Goal: Task Accomplishment & Management: Use online tool/utility

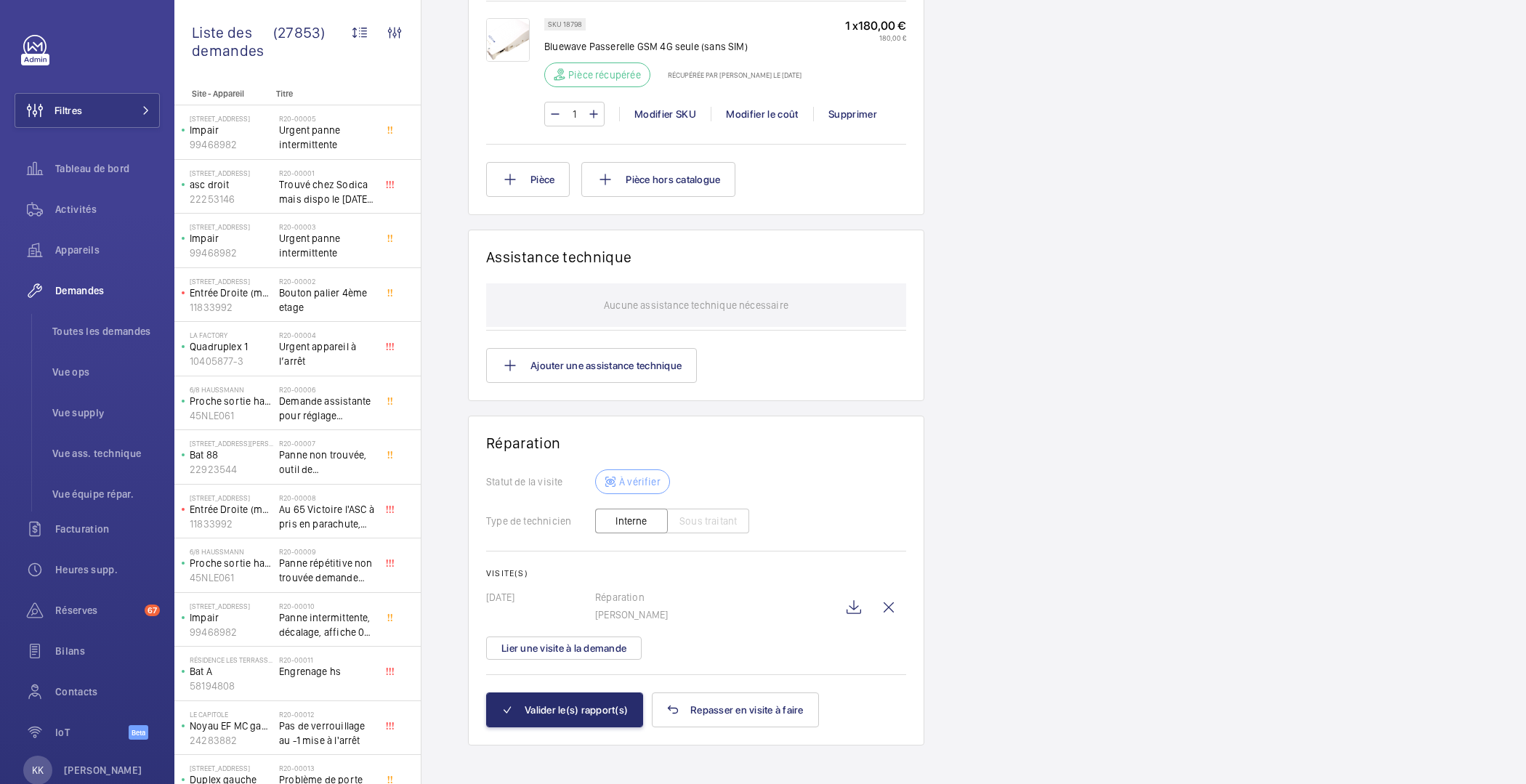
scroll to position [1108, 0]
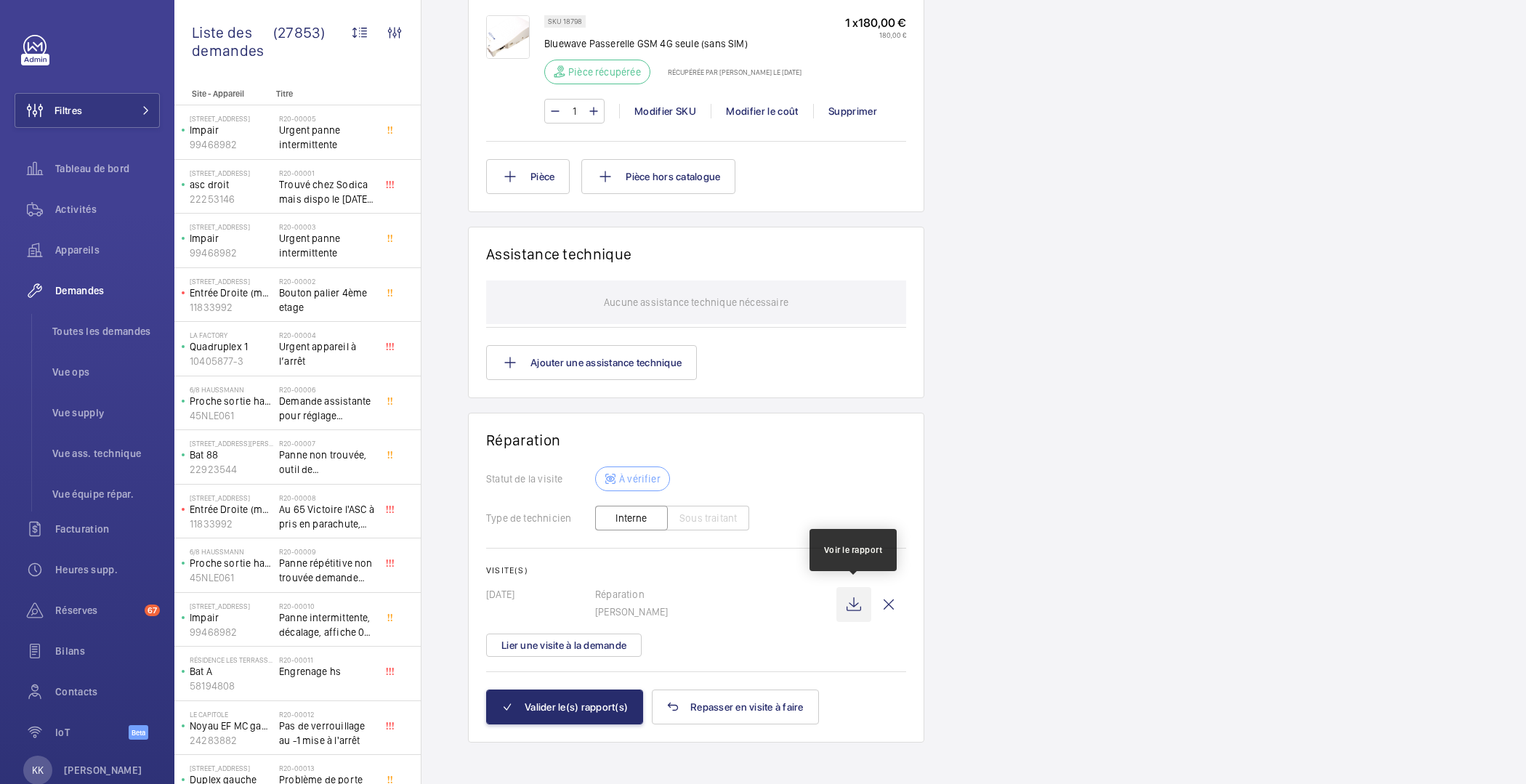
click at [848, 606] on wm-front-icon-button at bounding box center [854, 605] width 35 height 35
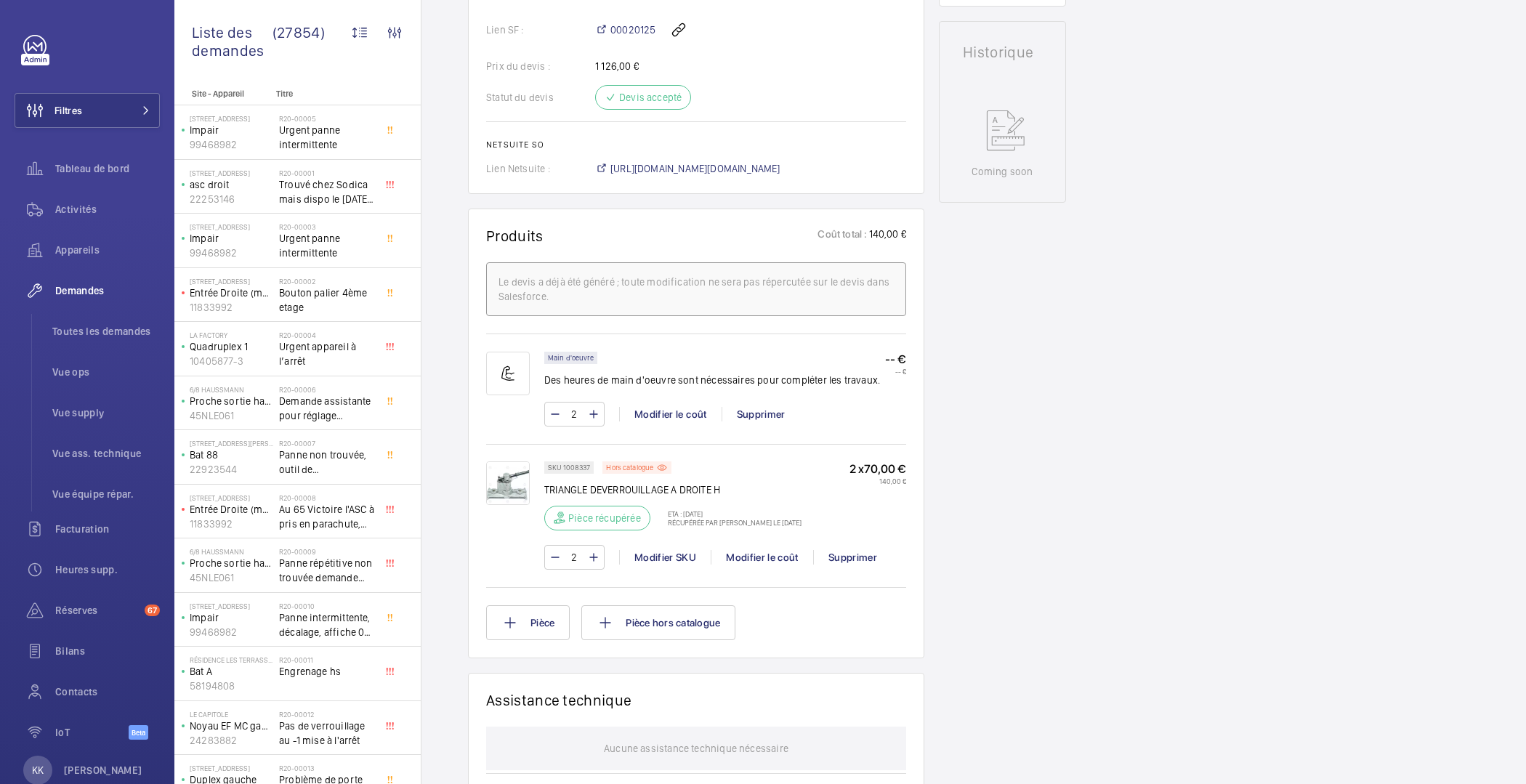
scroll to position [620, 0]
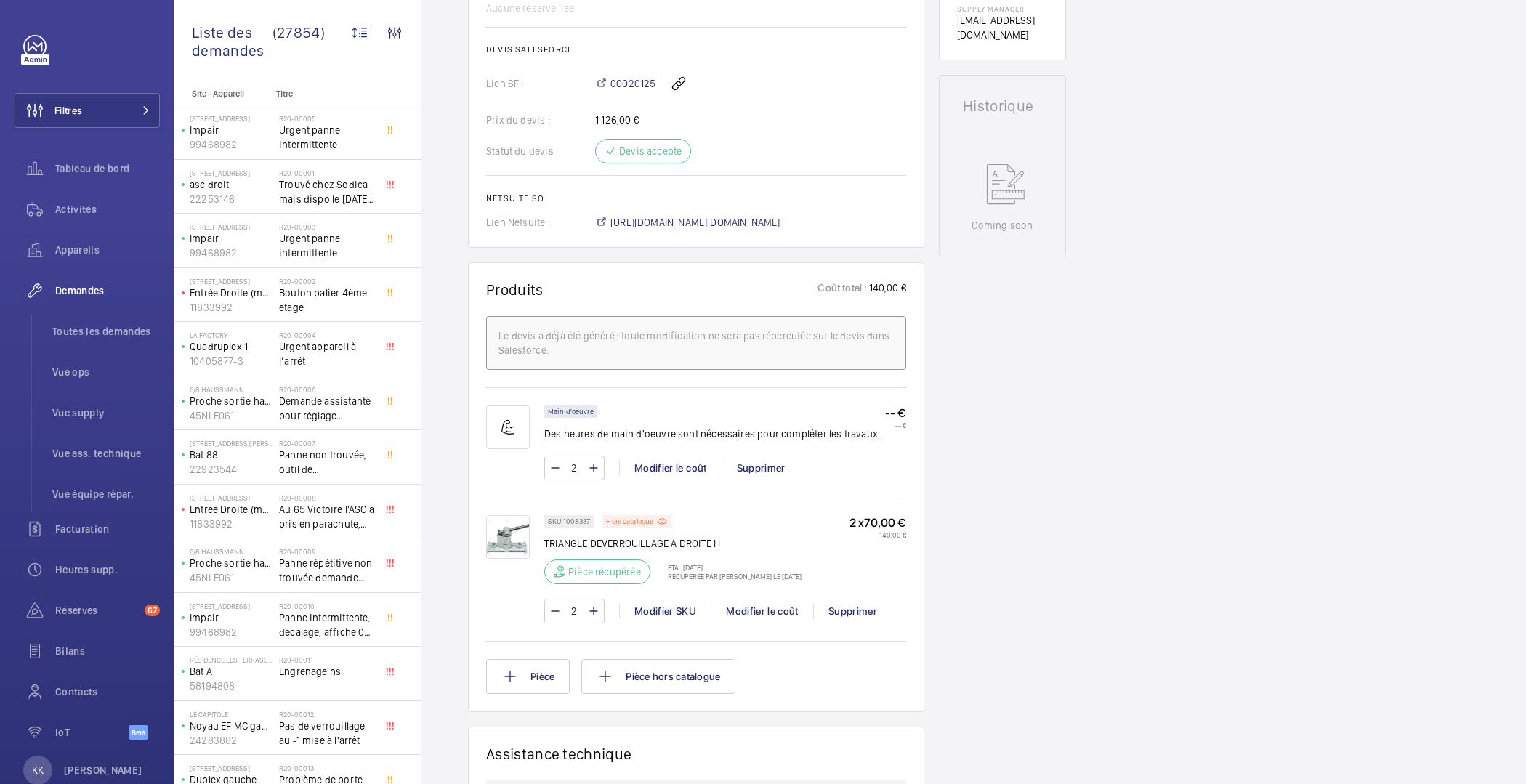
drag, startPoint x: 670, startPoint y: 325, endPoint x: 667, endPoint y: 319, distance: 6.7
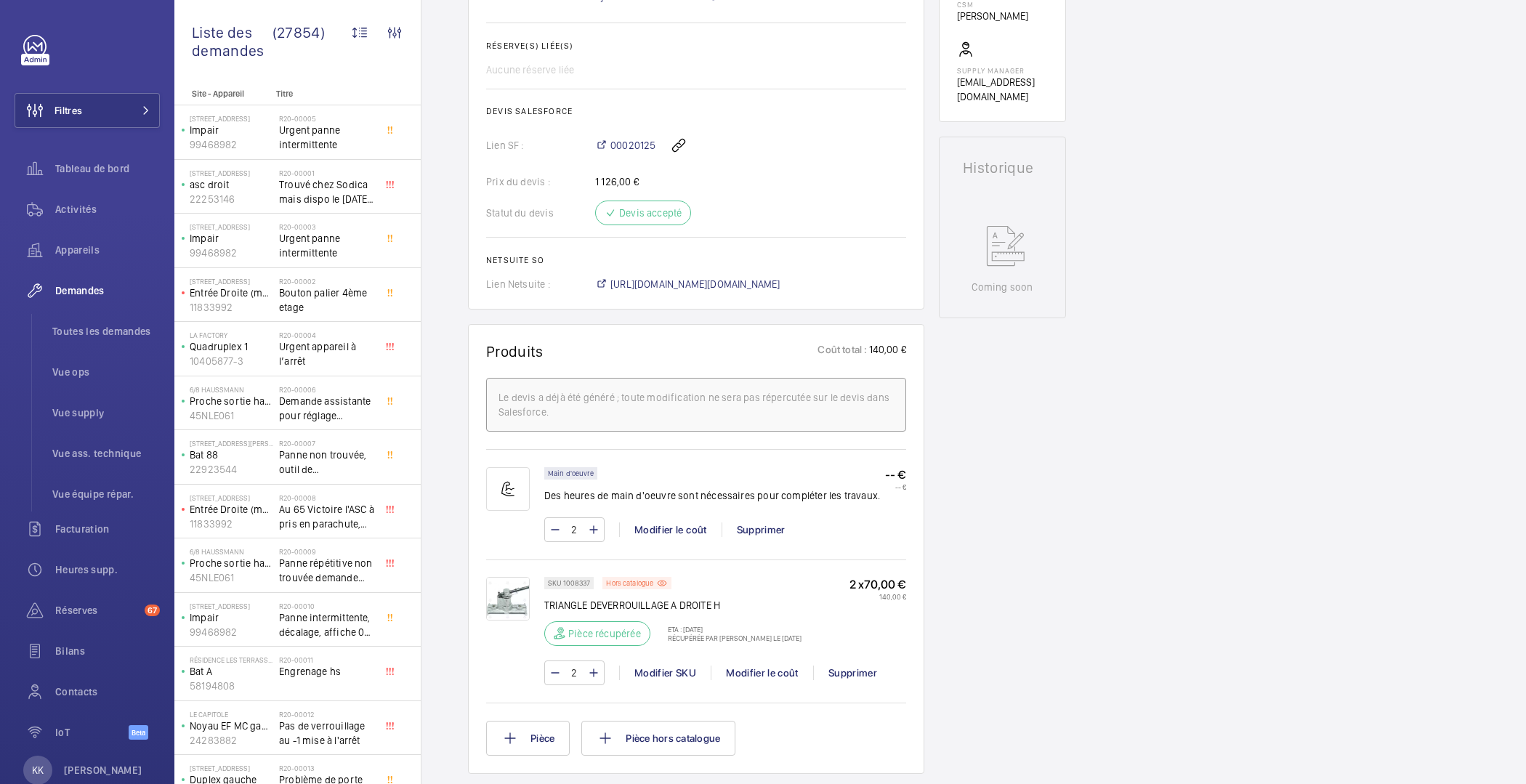
scroll to position [18, 0]
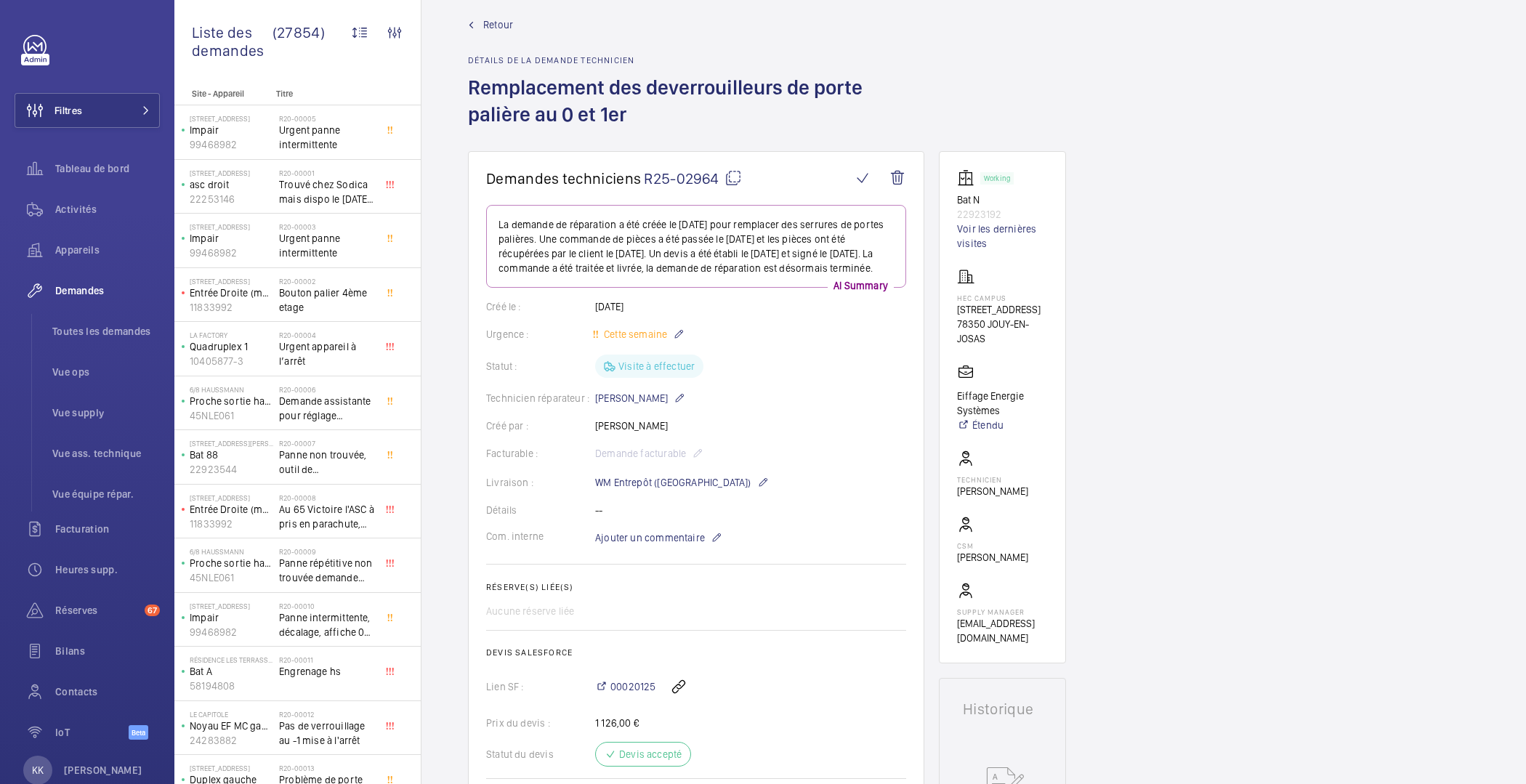
click at [491, 23] on span "Retour" at bounding box center [498, 25] width 30 height 15
click at [480, 21] on link "Retour" at bounding box center [696, 25] width 457 height 15
click at [576, 43] on div "Retour Détails de la demande technicien Remplacement des deverrouilleurs de por…" at bounding box center [696, 84] width 457 height 134
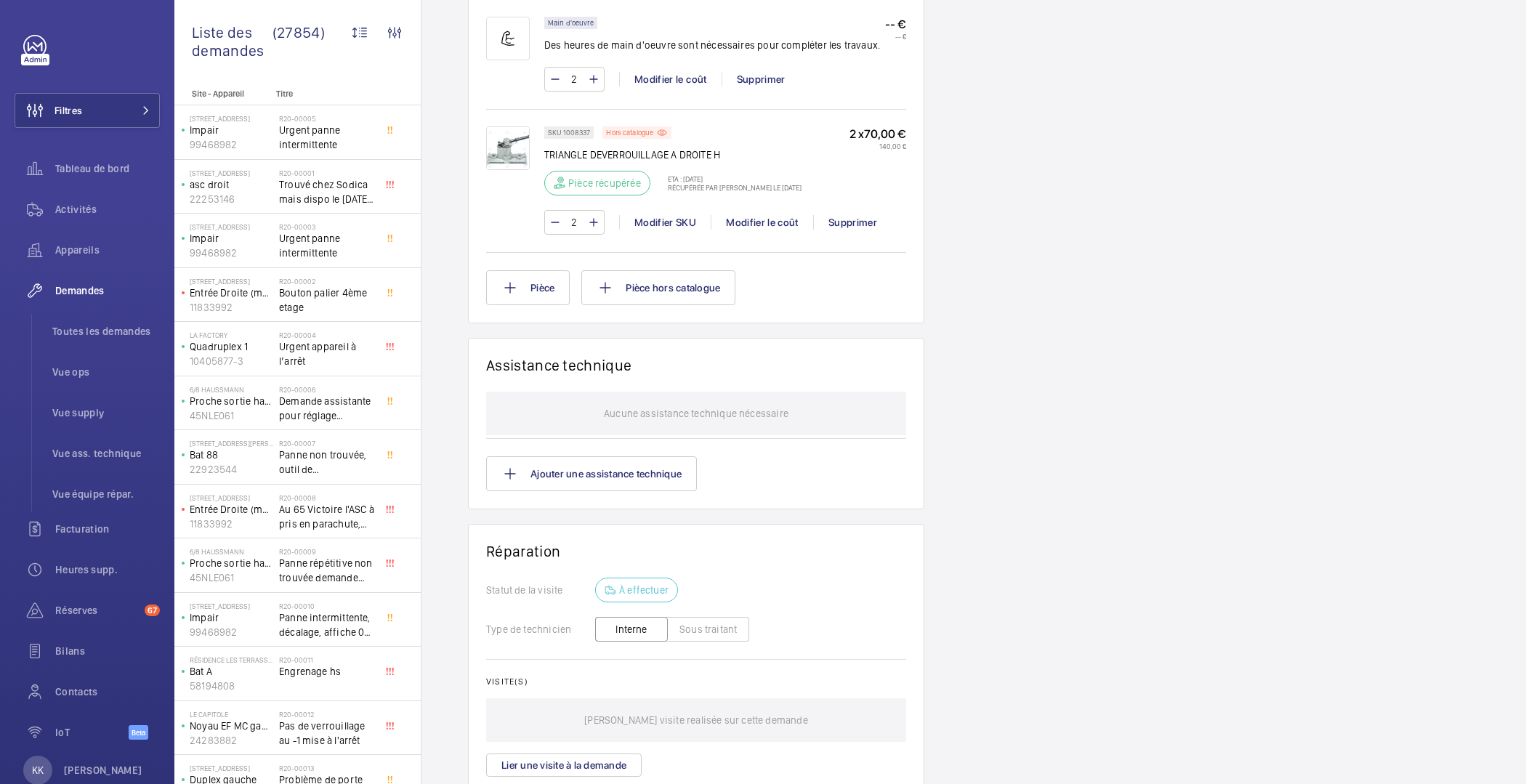
scroll to position [996, 0]
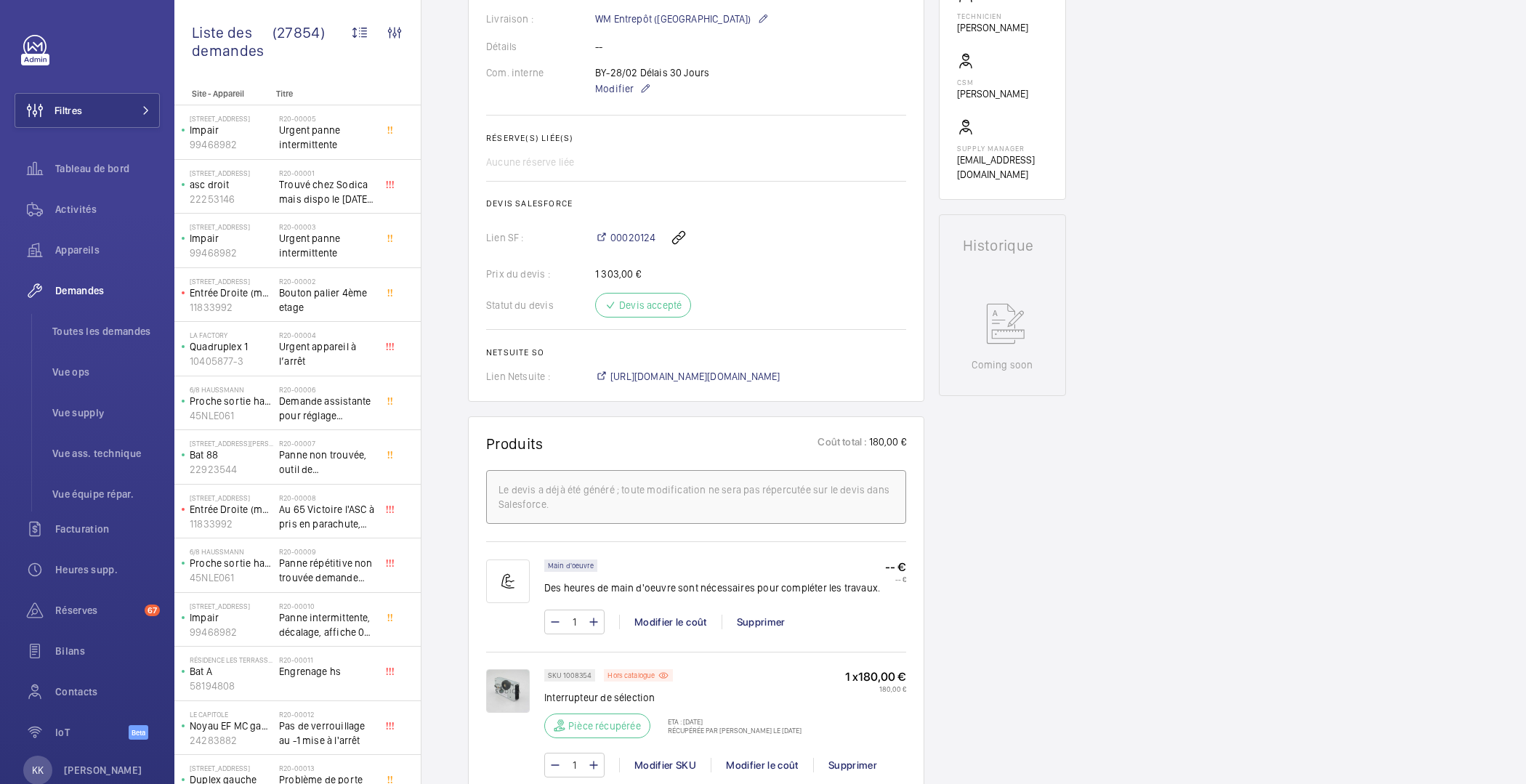
scroll to position [4, 0]
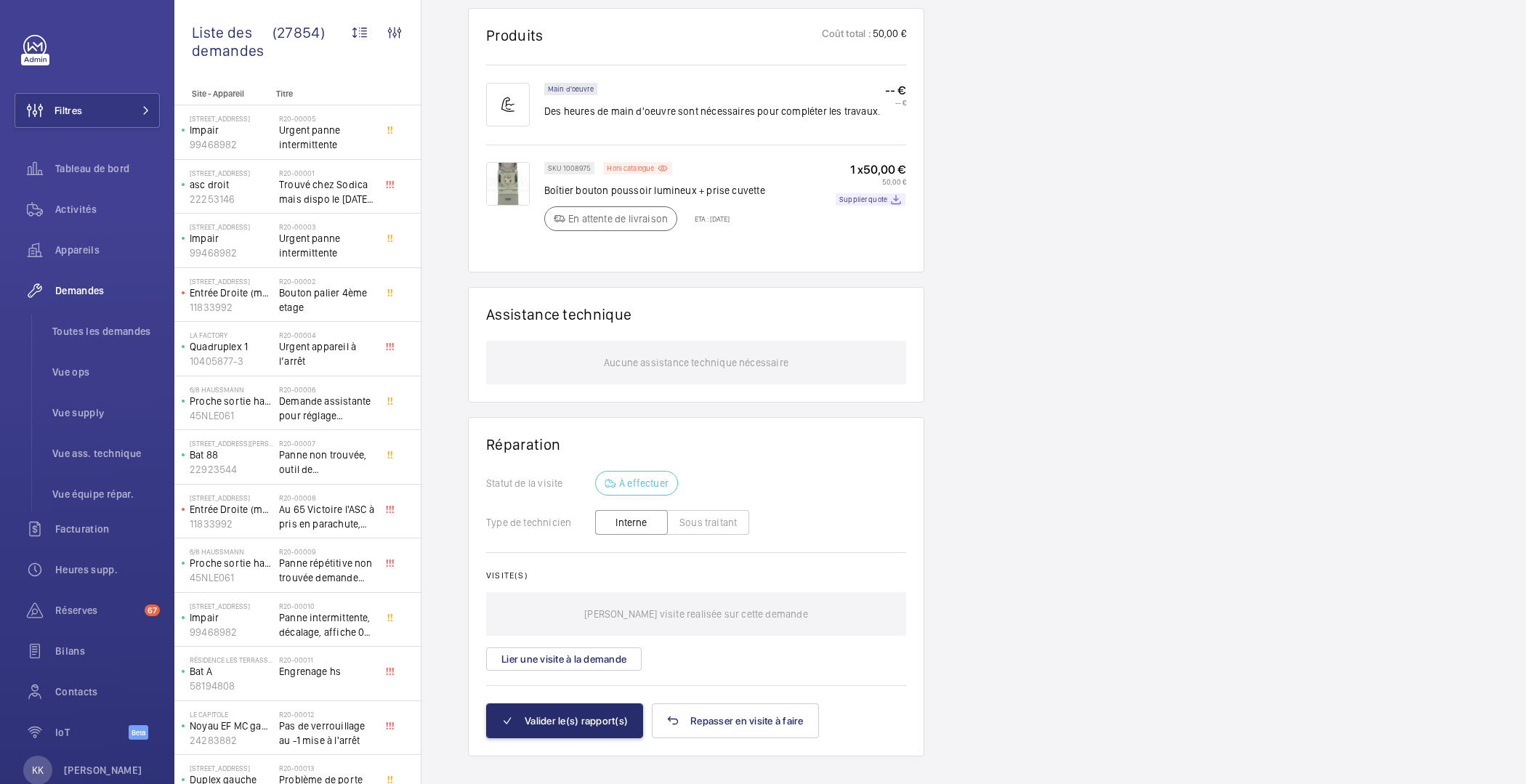
scroll to position [919, 0]
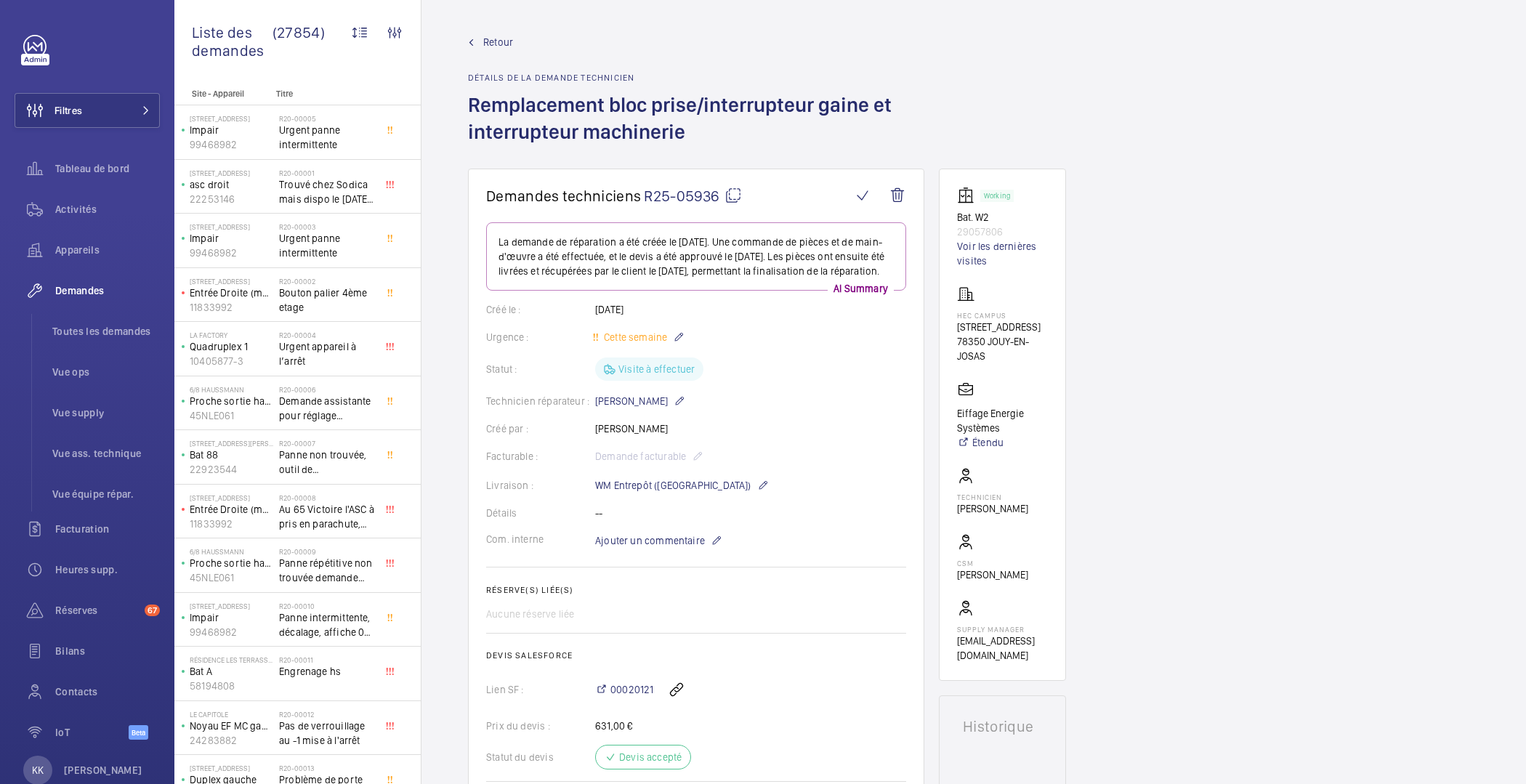
click at [500, 41] on span "Retour" at bounding box center [498, 43] width 30 height 15
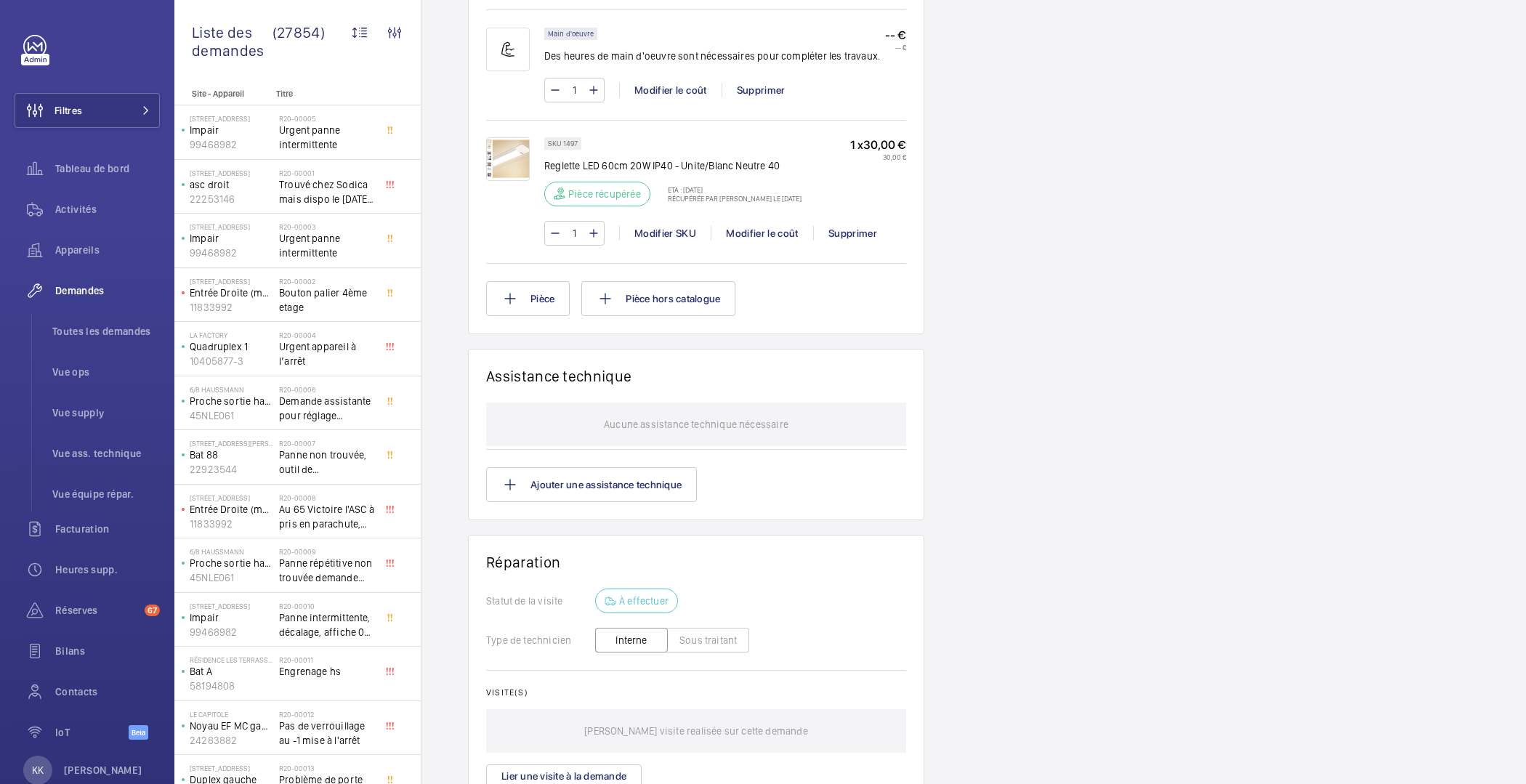
scroll to position [1102, 0]
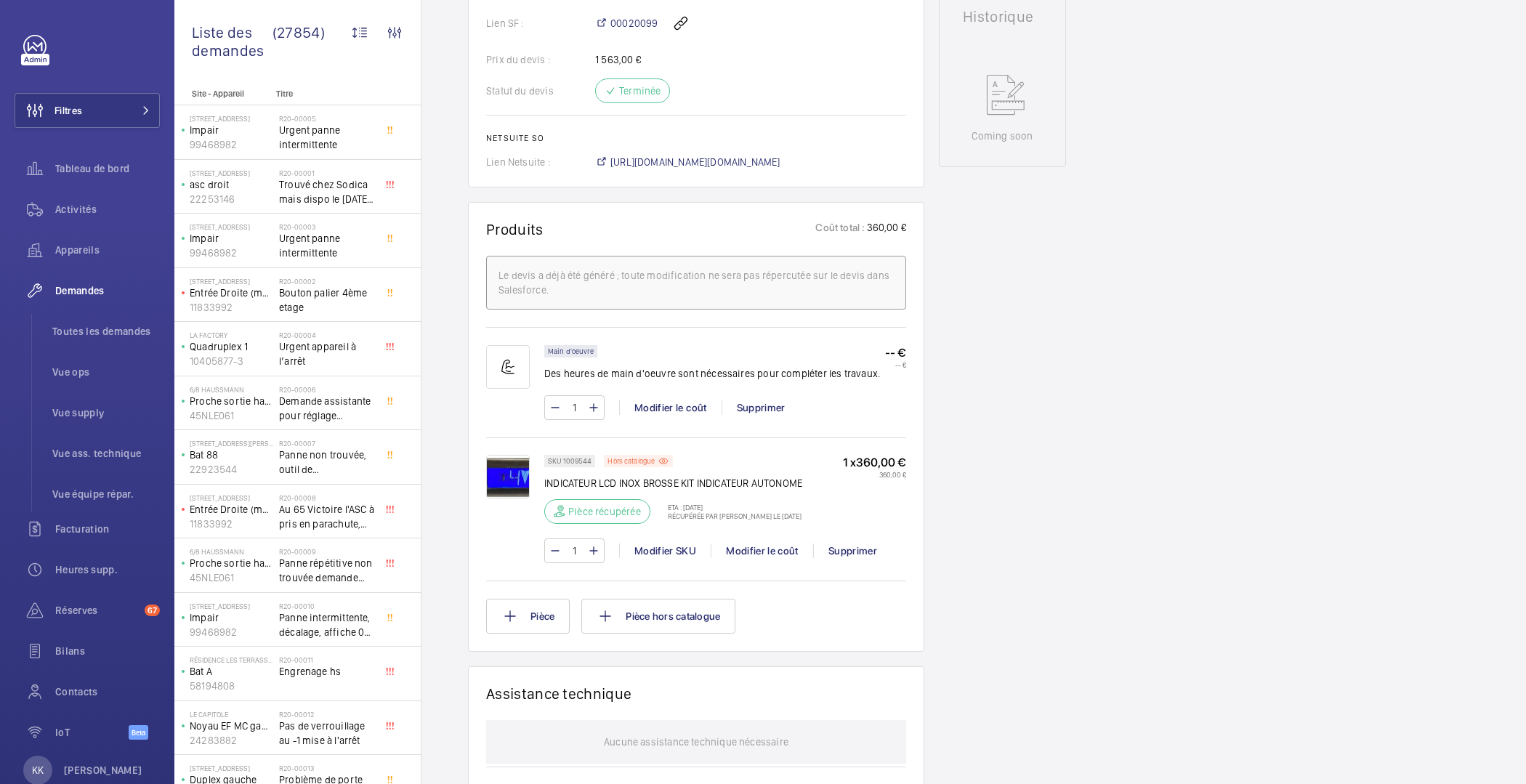
scroll to position [313, 0]
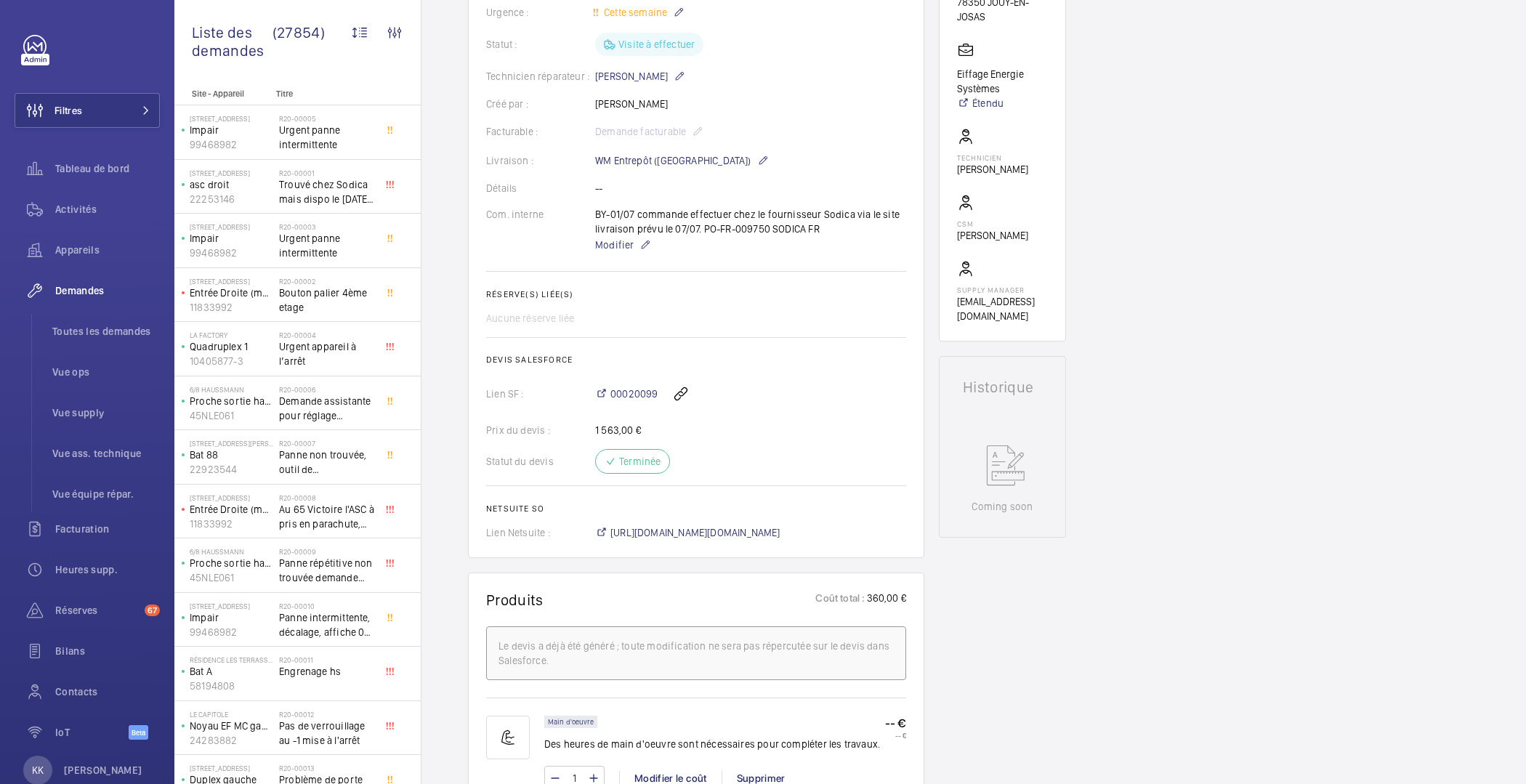
drag, startPoint x: 438, startPoint y: 241, endPoint x: 526, endPoint y: 163, distance: 117.6
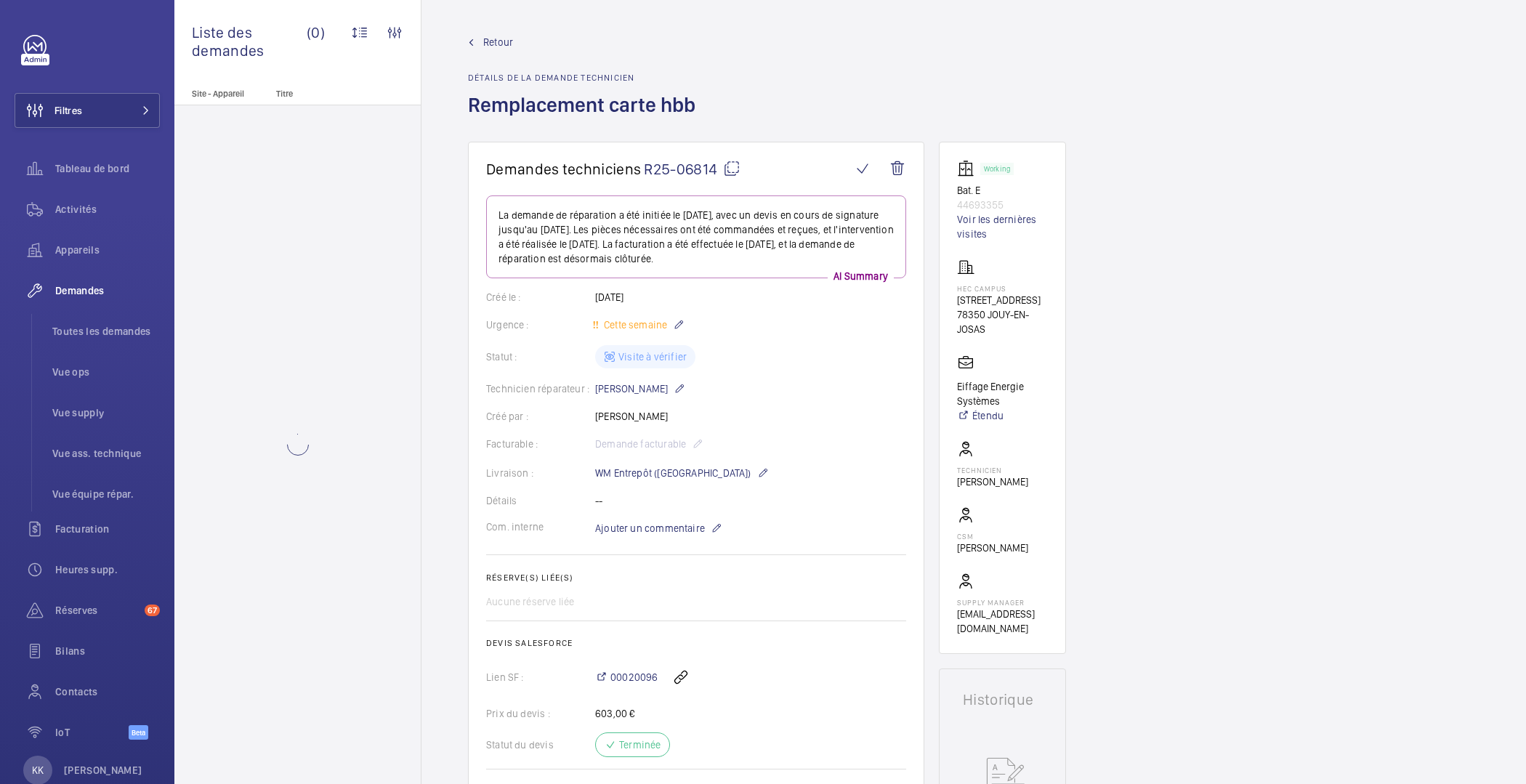
scroll to position [1094, 0]
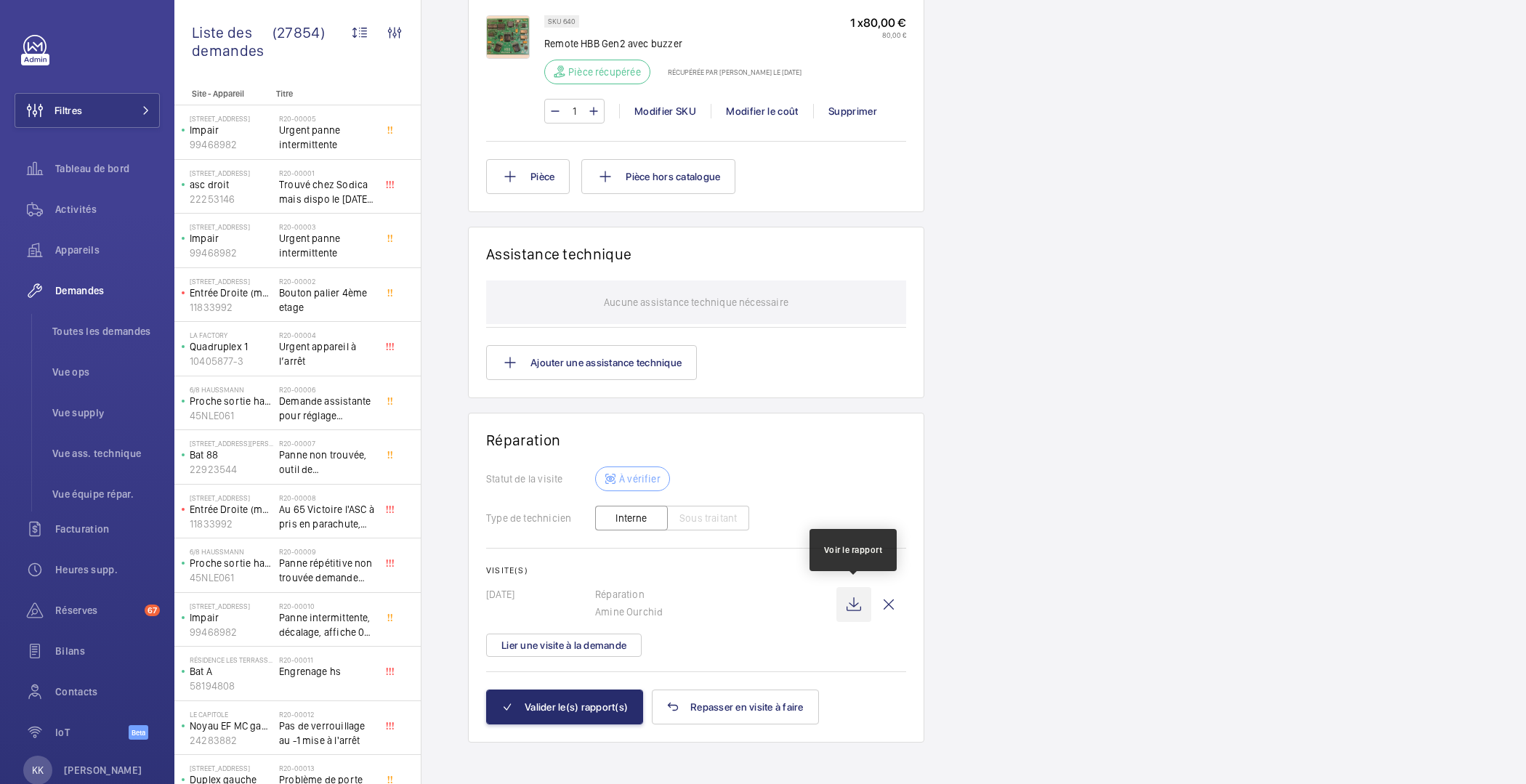
click at [846, 598] on wm-front-icon-button at bounding box center [854, 605] width 35 height 35
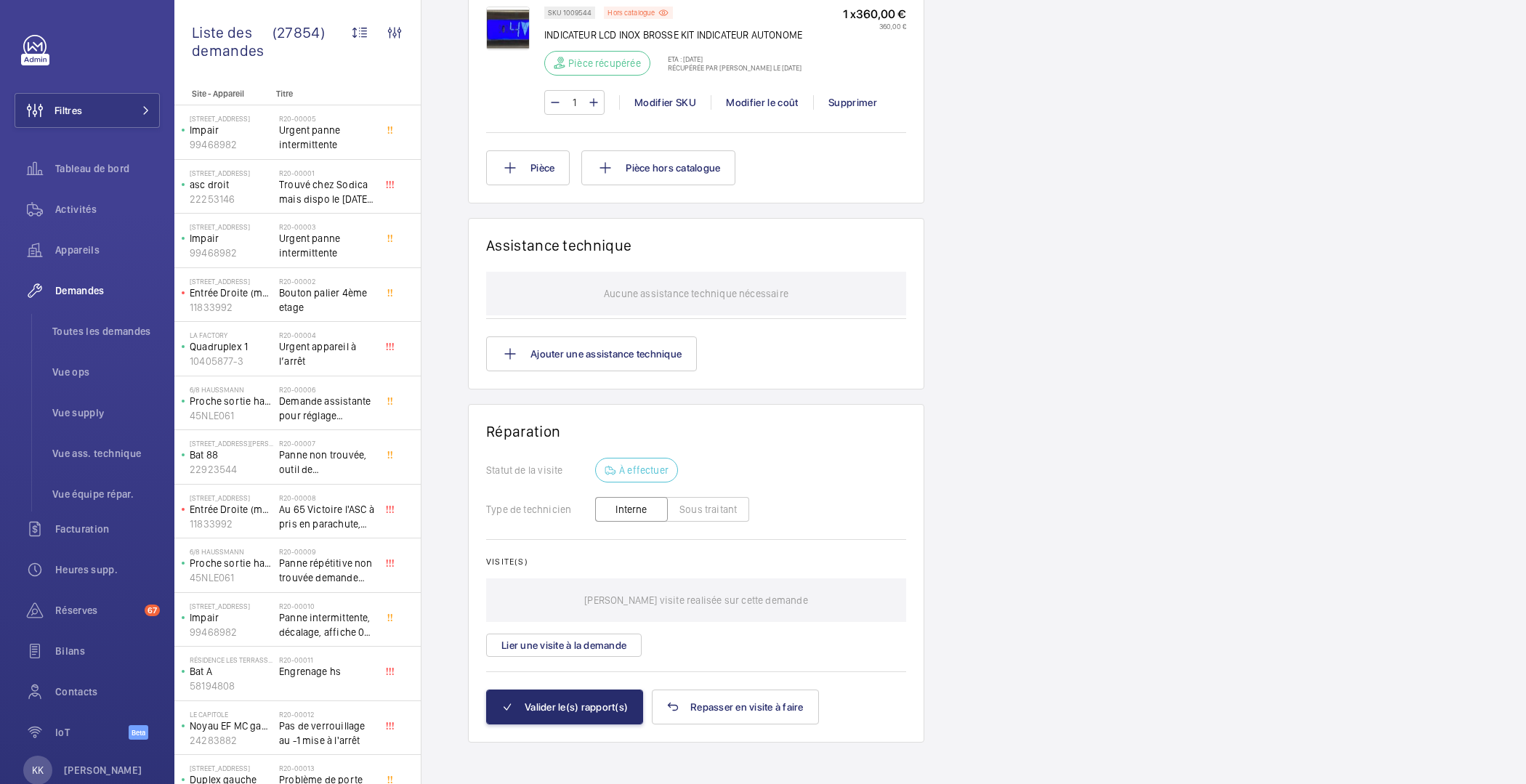
scroll to position [686, 0]
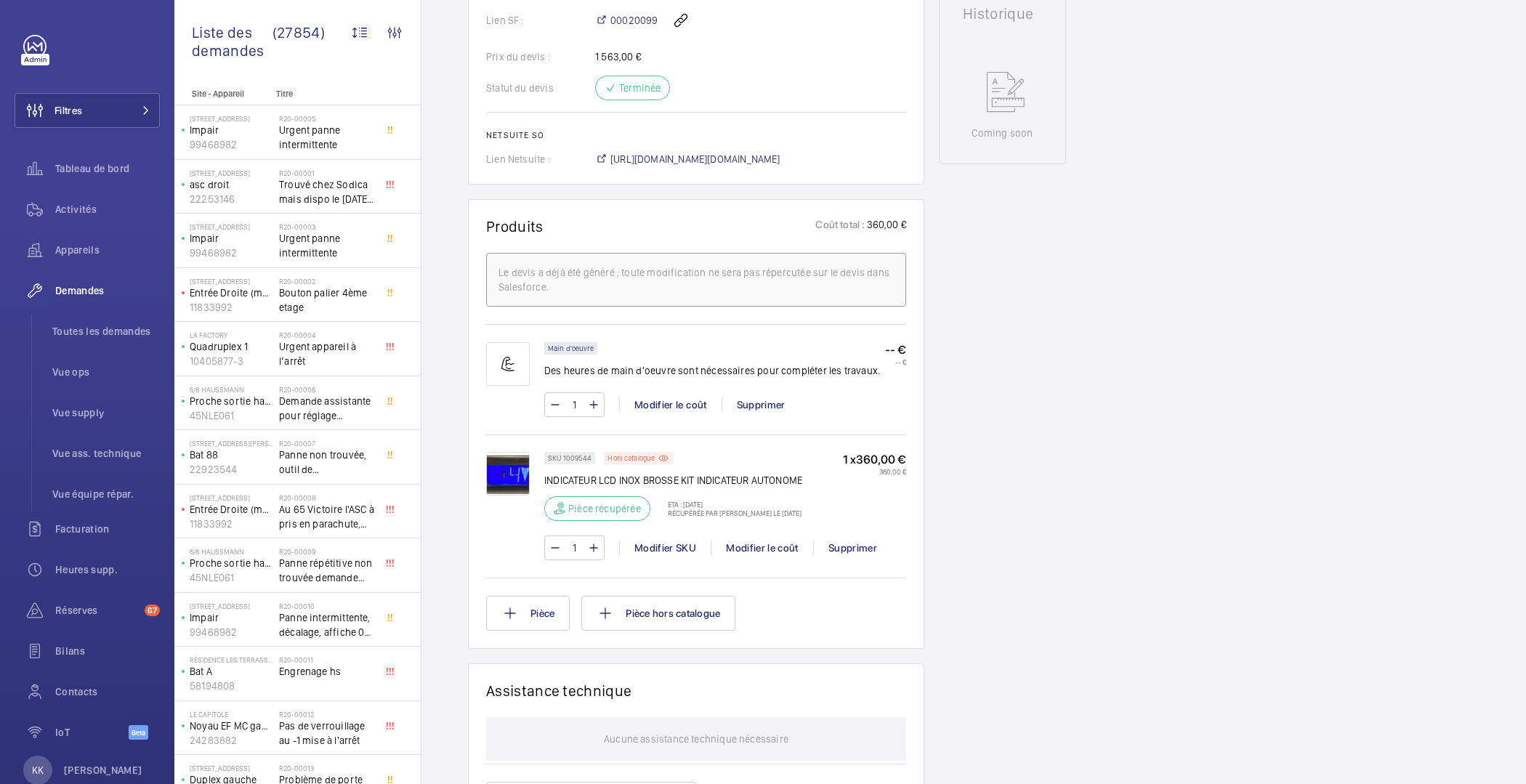
drag, startPoint x: 674, startPoint y: 511, endPoint x: 850, endPoint y: 518, distance: 176.1
click at [850, 518] on div "SKU 1009544 Hors catalogue INDICATEUR LCD INOX BROSSE KIT INDICATEUR AUTONOME P…" at bounding box center [725, 491] width 362 height 78
click at [851, 518] on div "1 x 360,00 € 360,00 €" at bounding box center [875, 491] width 63 height 78
drag, startPoint x: 835, startPoint y: 518, endPoint x: 665, endPoint y: 499, distance: 171.1
click at [665, 499] on div "SKU 1009544 Hors catalogue INDICATEUR LCD INOX BROSSE KIT INDICATEUR AUTONOME P…" at bounding box center [725, 491] width 362 height 78
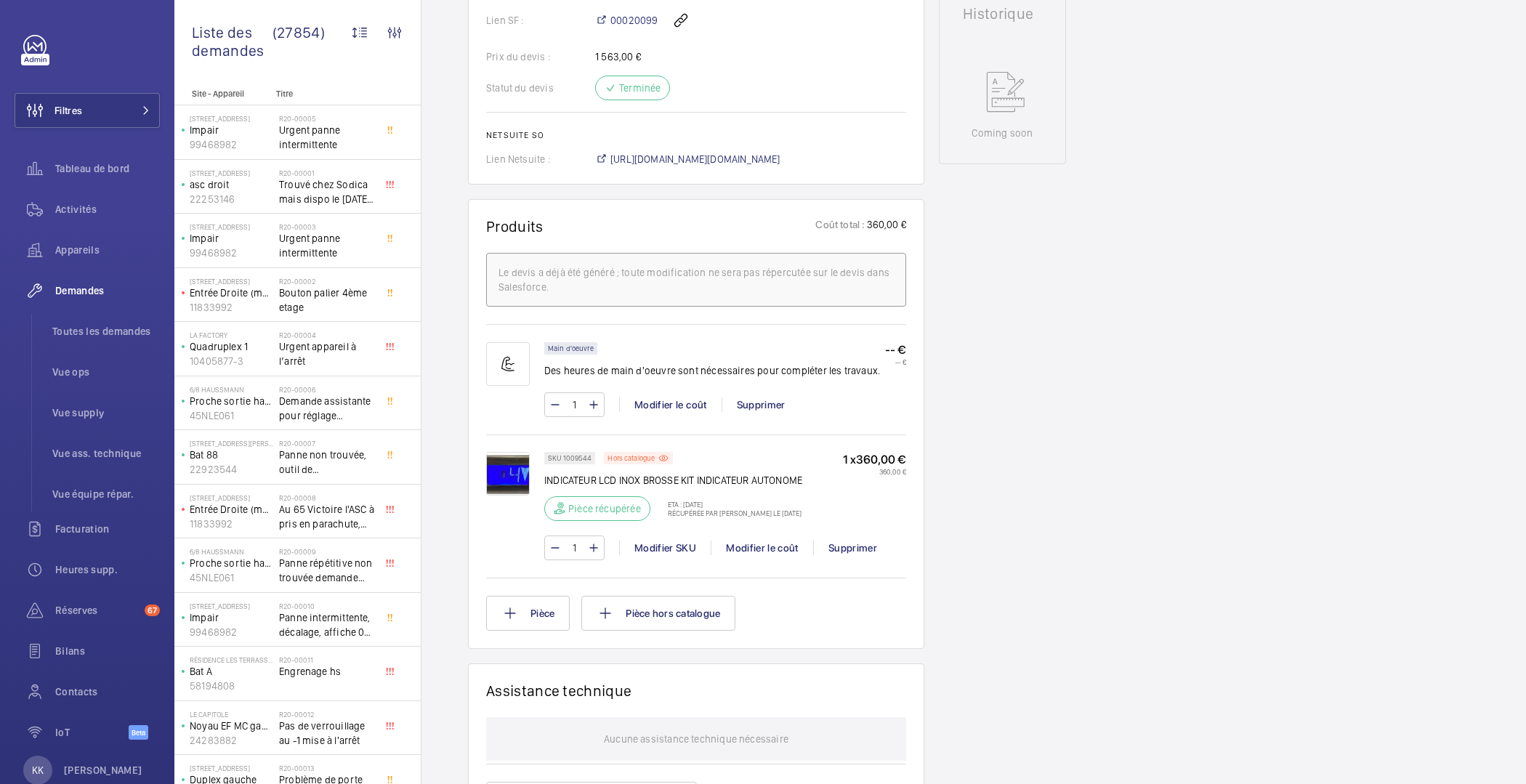
click at [665, 500] on p "ETA : 7 juil. 2025" at bounding box center [731, 504] width 142 height 9
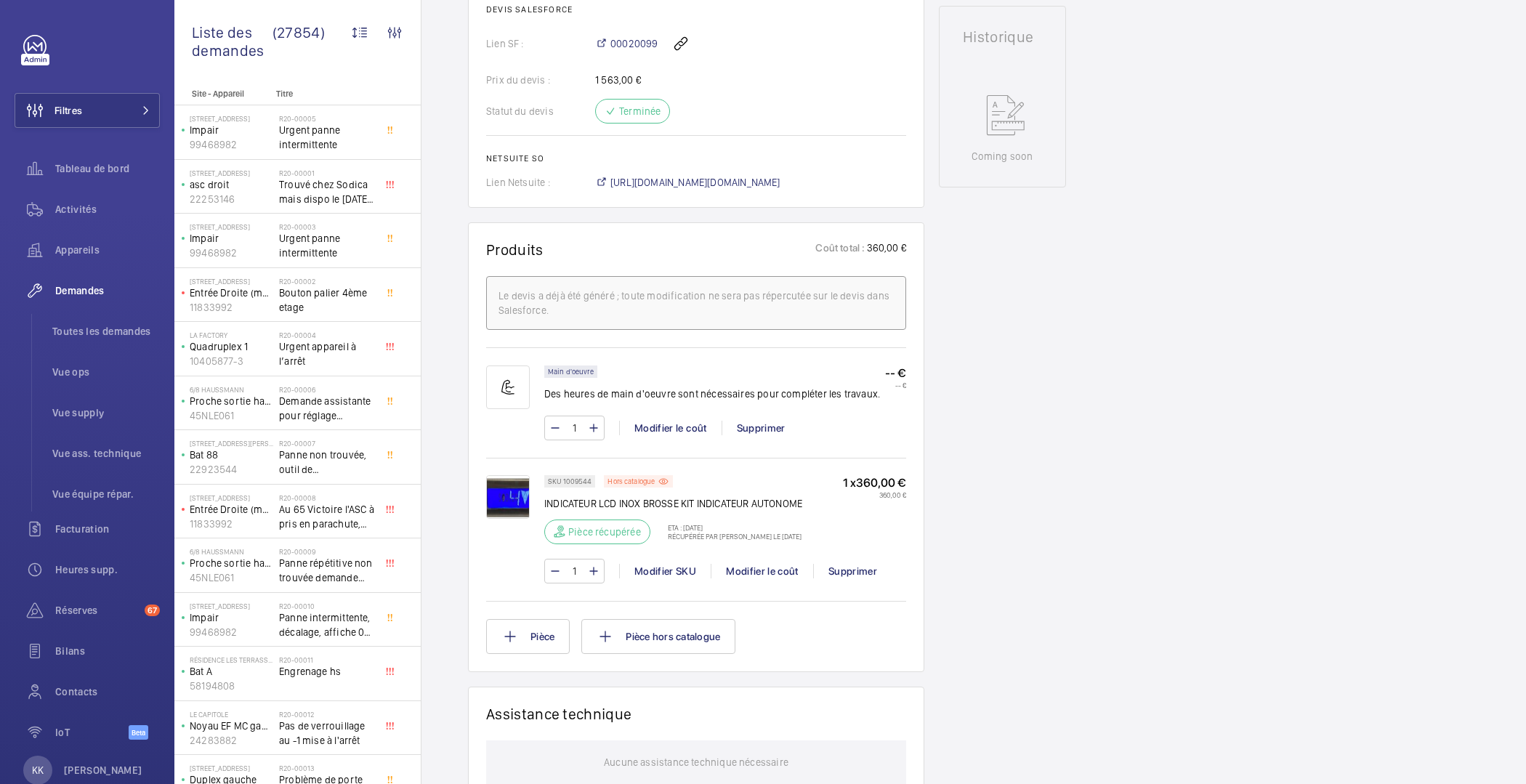
scroll to position [662, 0]
drag, startPoint x: 662, startPoint y: 525, endPoint x: 822, endPoint y: 538, distance: 160.5
click at [822, 538] on div "SKU 1009544 Hors catalogue INDICATEUR LCD INOX BROSSE KIT INDICATEUR AUTONOME P…" at bounding box center [725, 515] width 362 height 78
click at [824, 536] on div "SKU 1009544 Hors catalogue INDICATEUR LCD INOX BROSSE KIT INDICATEUR AUTONOME P…" at bounding box center [725, 515] width 362 height 78
drag, startPoint x: 820, startPoint y: 531, endPoint x: 655, endPoint y: 525, distance: 165.1
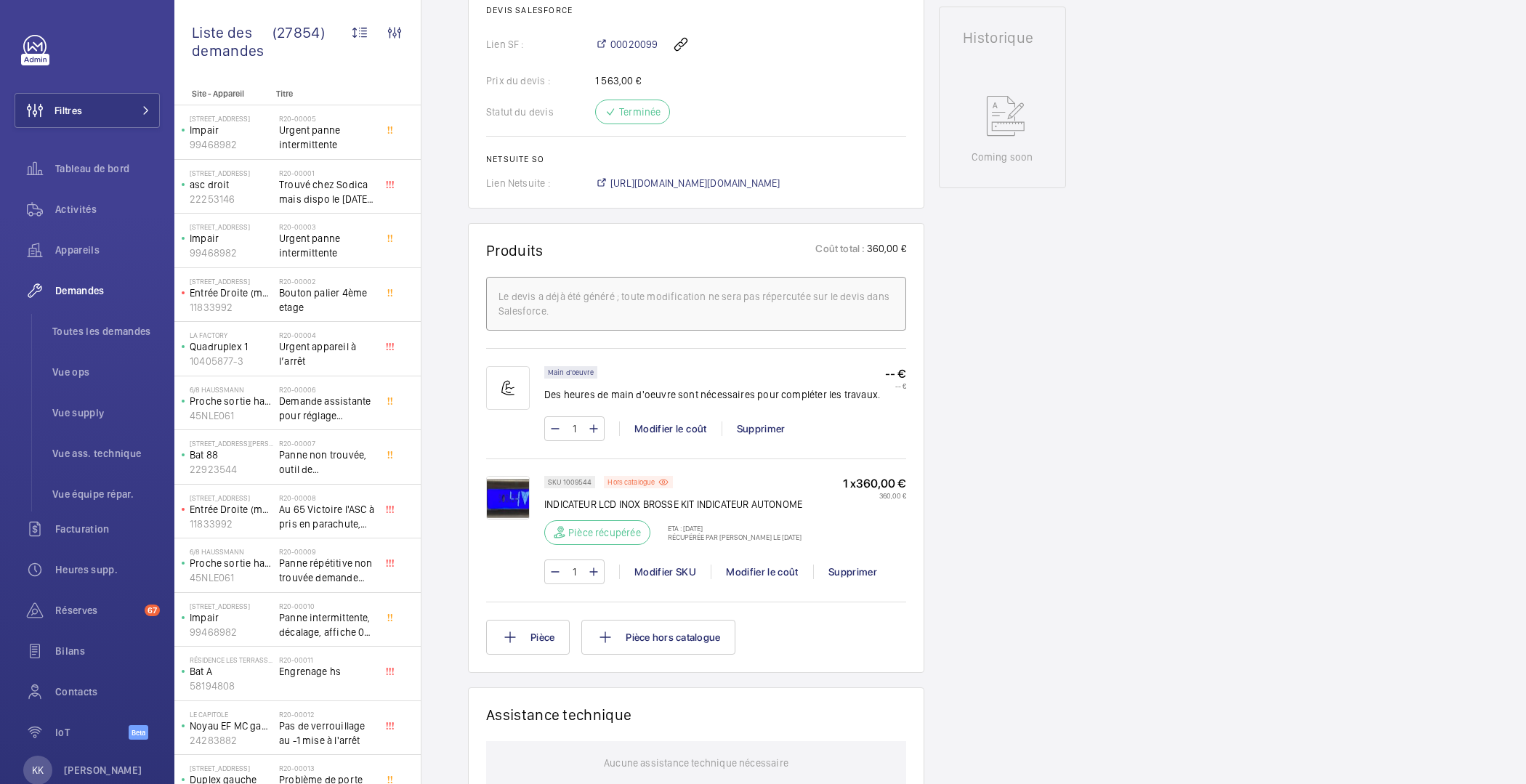
click at [655, 525] on div "SKU 1009544 Hors catalogue INDICATEUR LCD INOX BROSSE KIT INDICATEUR AUTONOME P…" at bounding box center [725, 515] width 362 height 78
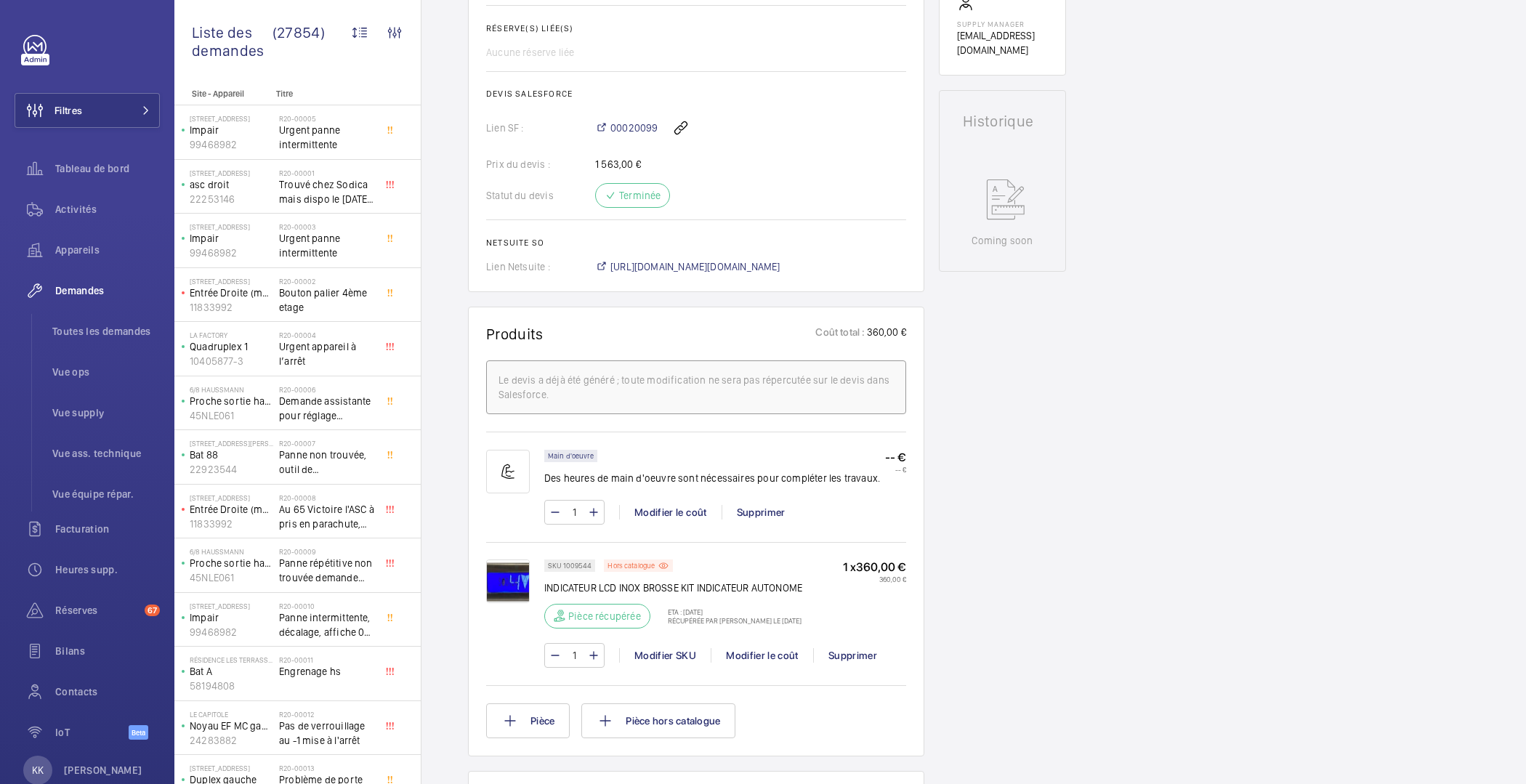
scroll to position [761, 0]
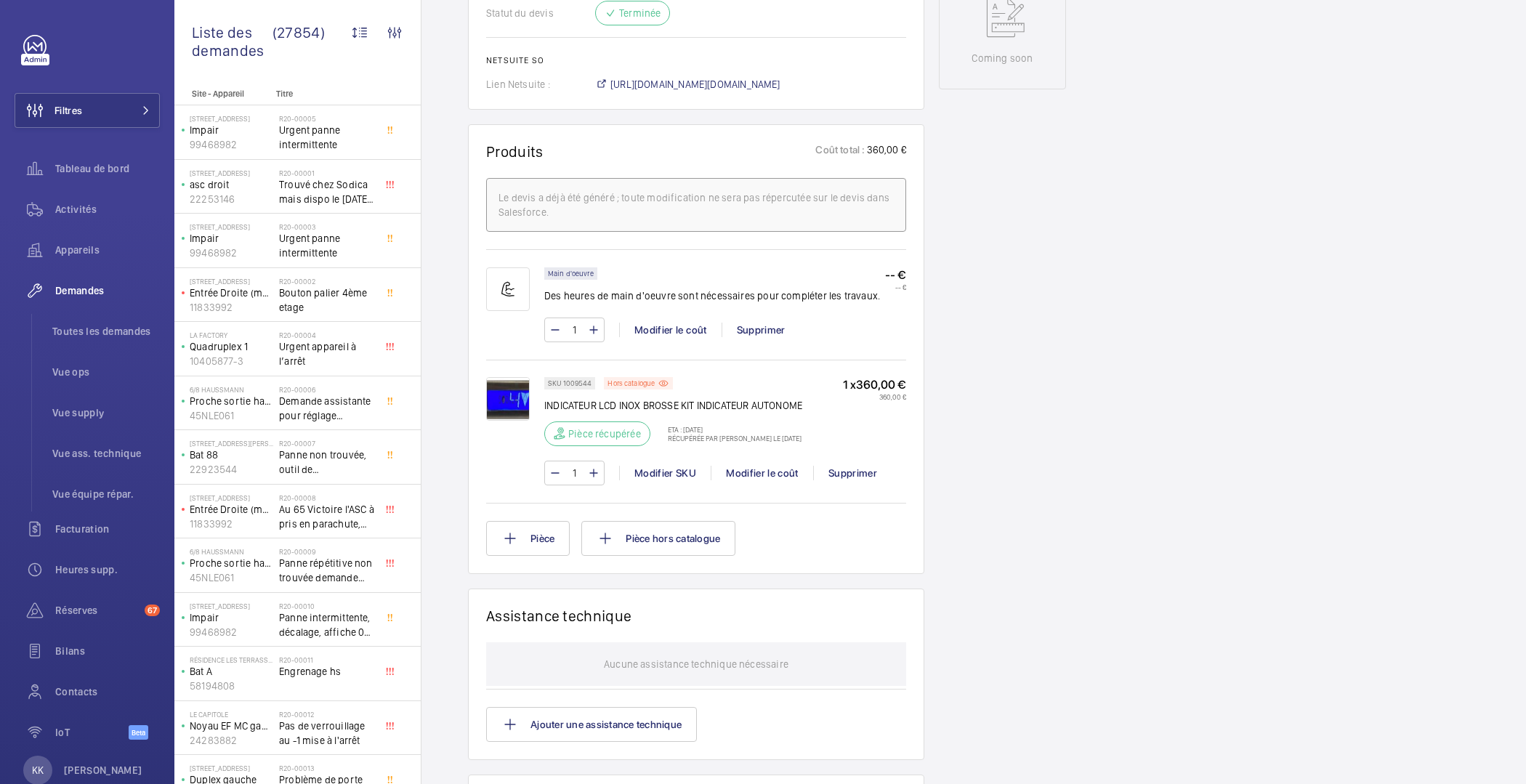
click at [513, 403] on img at bounding box center [507, 399] width 43 height 43
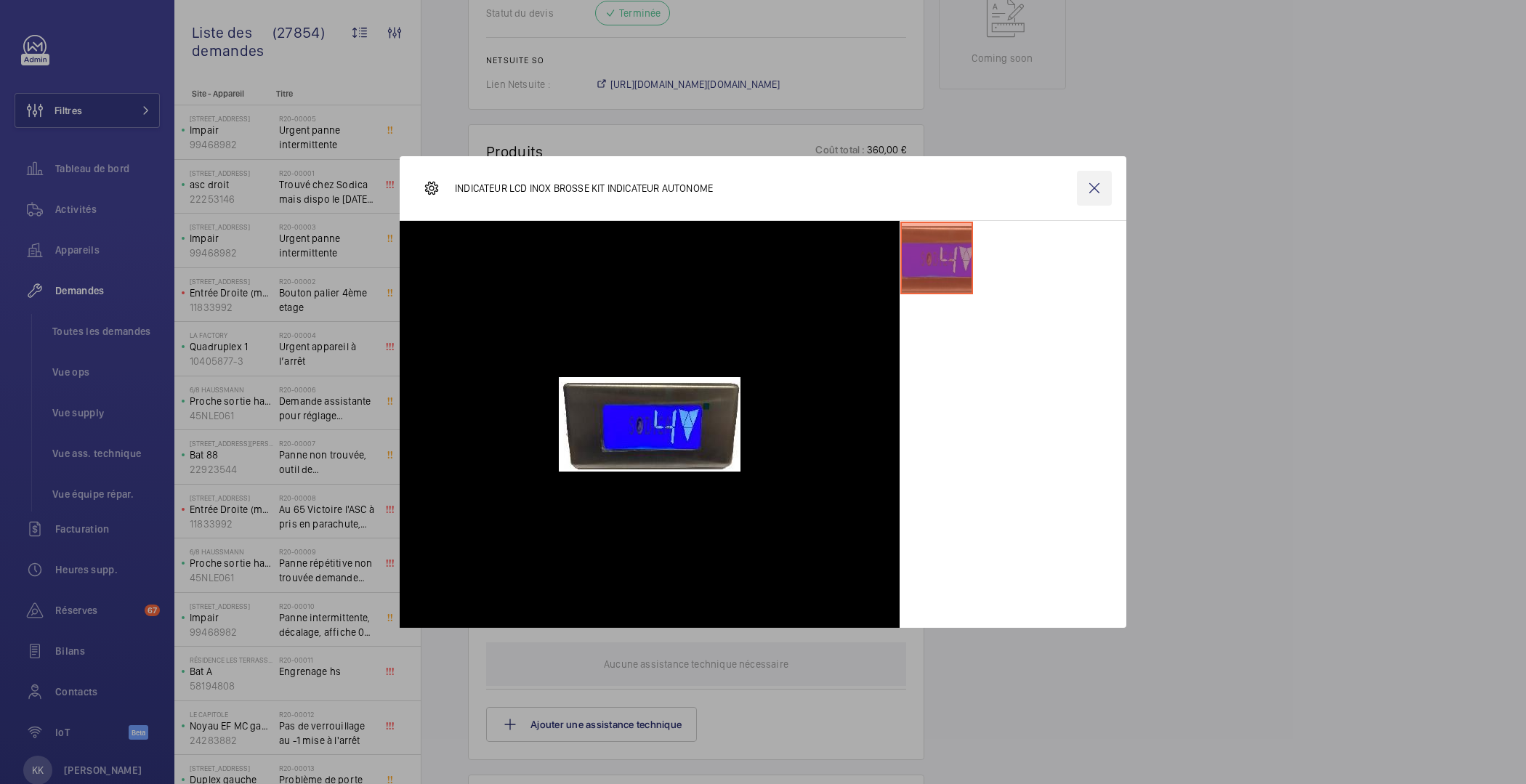
click at [1093, 197] on wm-front-icon-button at bounding box center [1095, 189] width 35 height 35
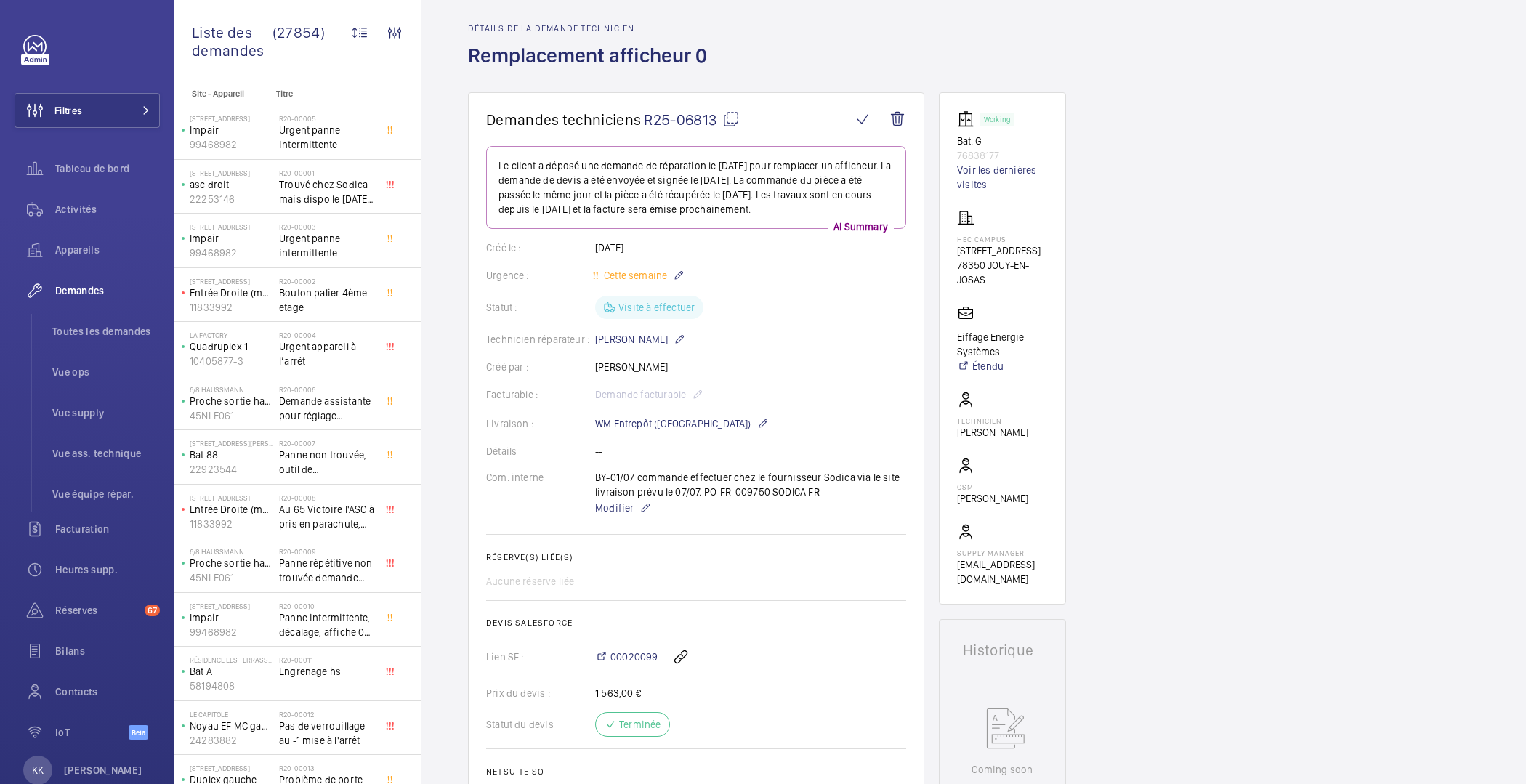
scroll to position [51, 0]
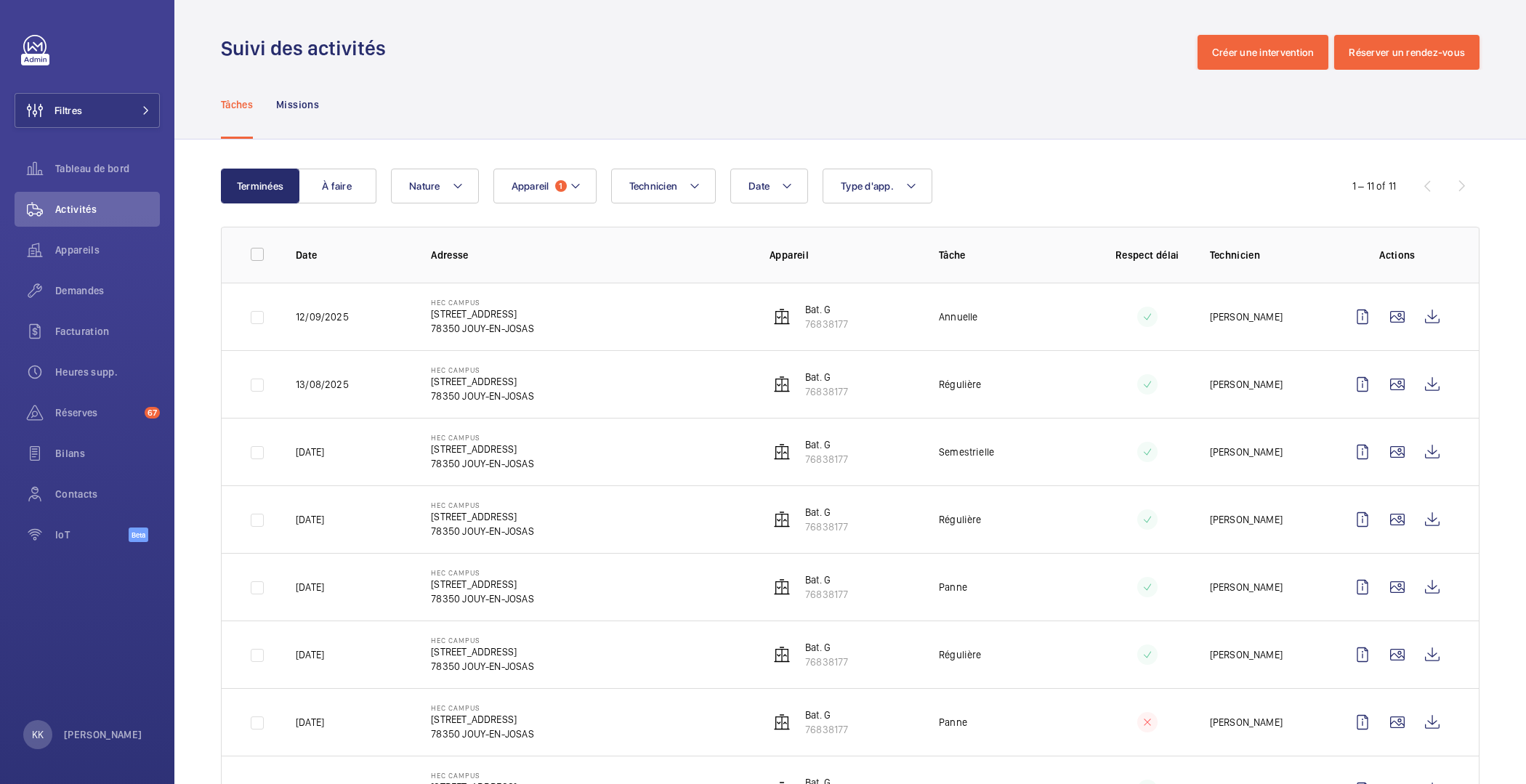
scroll to position [104, 0]
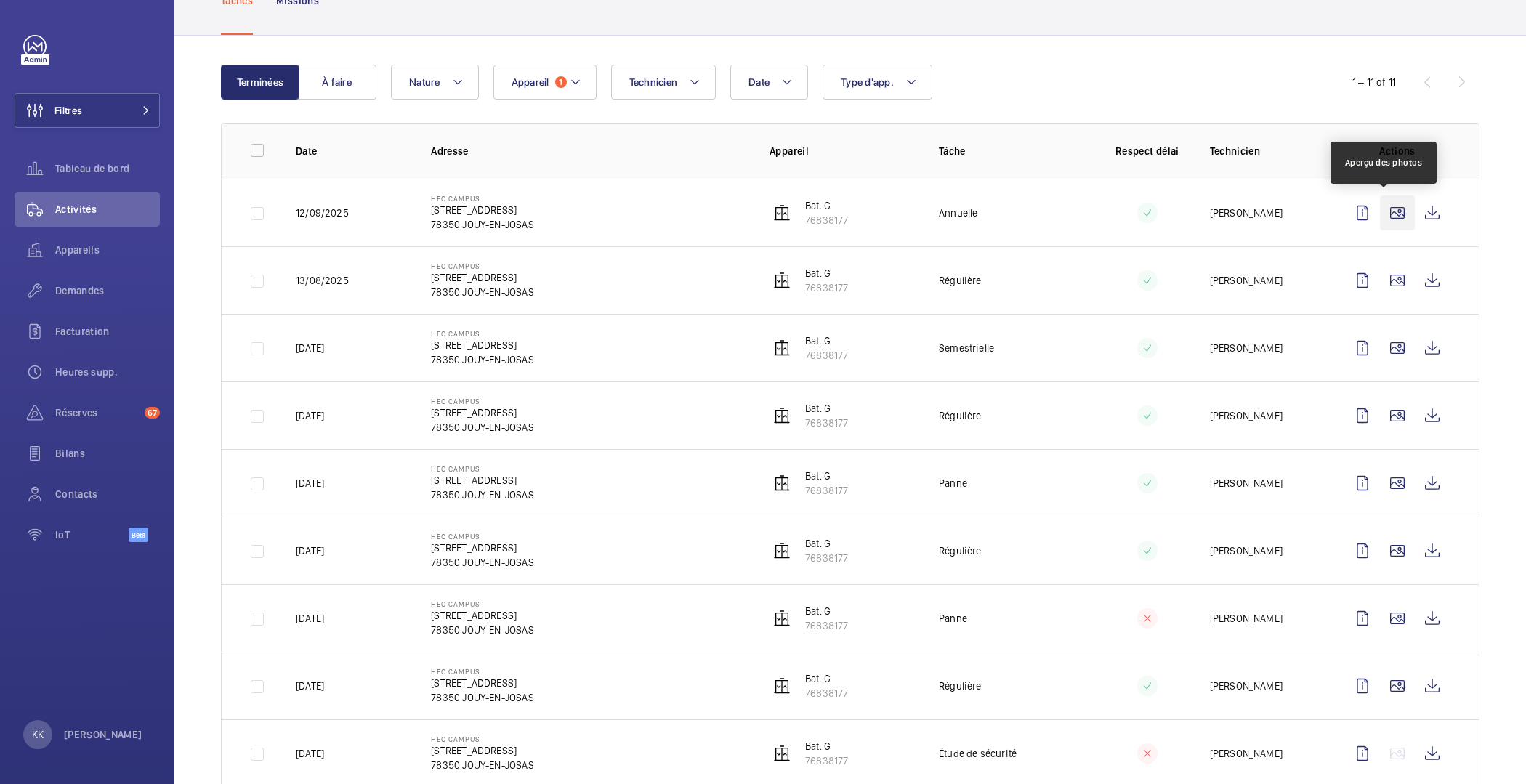
click at [1380, 206] on wm-front-icon-button at bounding box center [1397, 213] width 35 height 35
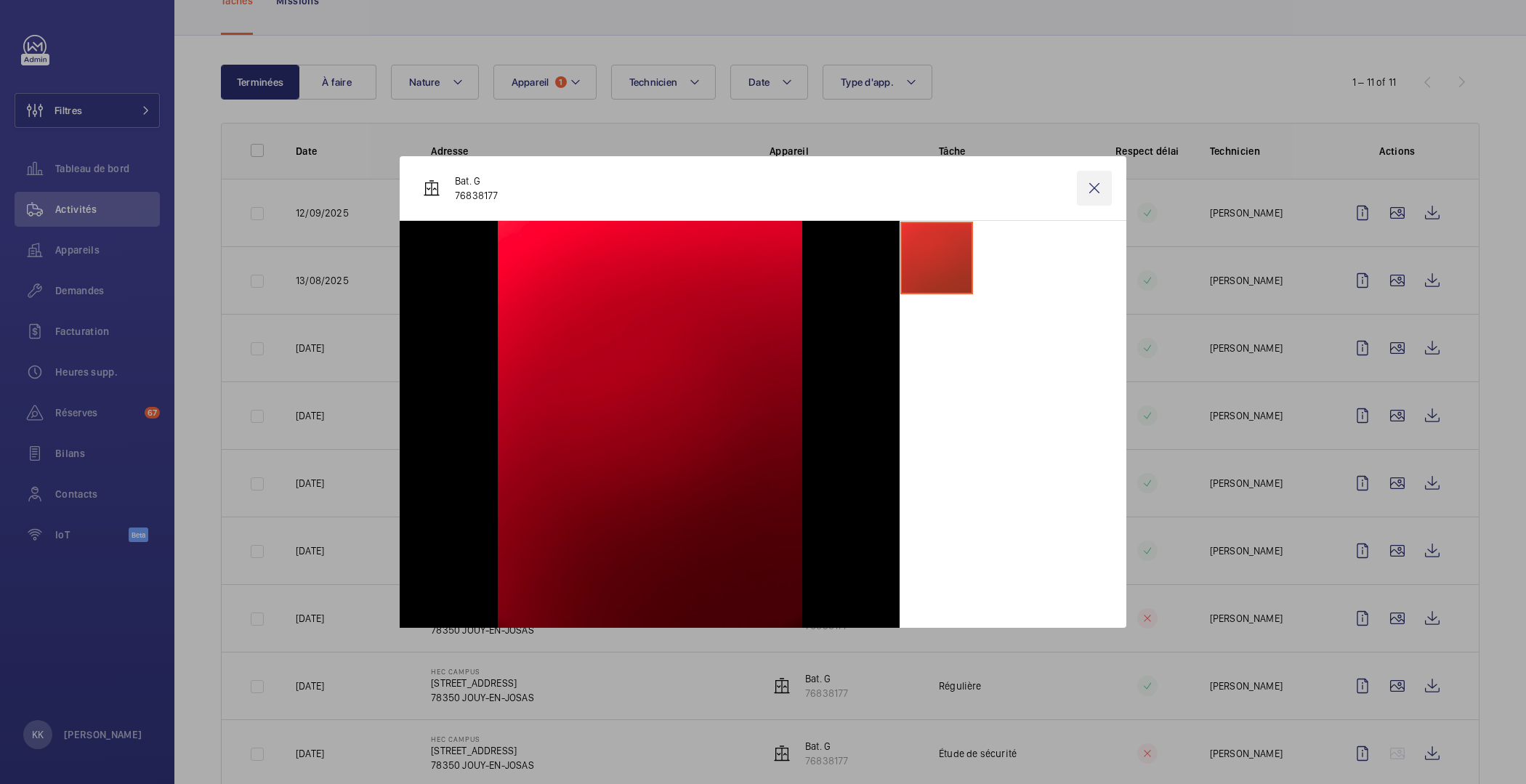
click at [1093, 188] on wm-front-icon-button at bounding box center [1095, 189] width 35 height 35
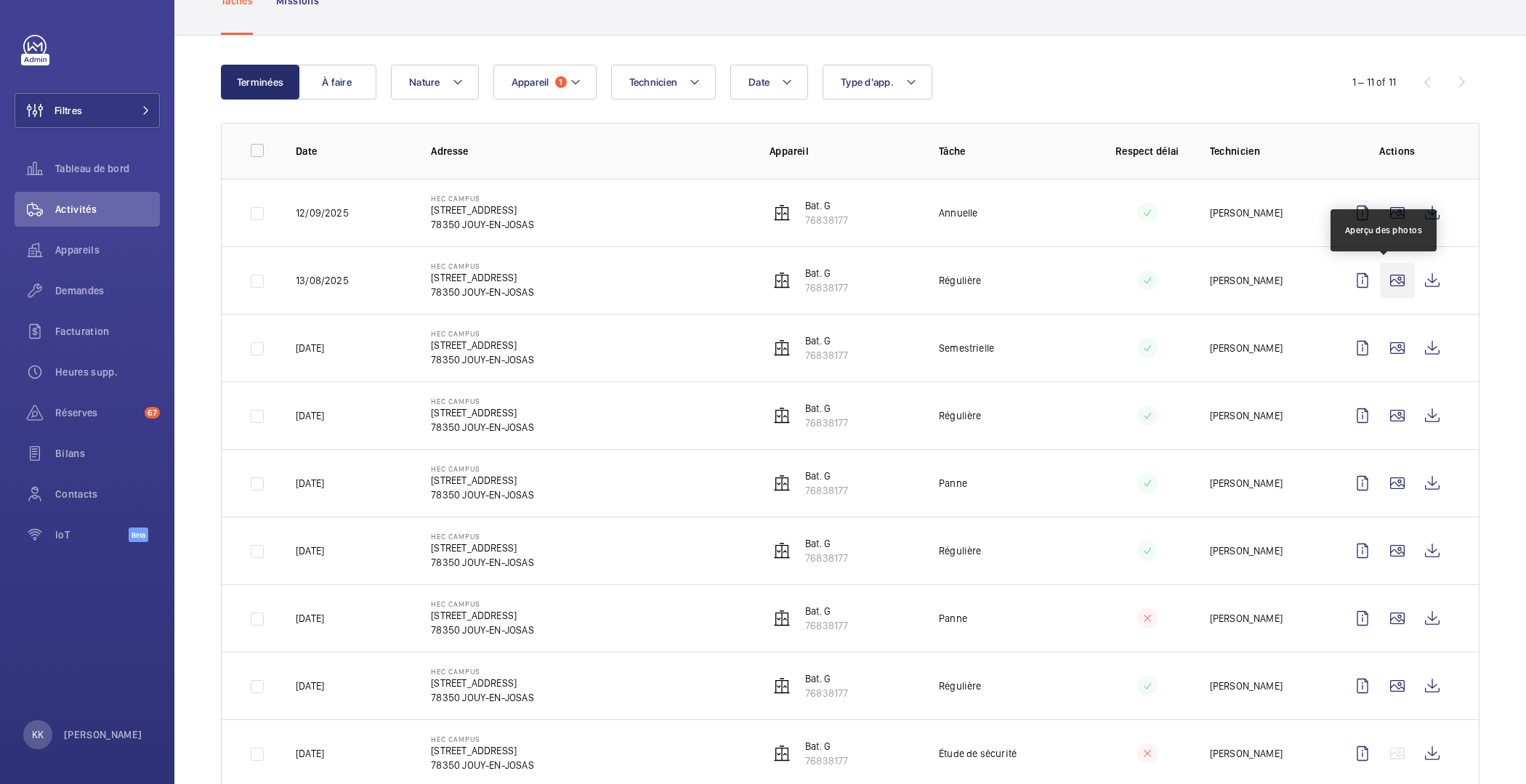
click at [1380, 275] on wm-front-icon-button at bounding box center [1397, 280] width 35 height 35
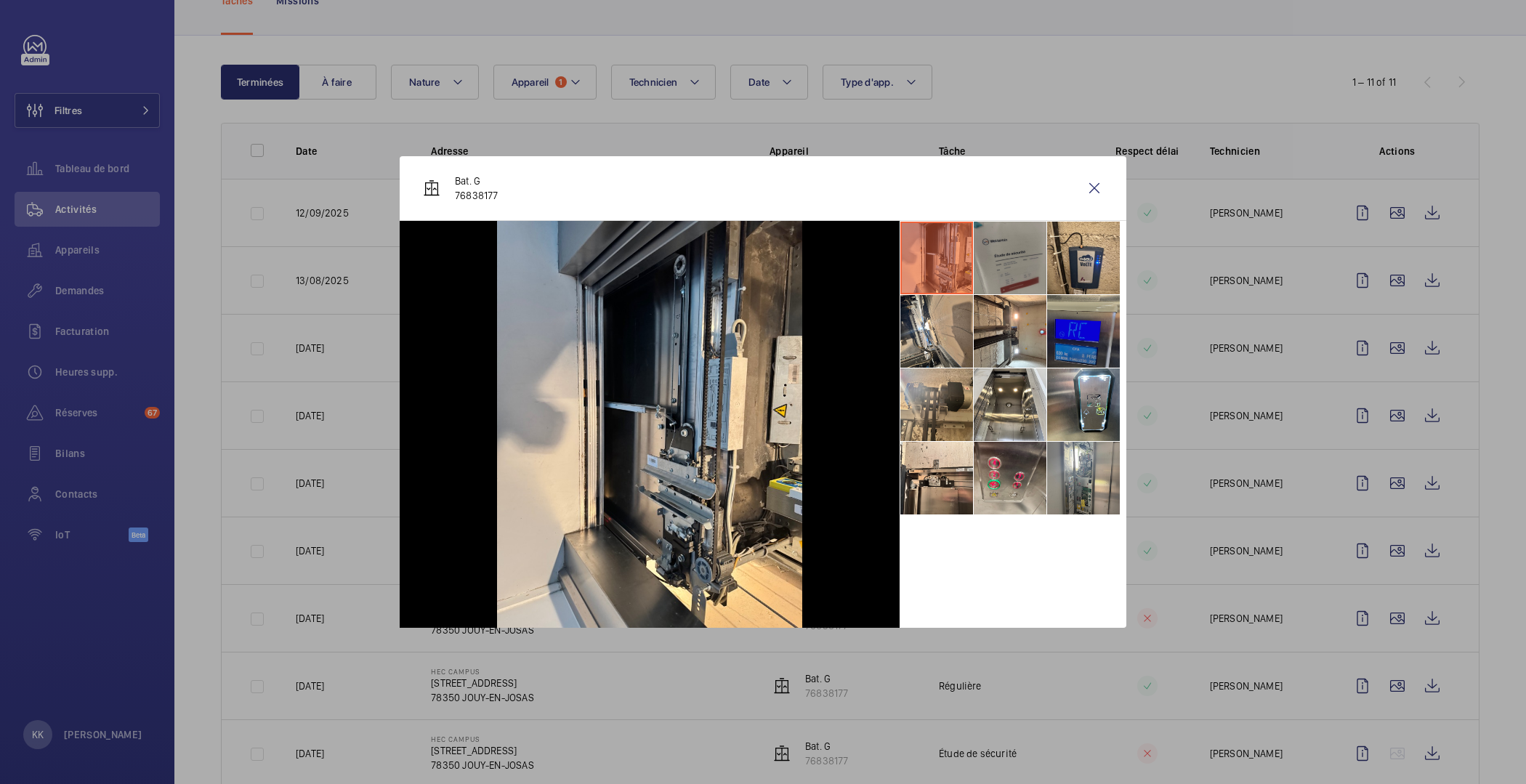
click at [1052, 330] on li at bounding box center [1083, 331] width 73 height 73
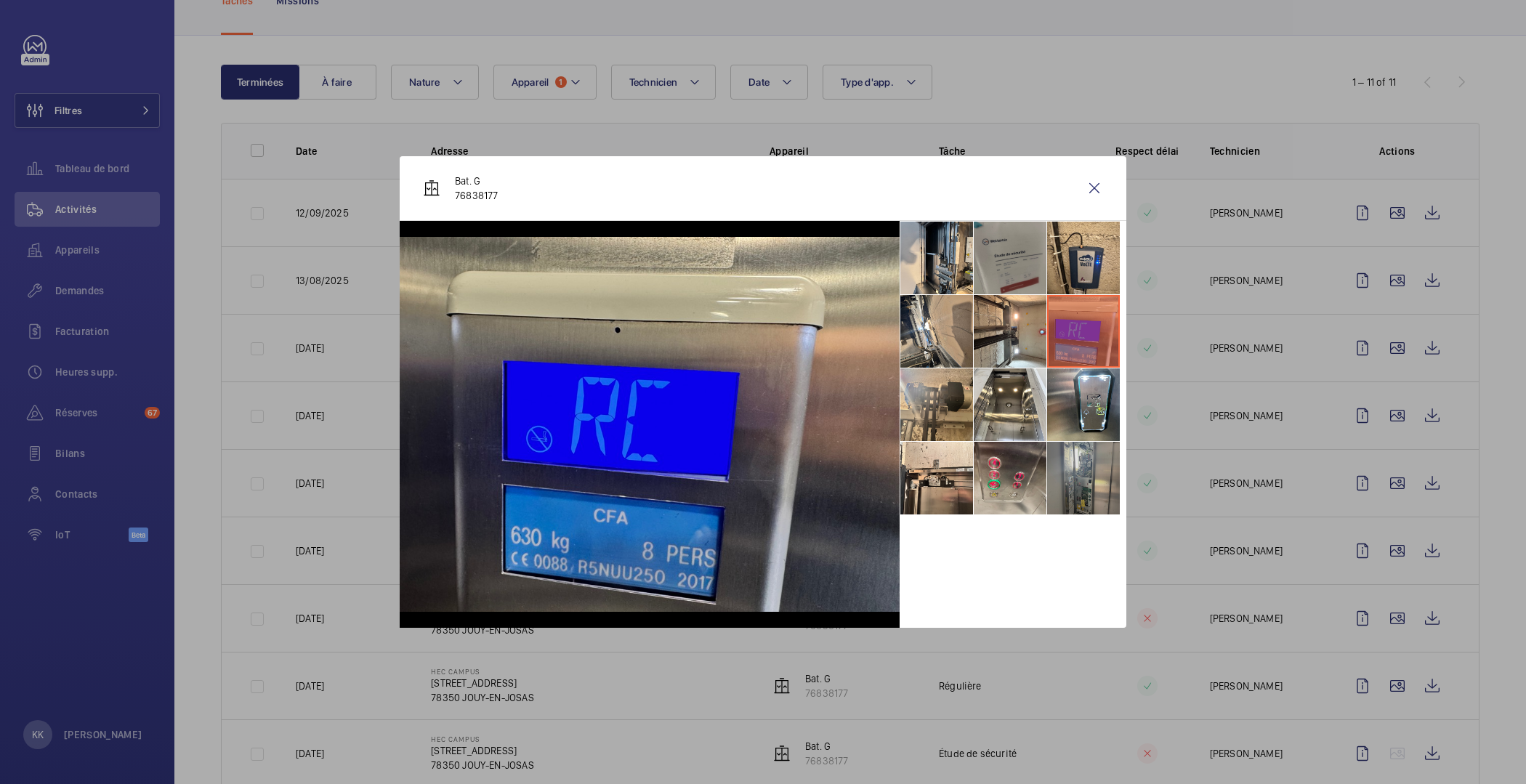
click at [1062, 486] on li at bounding box center [1083, 478] width 73 height 73
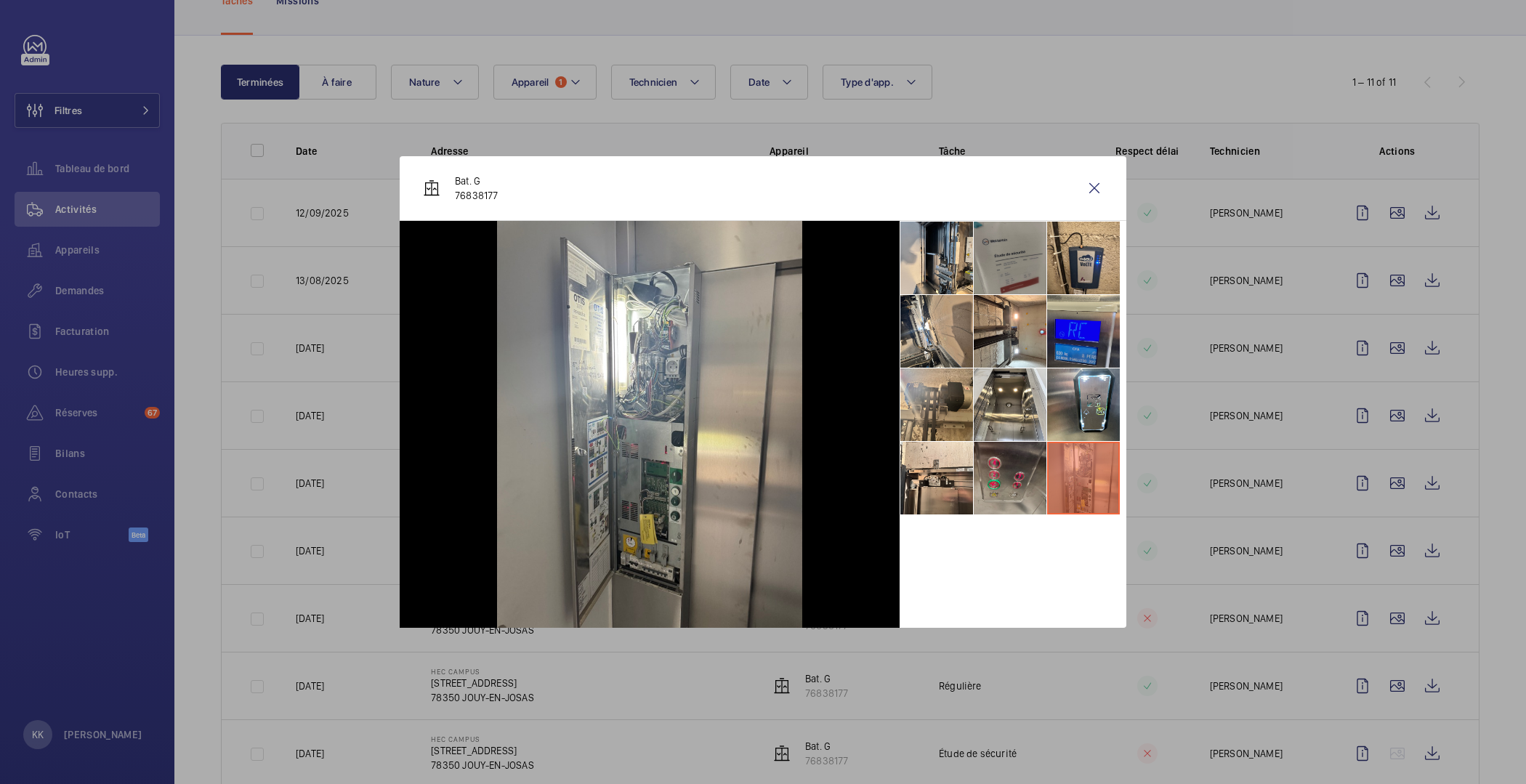
click at [994, 473] on li at bounding box center [1010, 478] width 73 height 73
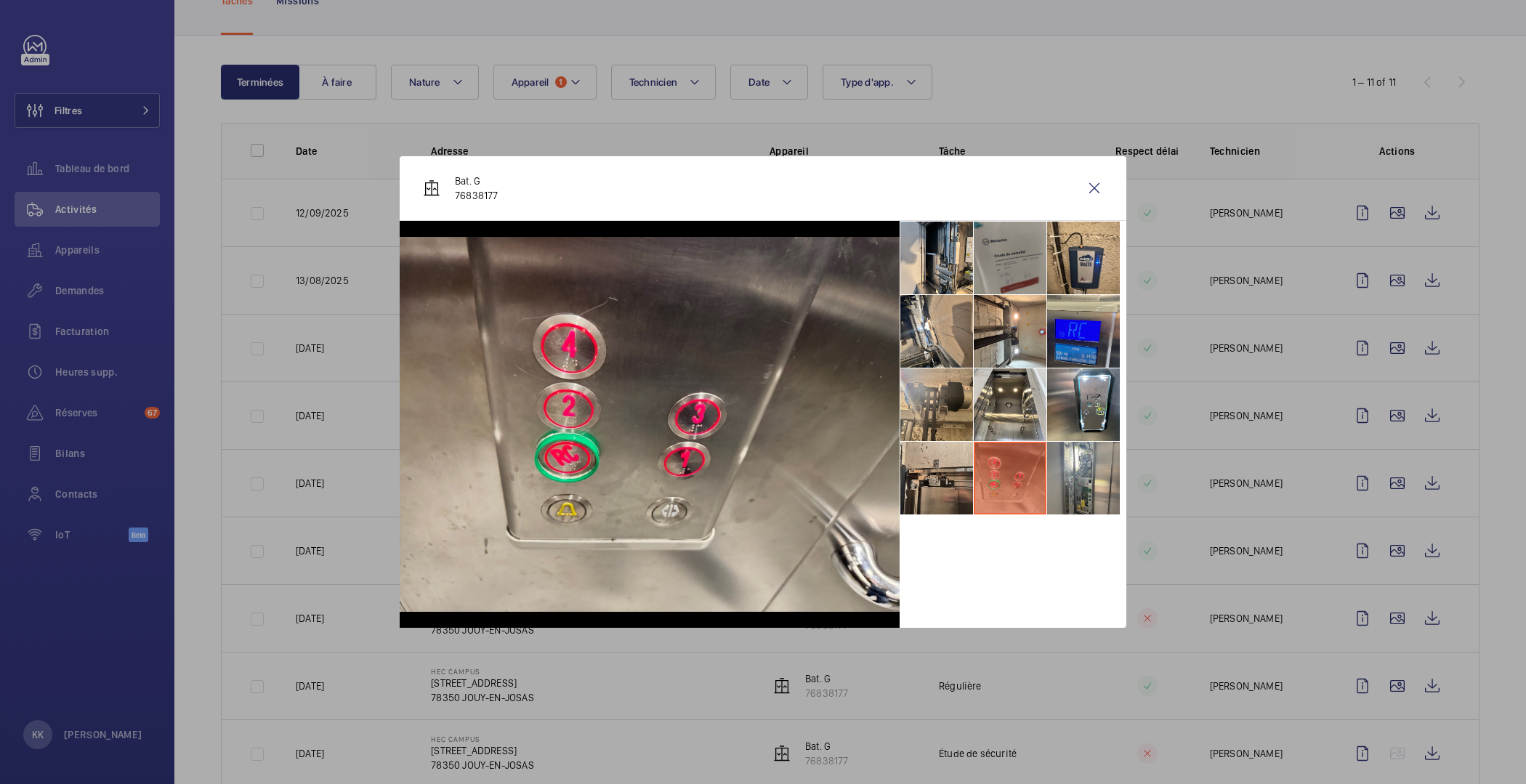
click at [955, 475] on li at bounding box center [936, 478] width 73 height 73
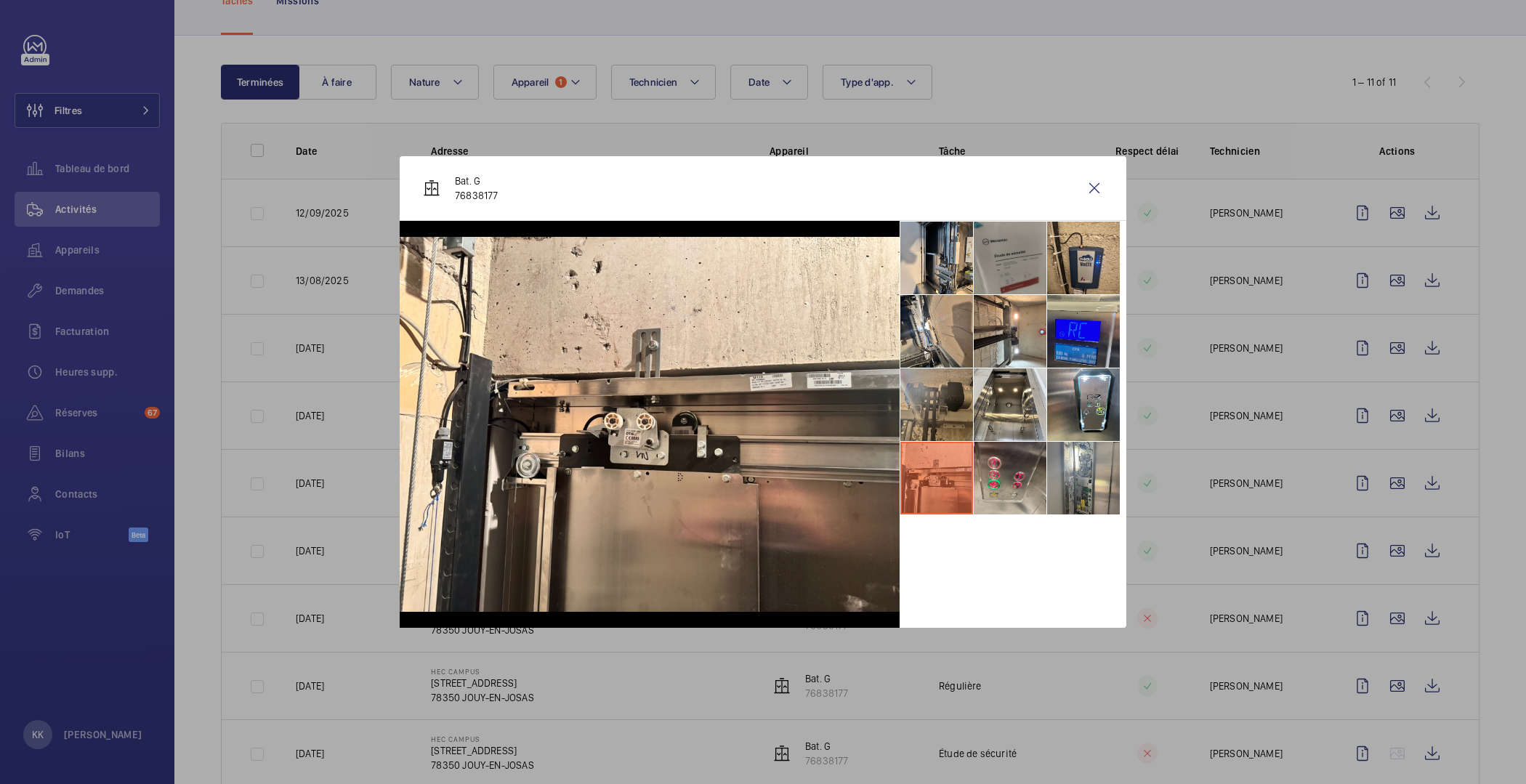
click at [928, 425] on li at bounding box center [936, 404] width 73 height 73
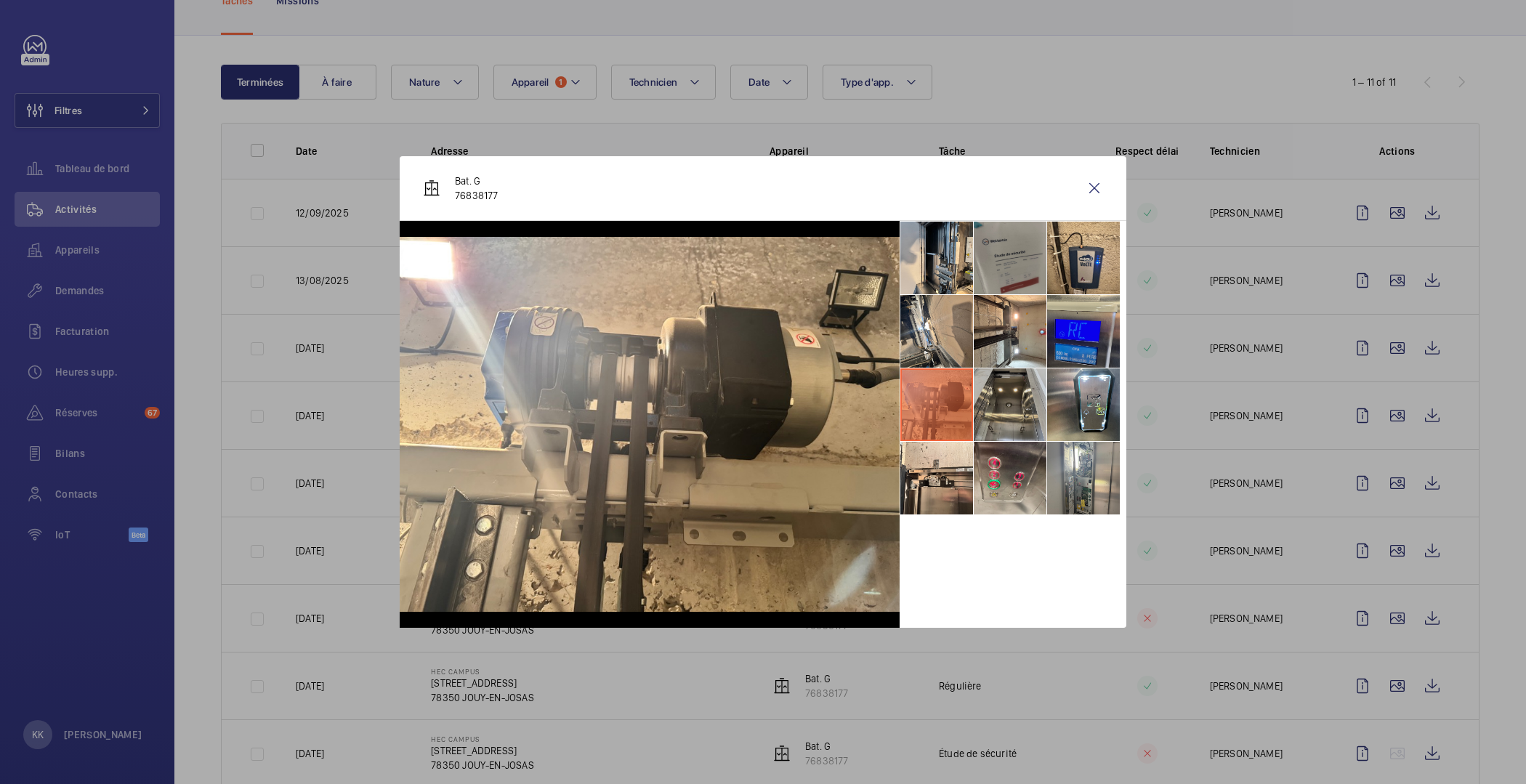
click at [994, 434] on li at bounding box center [1010, 404] width 73 height 73
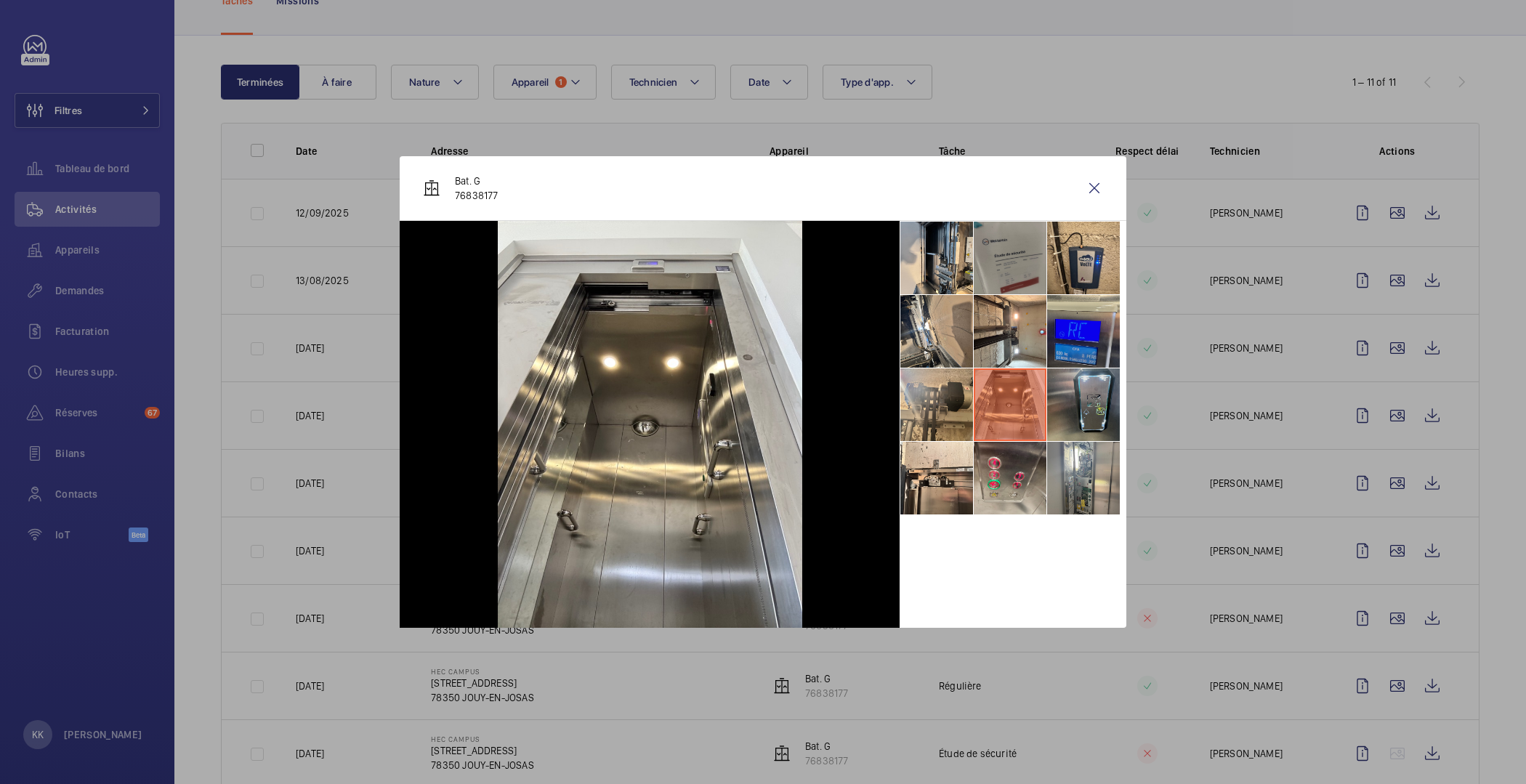
click at [1096, 415] on li at bounding box center [1083, 404] width 73 height 73
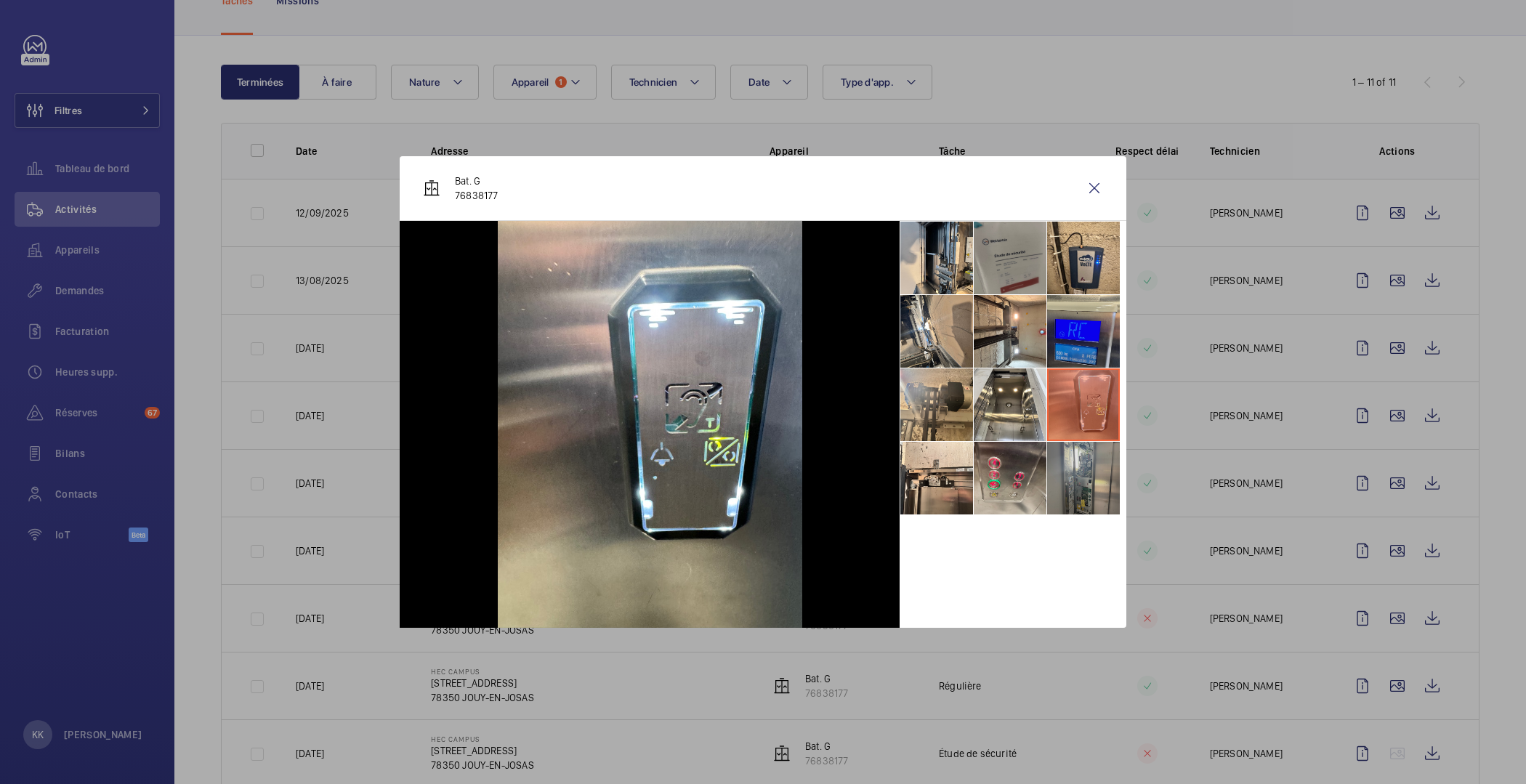
click at [1096, 461] on li at bounding box center [1083, 478] width 73 height 73
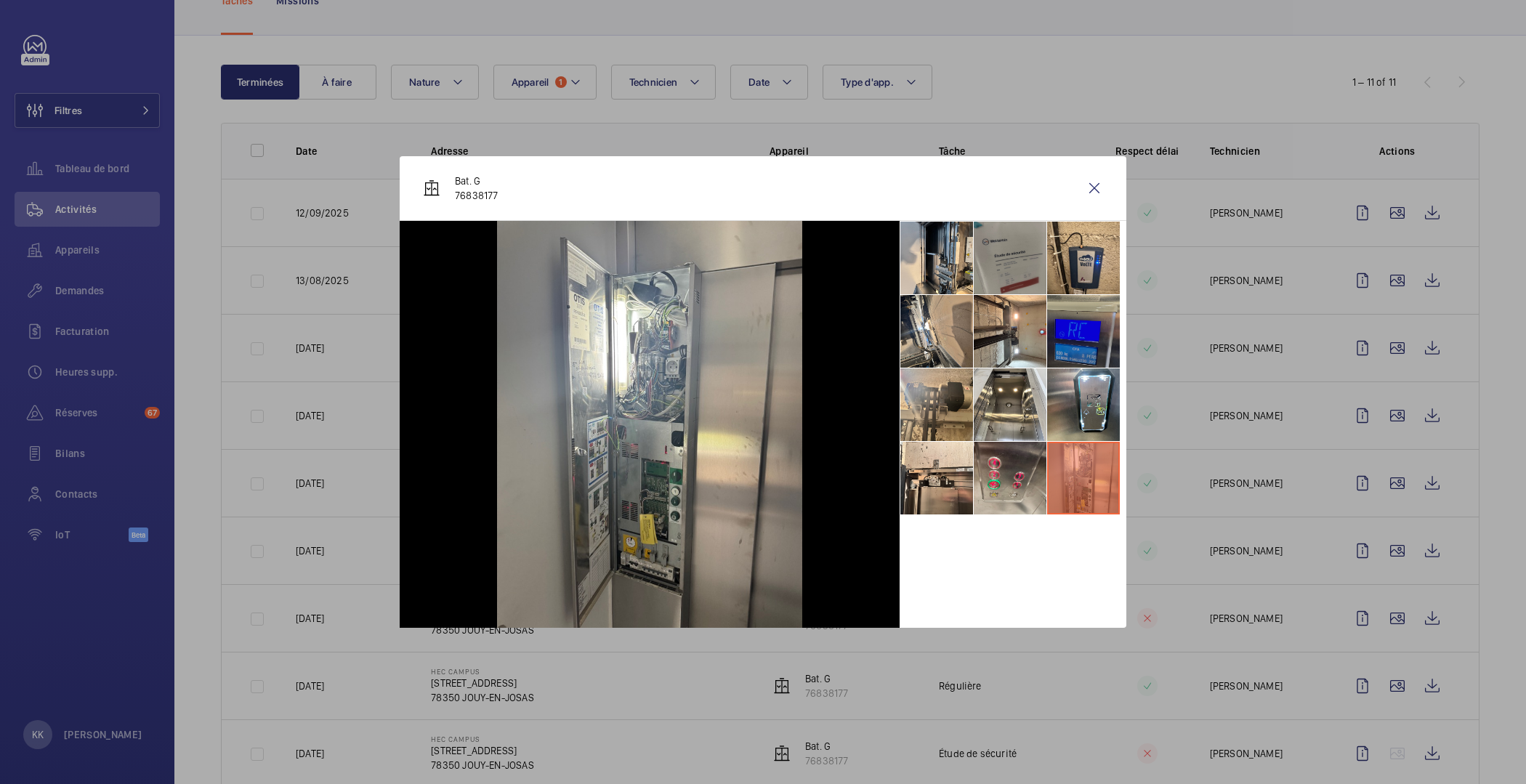
click at [1093, 360] on li at bounding box center [1083, 331] width 73 height 73
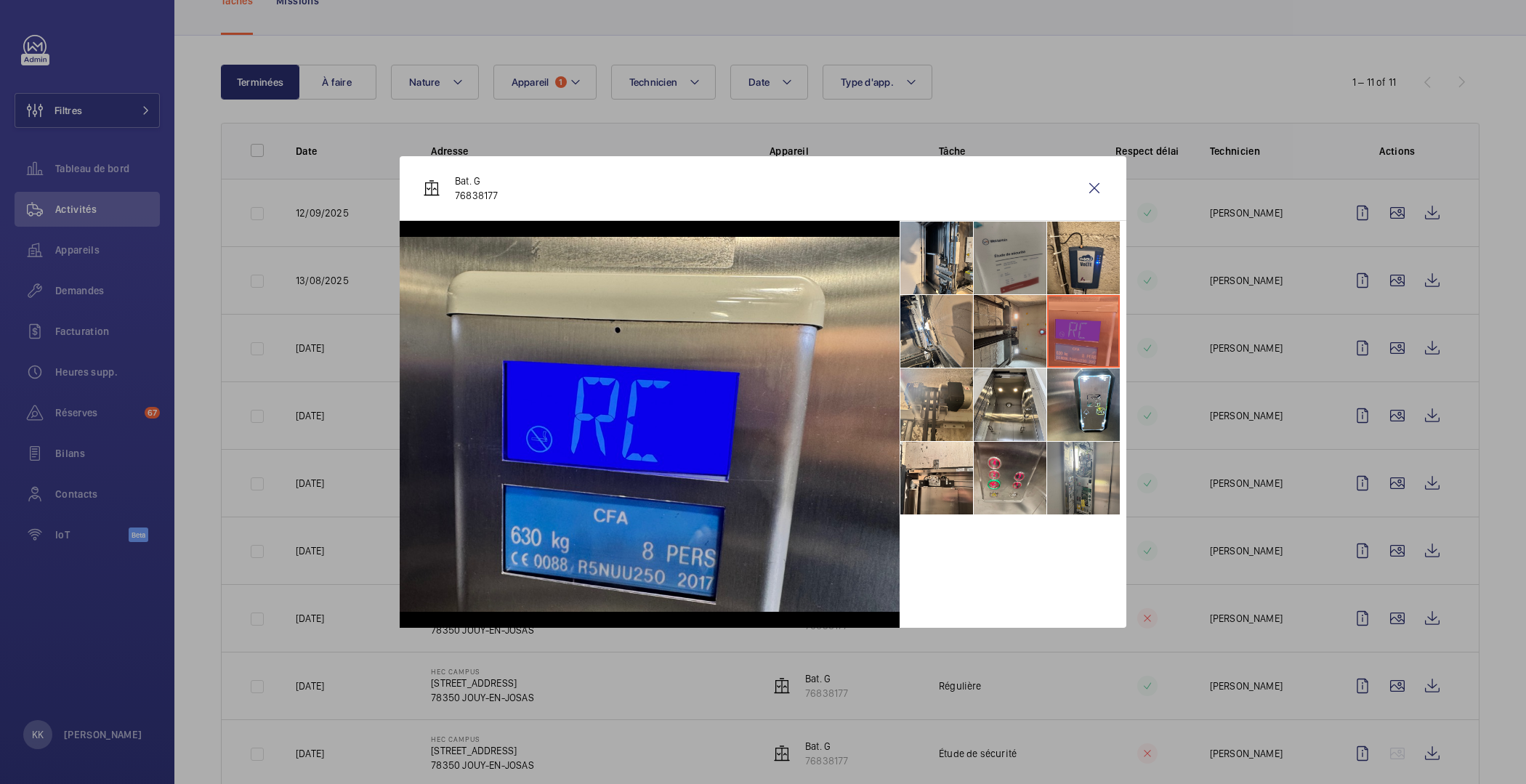
click at [1021, 340] on li at bounding box center [1010, 331] width 73 height 73
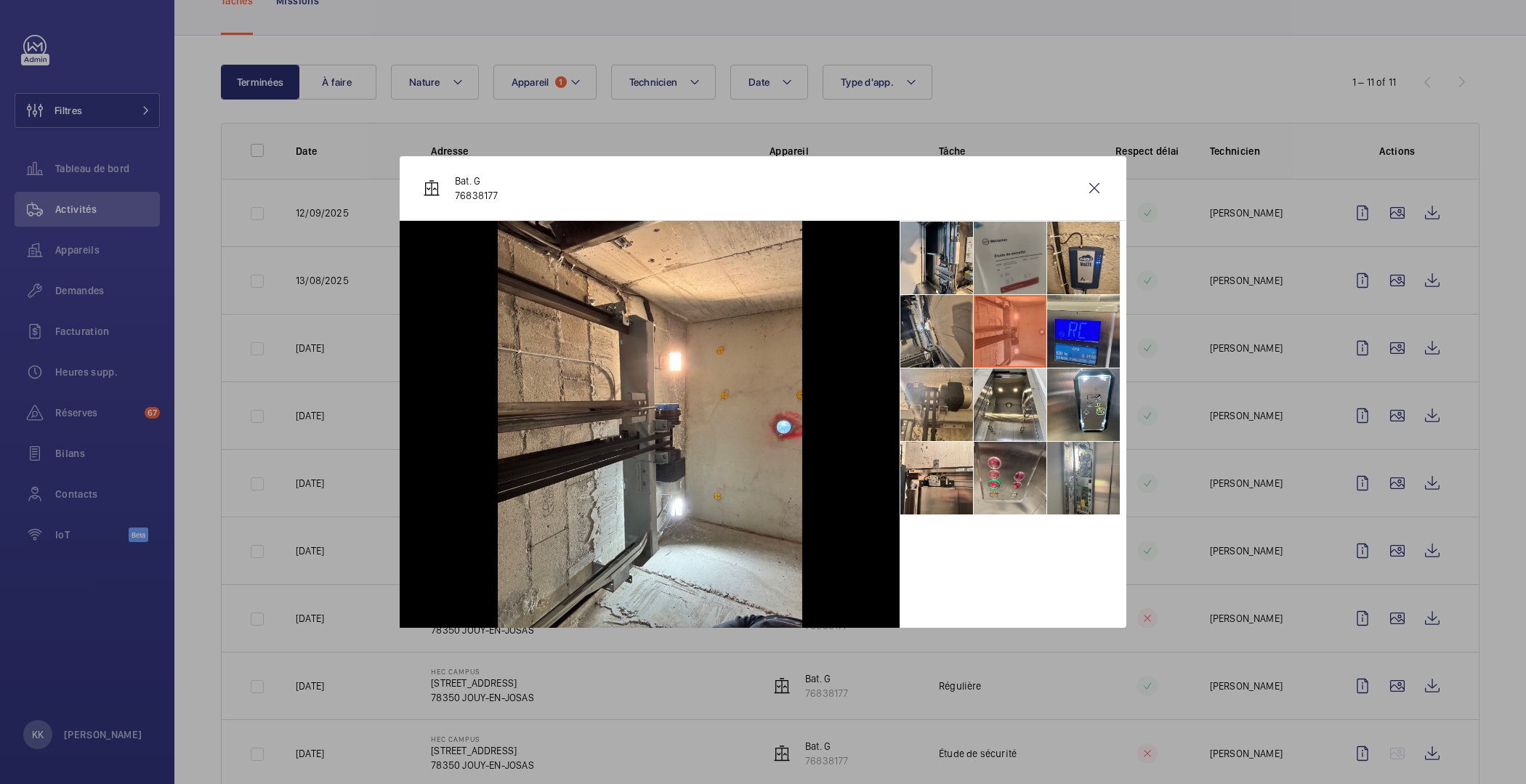
click at [933, 340] on li at bounding box center [936, 331] width 73 height 73
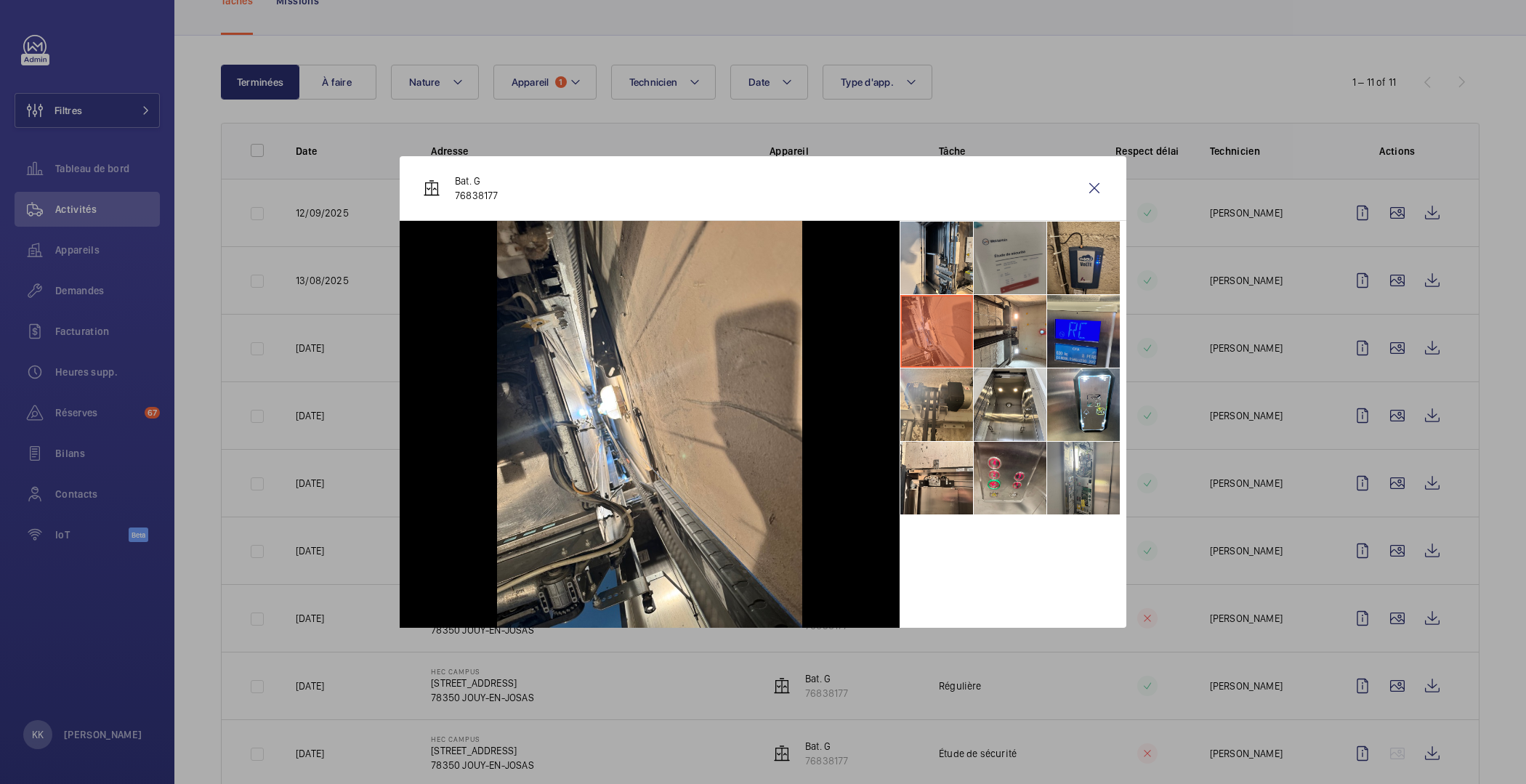
click at [1101, 240] on li at bounding box center [1083, 258] width 73 height 73
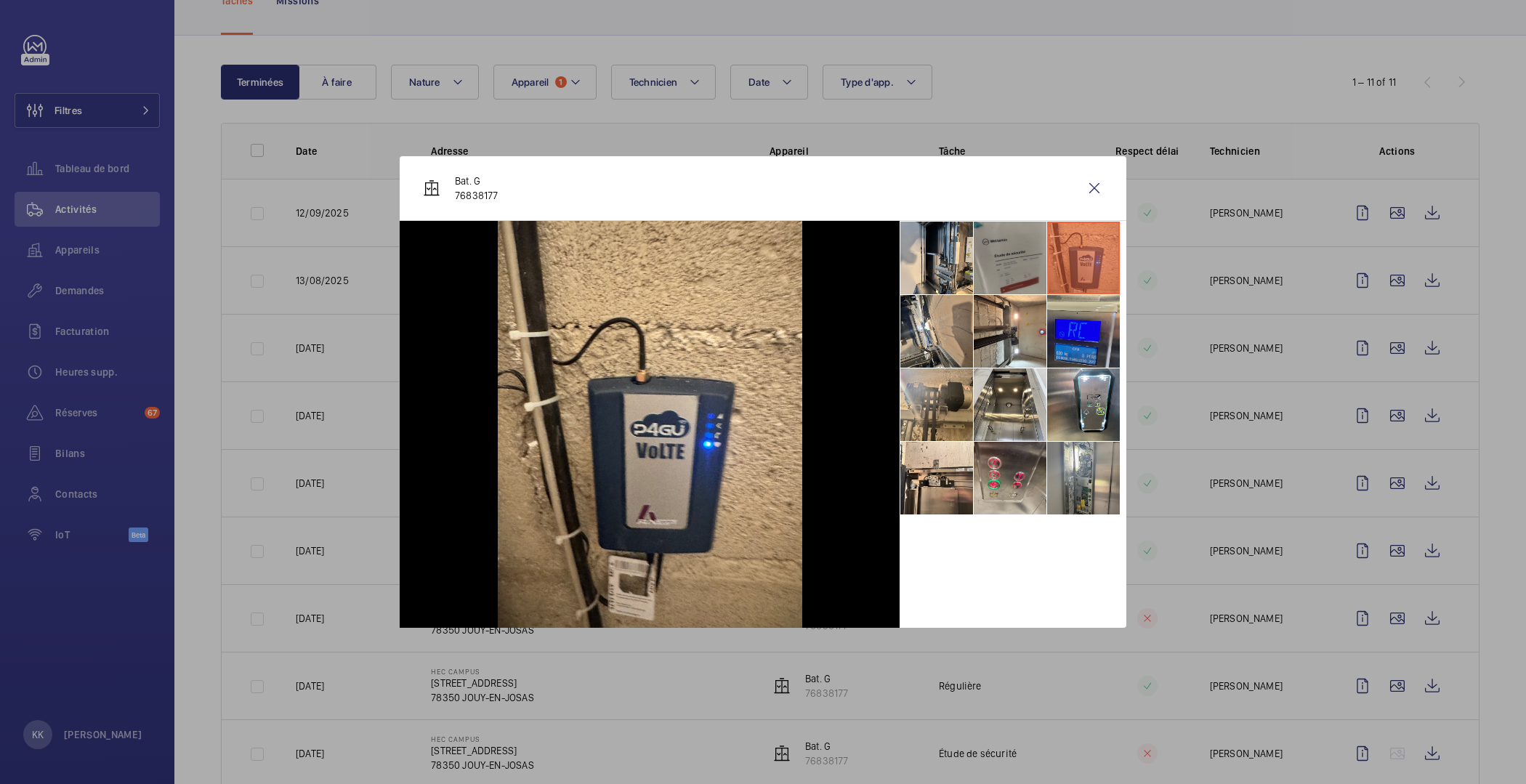
click at [1091, 115] on div at bounding box center [763, 392] width 1526 height 784
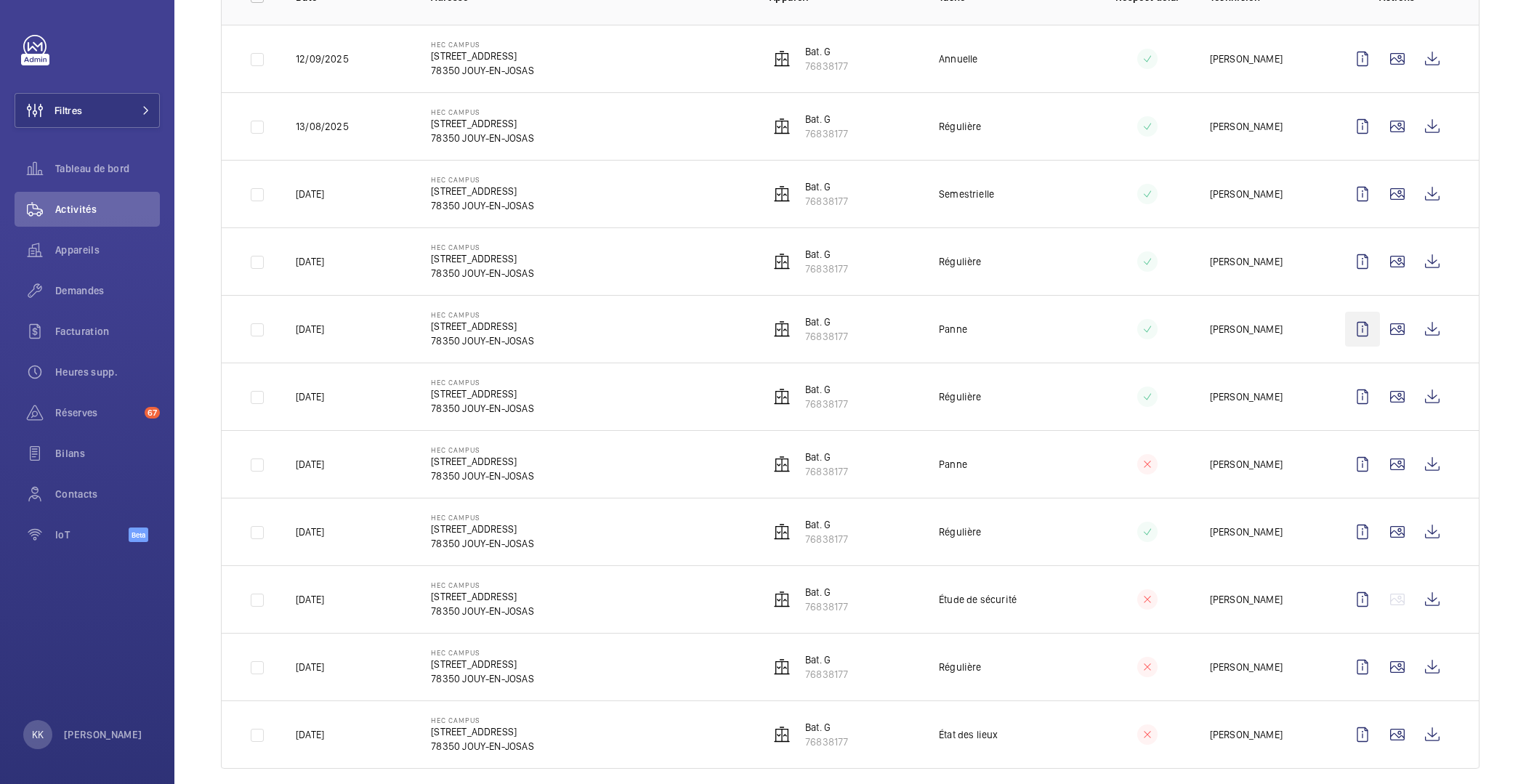
scroll to position [273, 0]
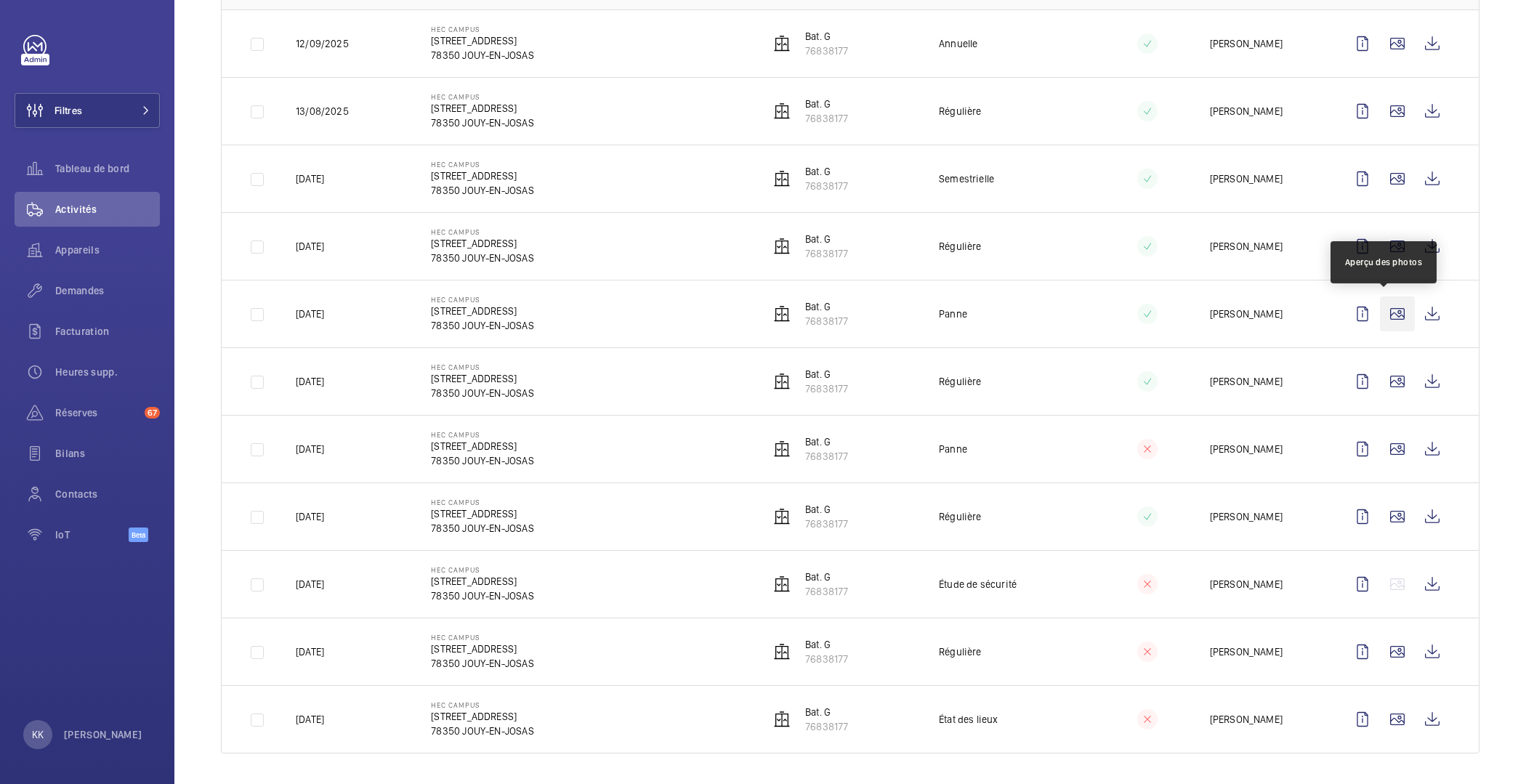
click at [1396, 309] on wm-front-icon-button at bounding box center [1397, 314] width 35 height 35
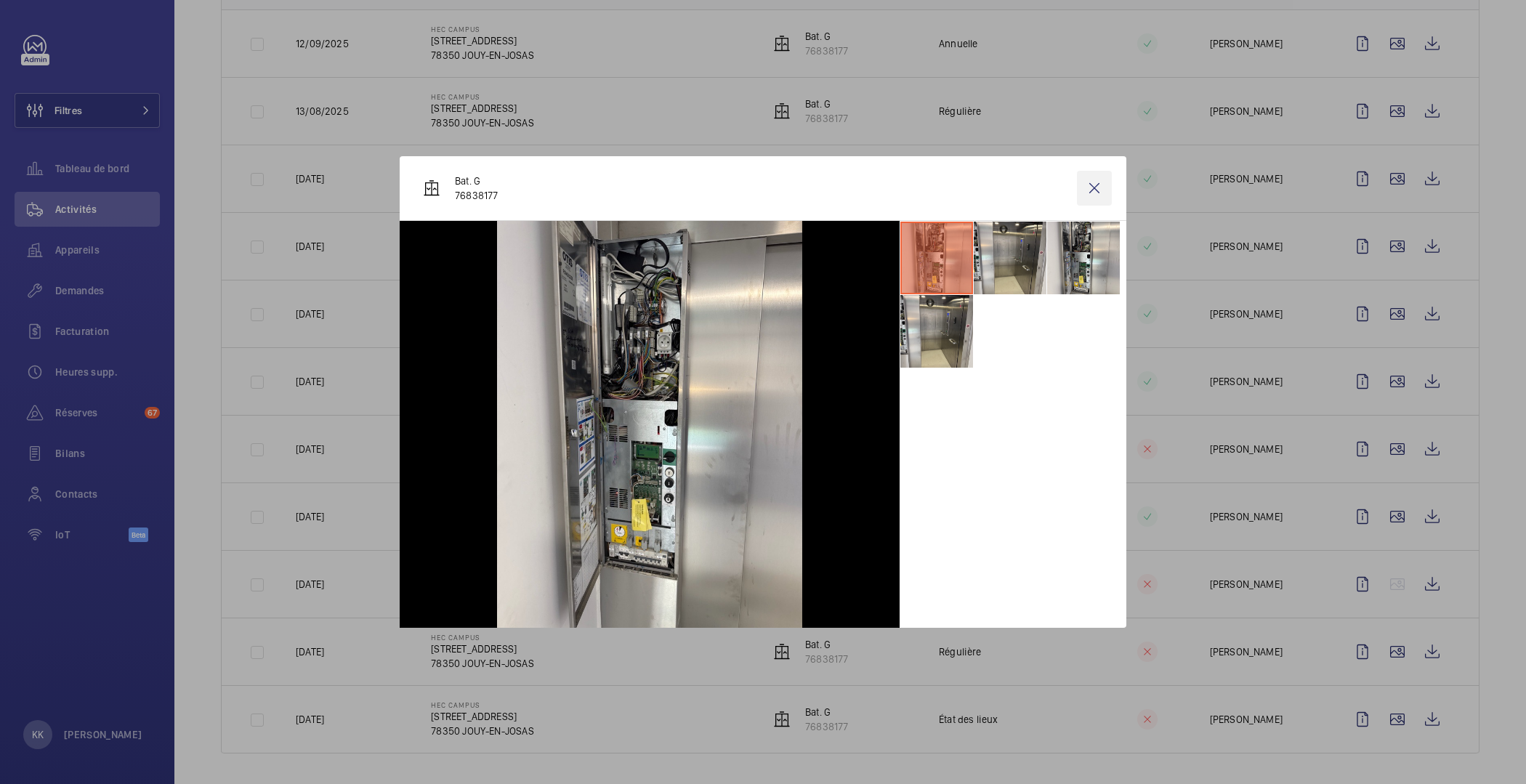
click at [1099, 192] on wm-front-icon-button at bounding box center [1095, 189] width 35 height 35
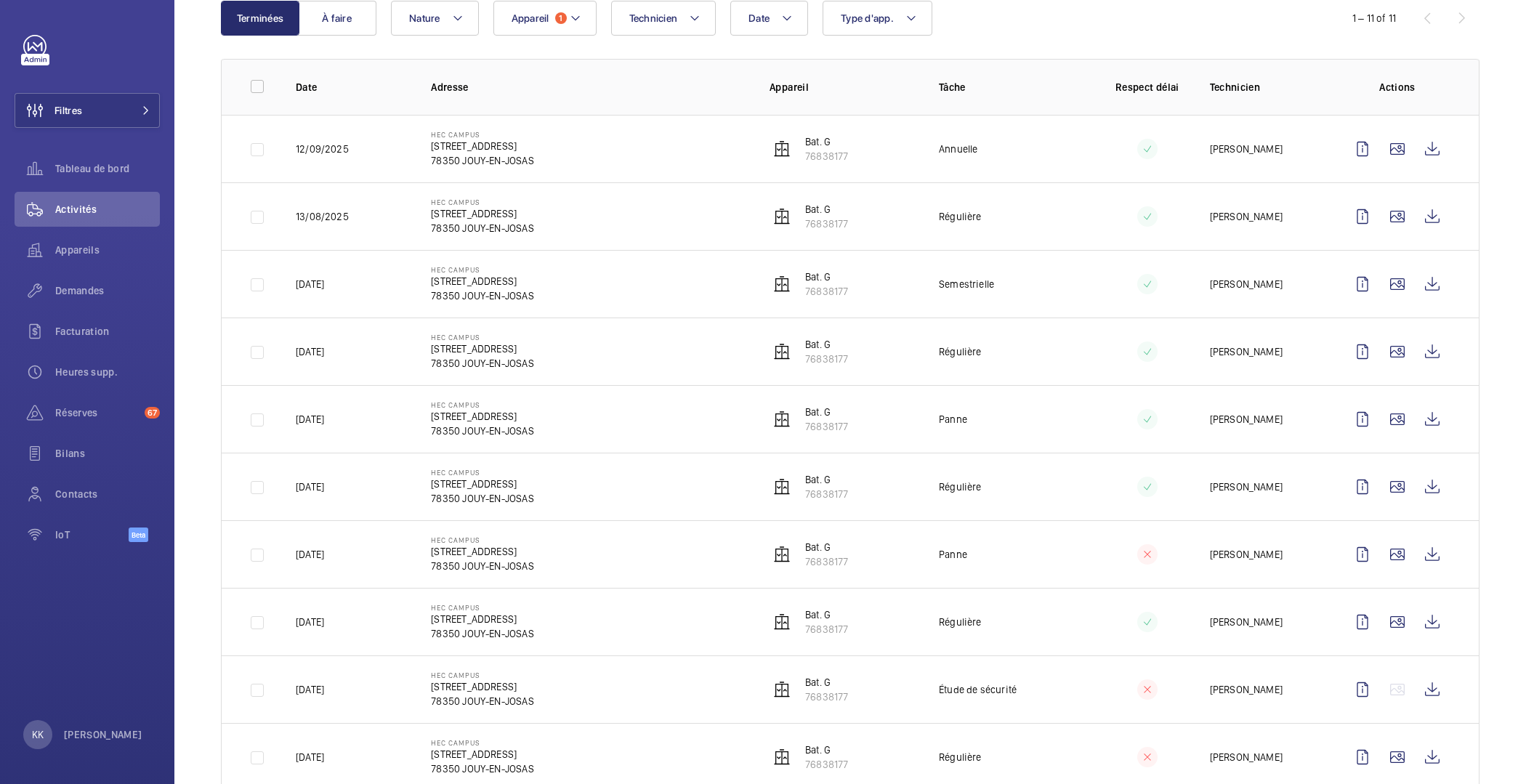
scroll to position [162, 0]
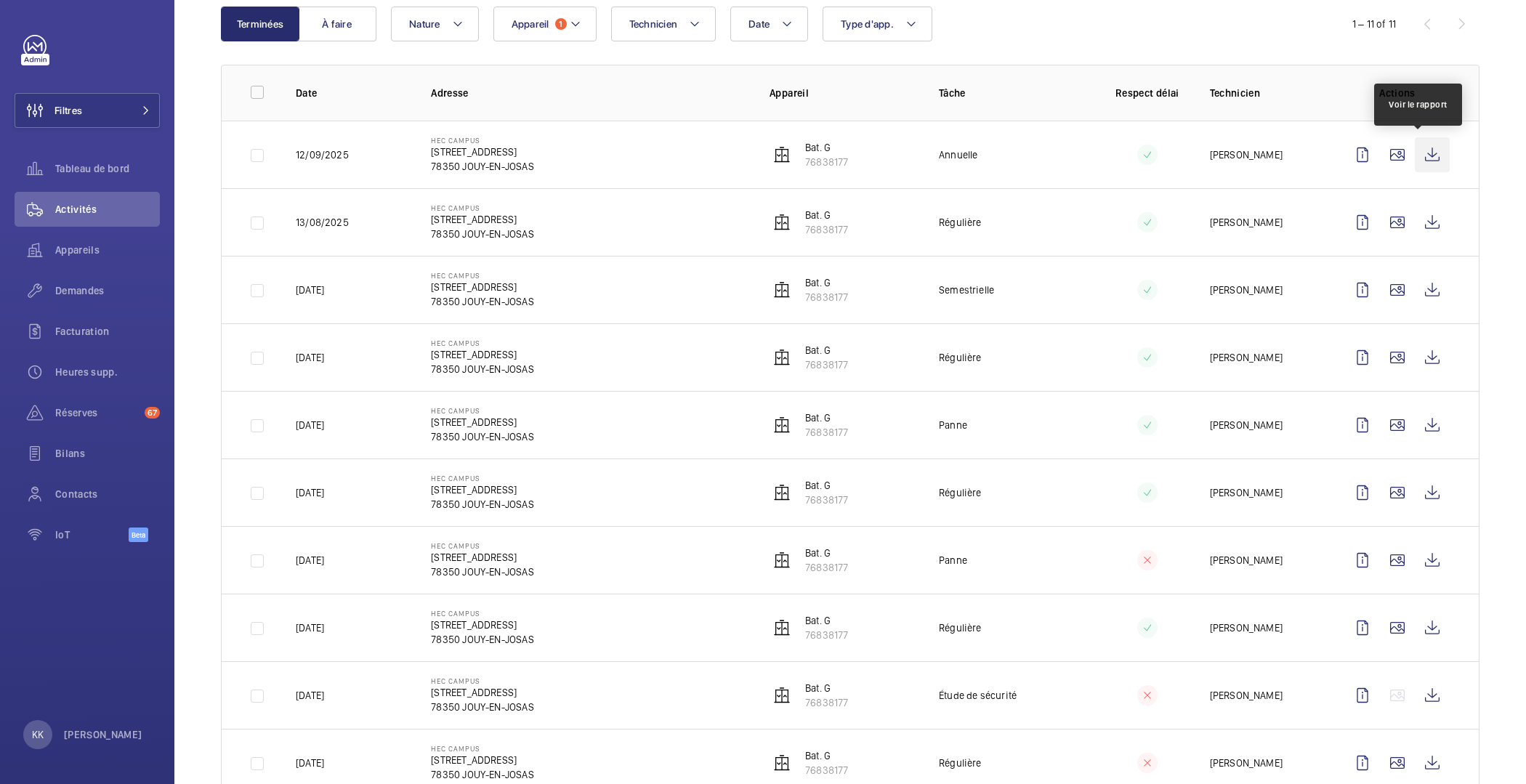
click at [1415, 150] on wm-front-icon-button at bounding box center [1433, 155] width 35 height 35
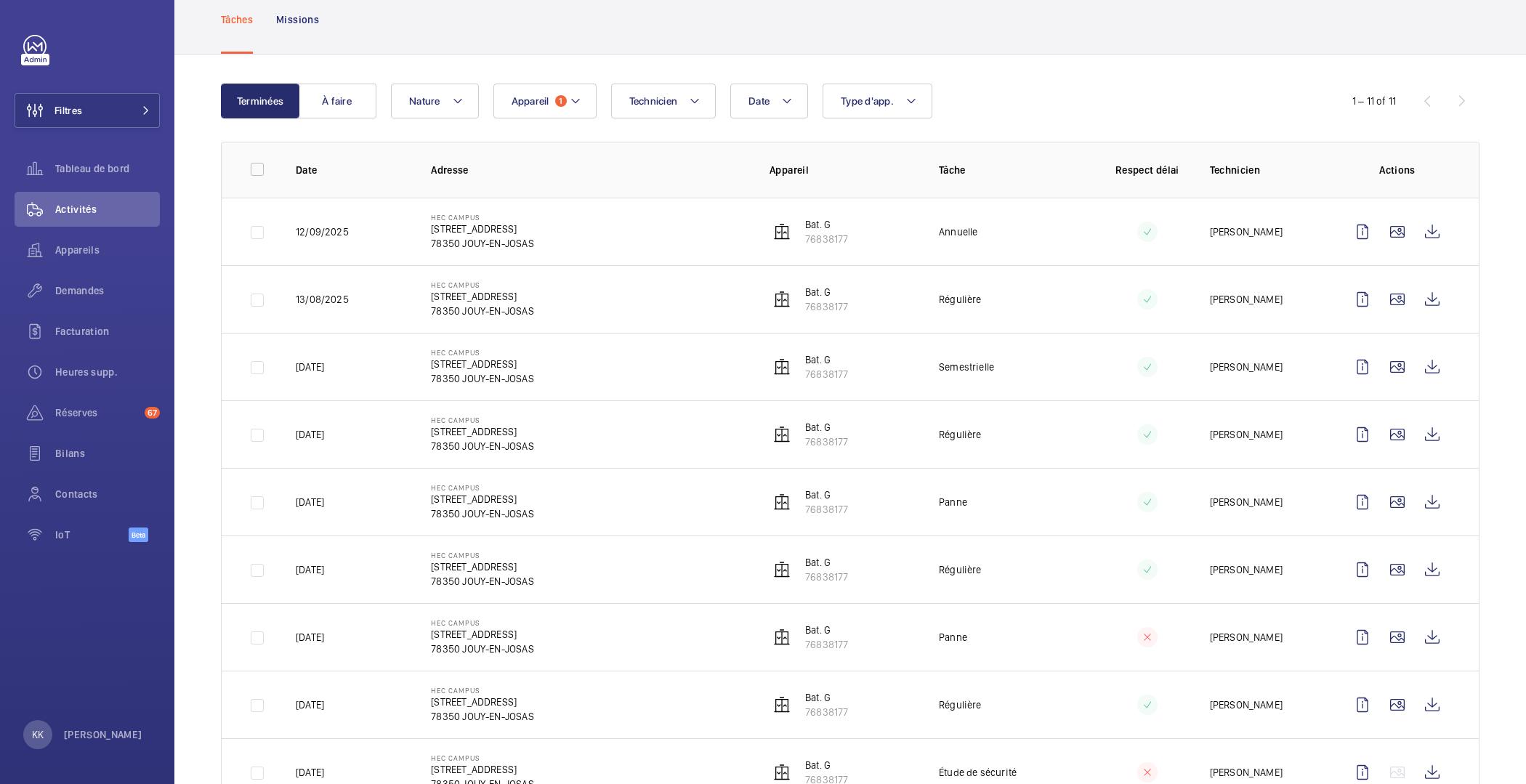
scroll to position [84, 0]
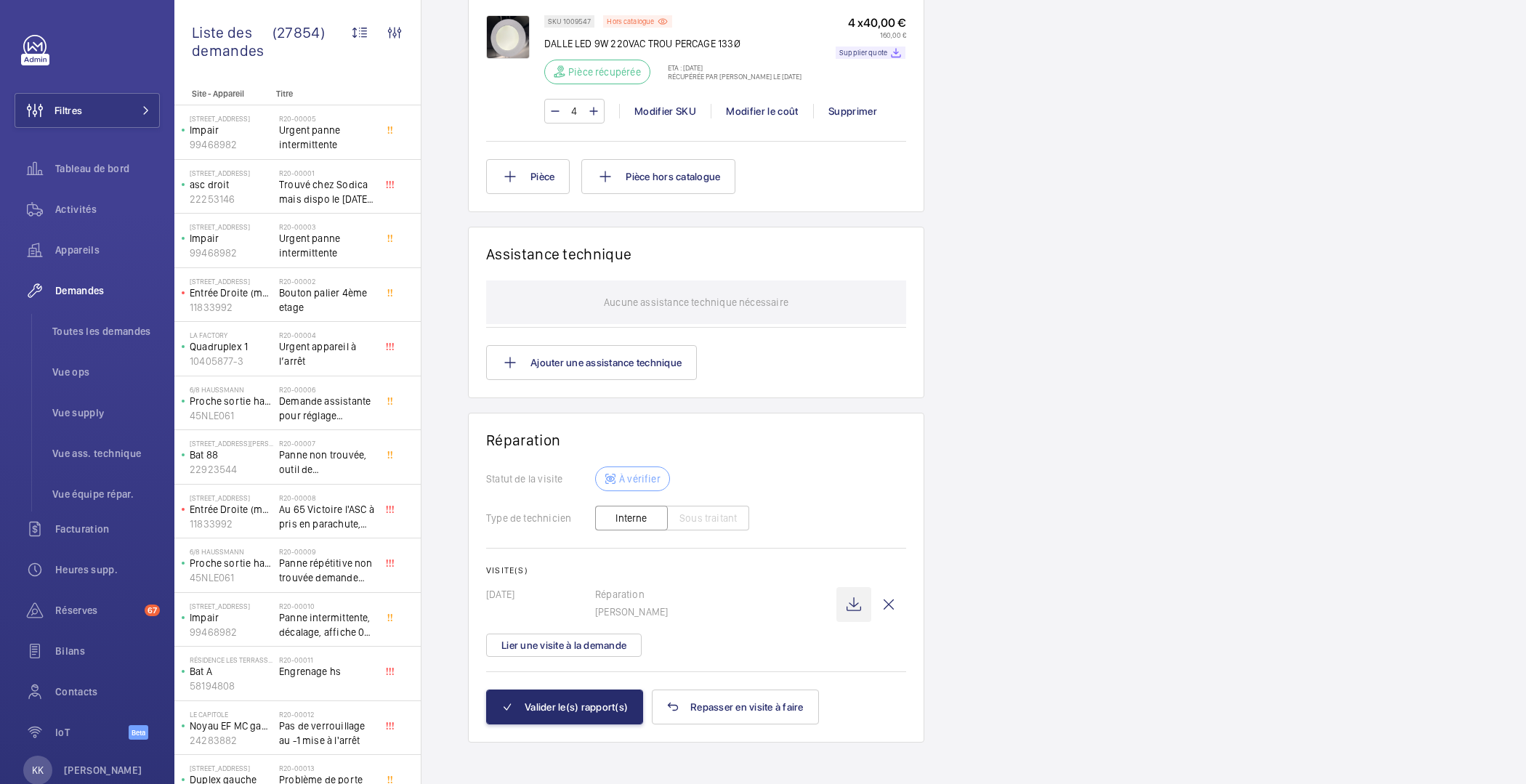
scroll to position [1205, 0]
click at [850, 601] on wm-front-icon-button at bounding box center [854, 605] width 35 height 35
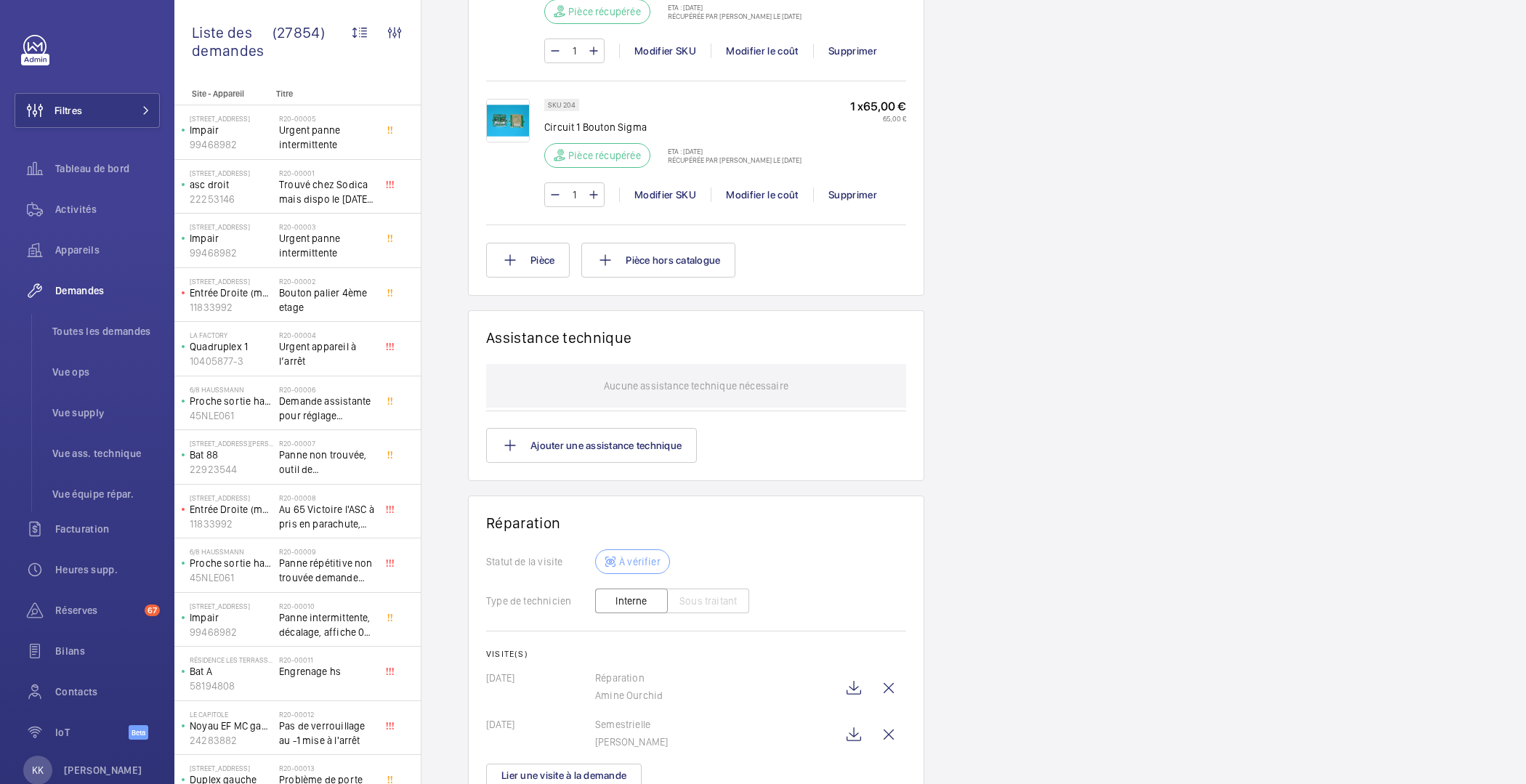
scroll to position [1338, 0]
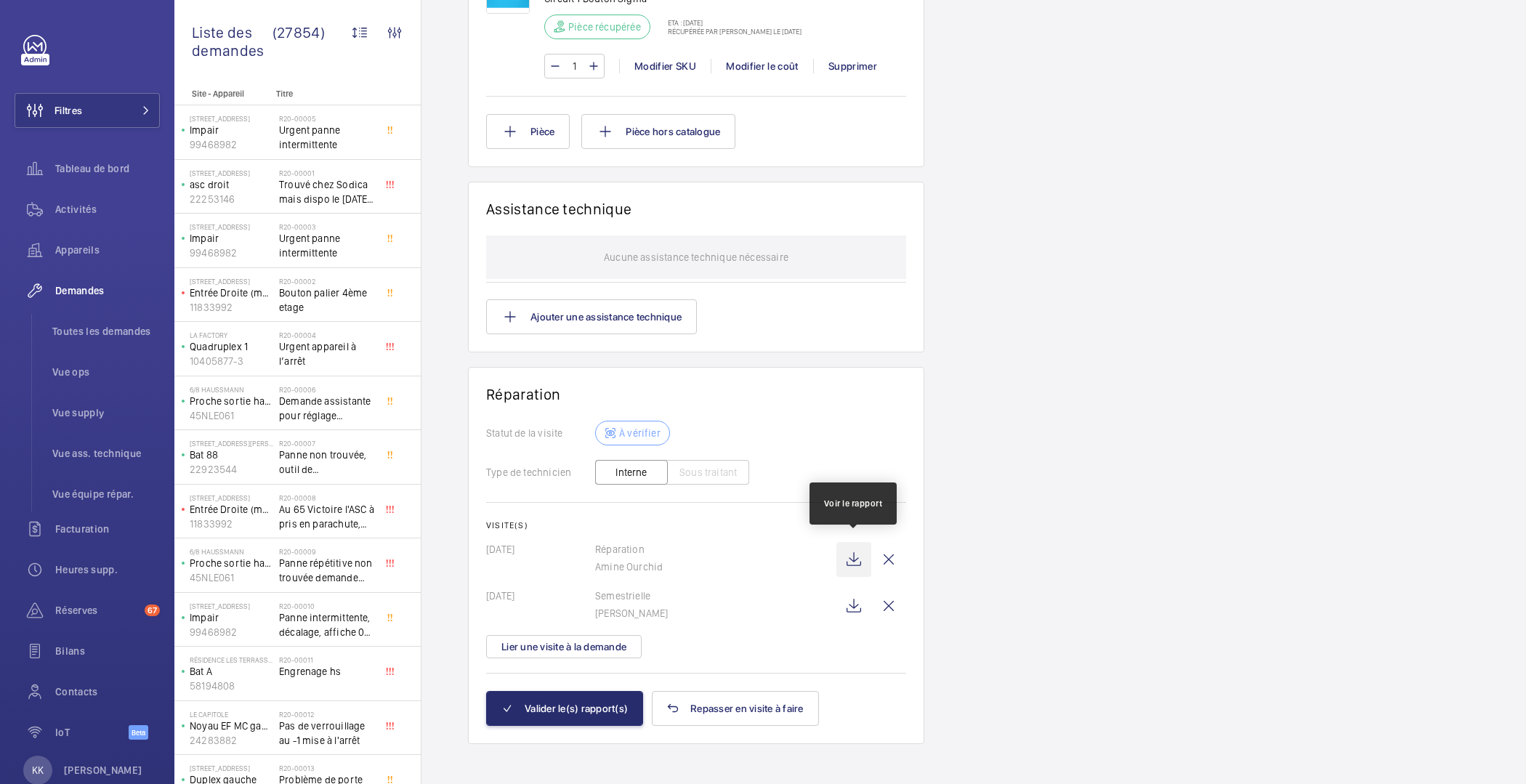
click at [840, 553] on wm-front-icon-button at bounding box center [854, 559] width 35 height 35
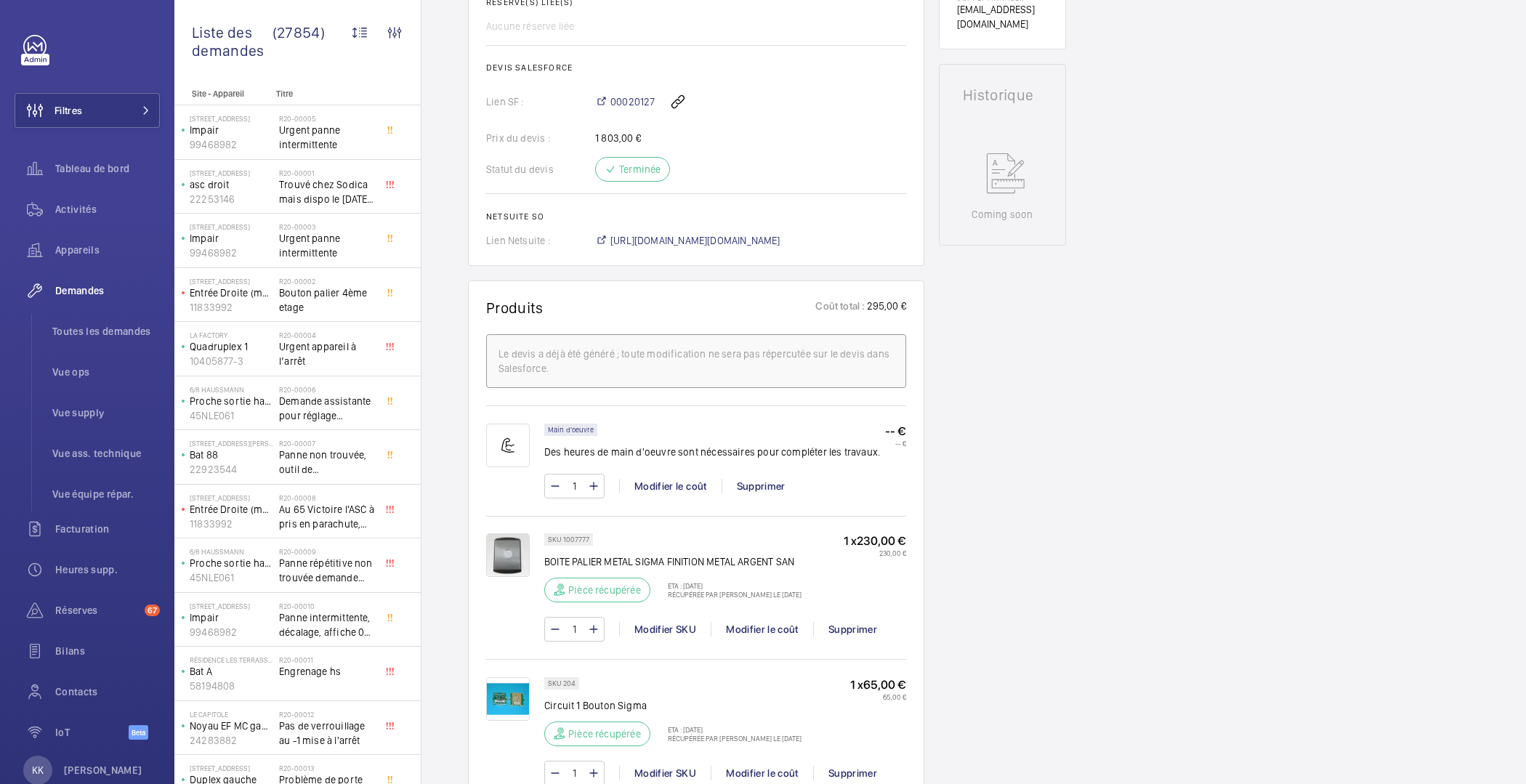
scroll to position [421, 0]
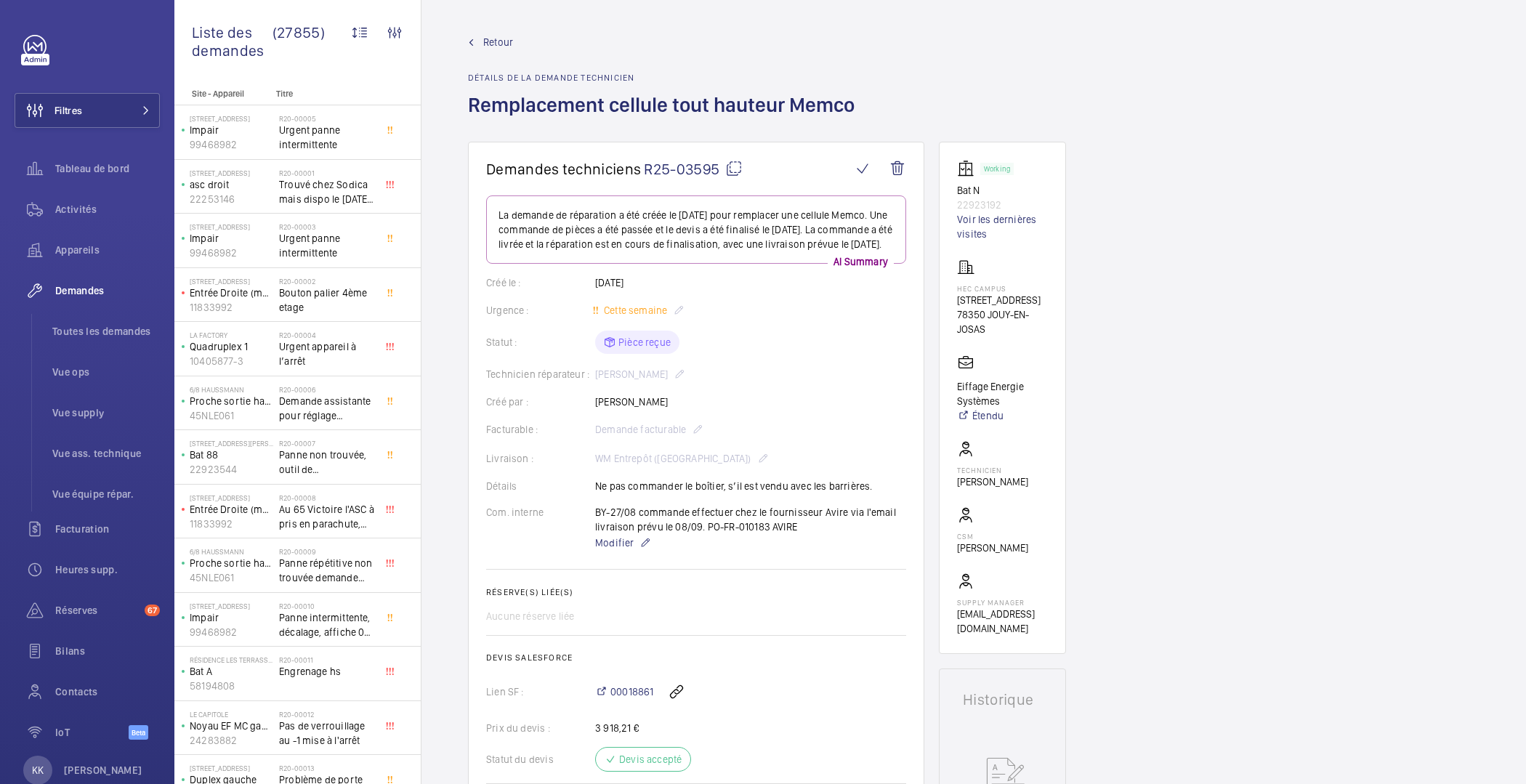
click at [491, 35] on span "Retour" at bounding box center [498, 43] width 30 height 15
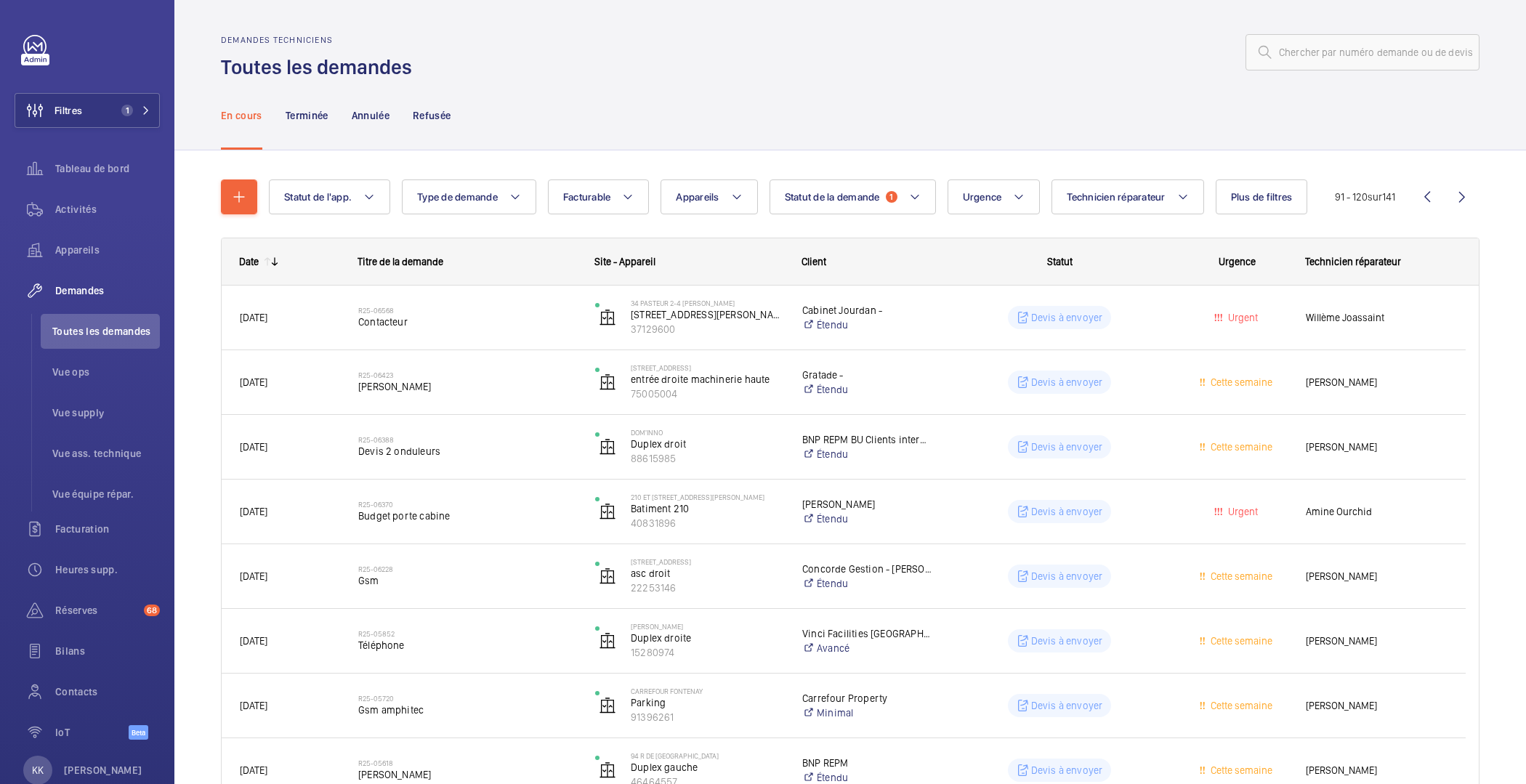
click at [644, 69] on div "Demandes techniciens Toutes les demandes" at bounding box center [850, 58] width 1259 height 46
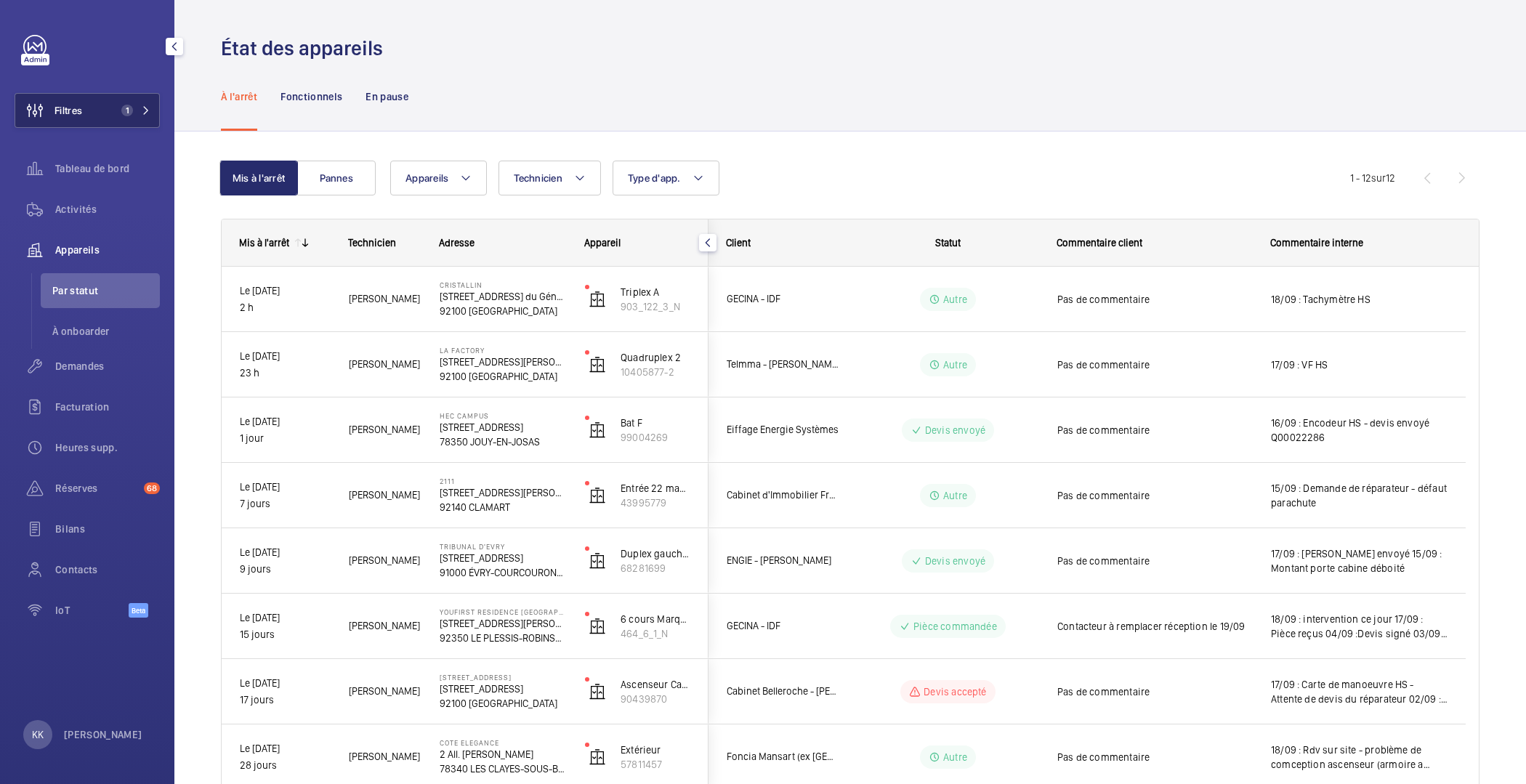
click at [118, 115] on span "1" at bounding box center [124, 111] width 18 height 12
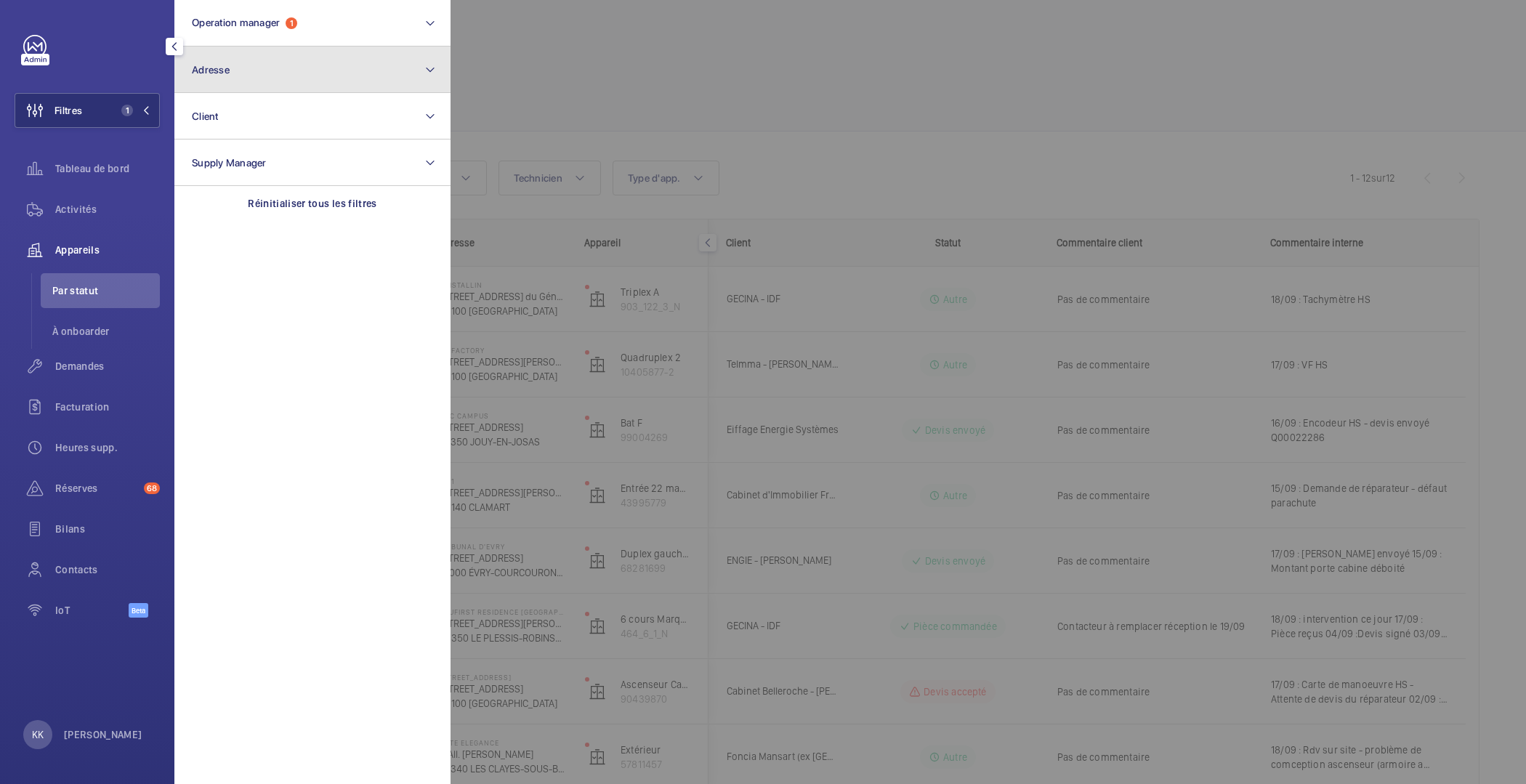
click at [241, 87] on button "Adresse" at bounding box center [313, 69] width 276 height 46
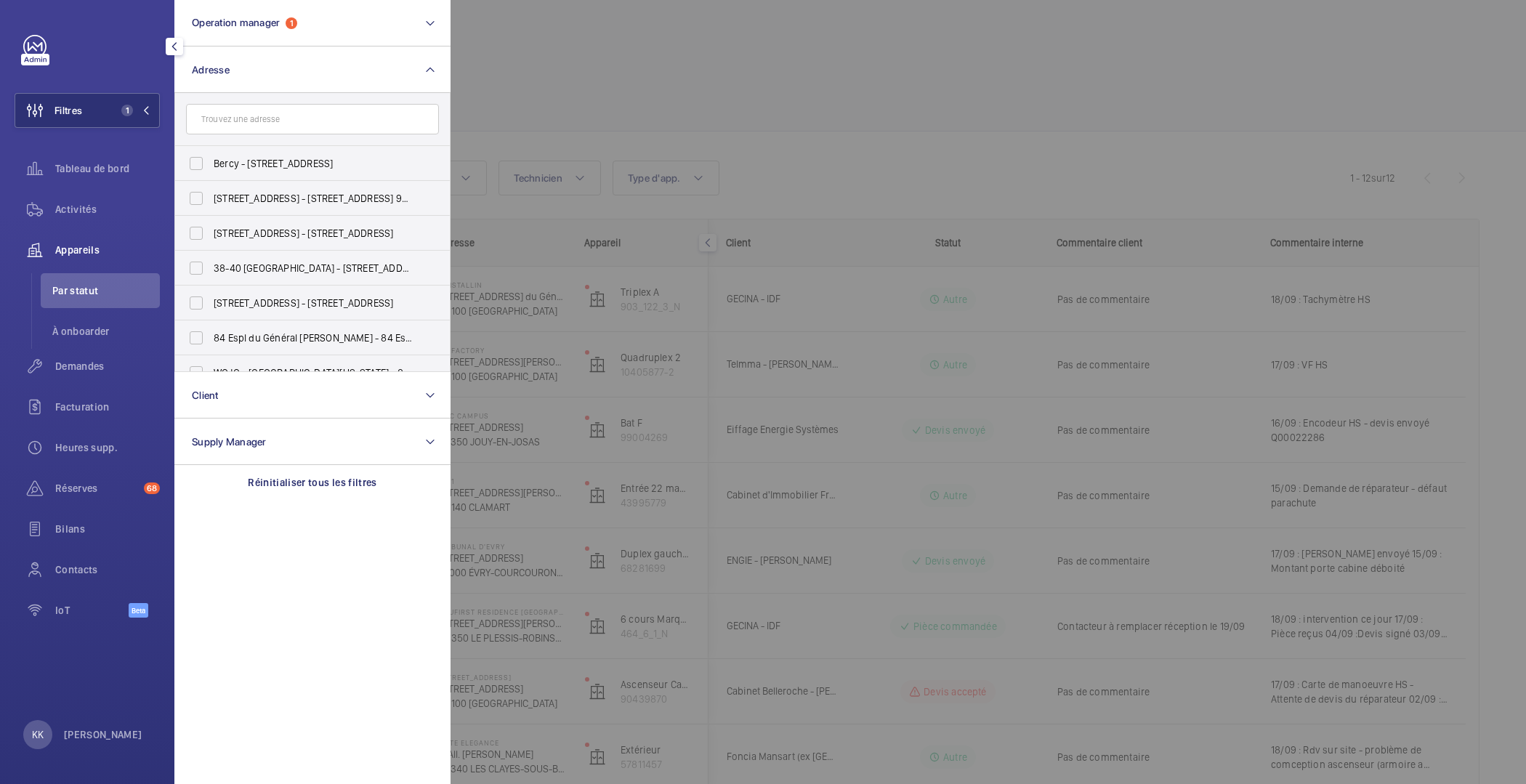
click at [245, 109] on input "text" at bounding box center [312, 120] width 253 height 31
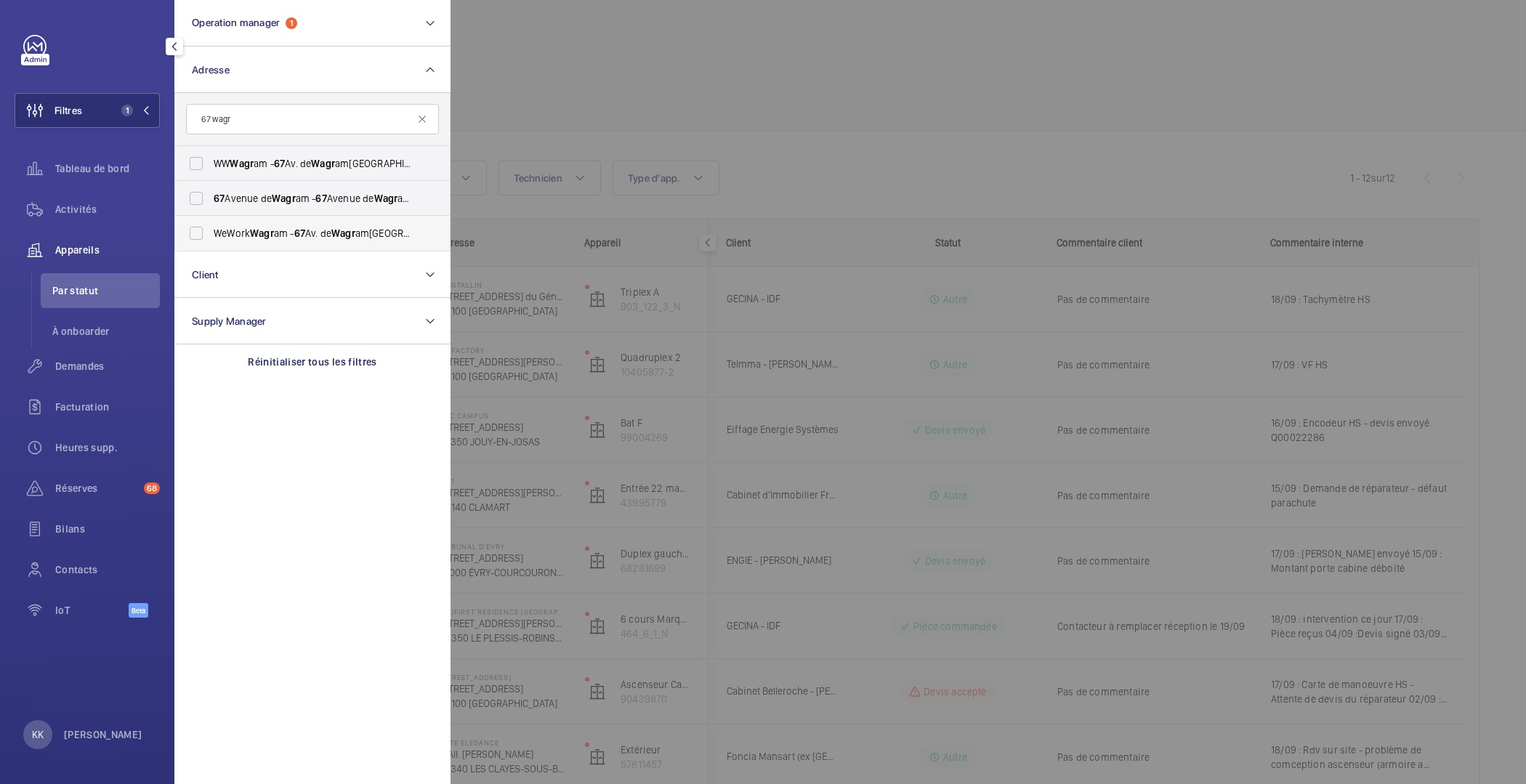
type input "67 wagr"
click at [275, 230] on span "WeWork Wagr am - 67 Av. de Wagr am, PARIS 75017" at bounding box center [314, 233] width 200 height 15
click at [211, 230] on input "WeWork Wagr am - 67 Av. de Wagr am, PARIS 75017" at bounding box center [196, 233] width 29 height 29
checkbox input "true"
click at [257, 200] on span "67 Avenue de Wagr am - 67 Avenue de Wagr am, 75017 PARIS, PARIS 75017" at bounding box center [314, 198] width 200 height 15
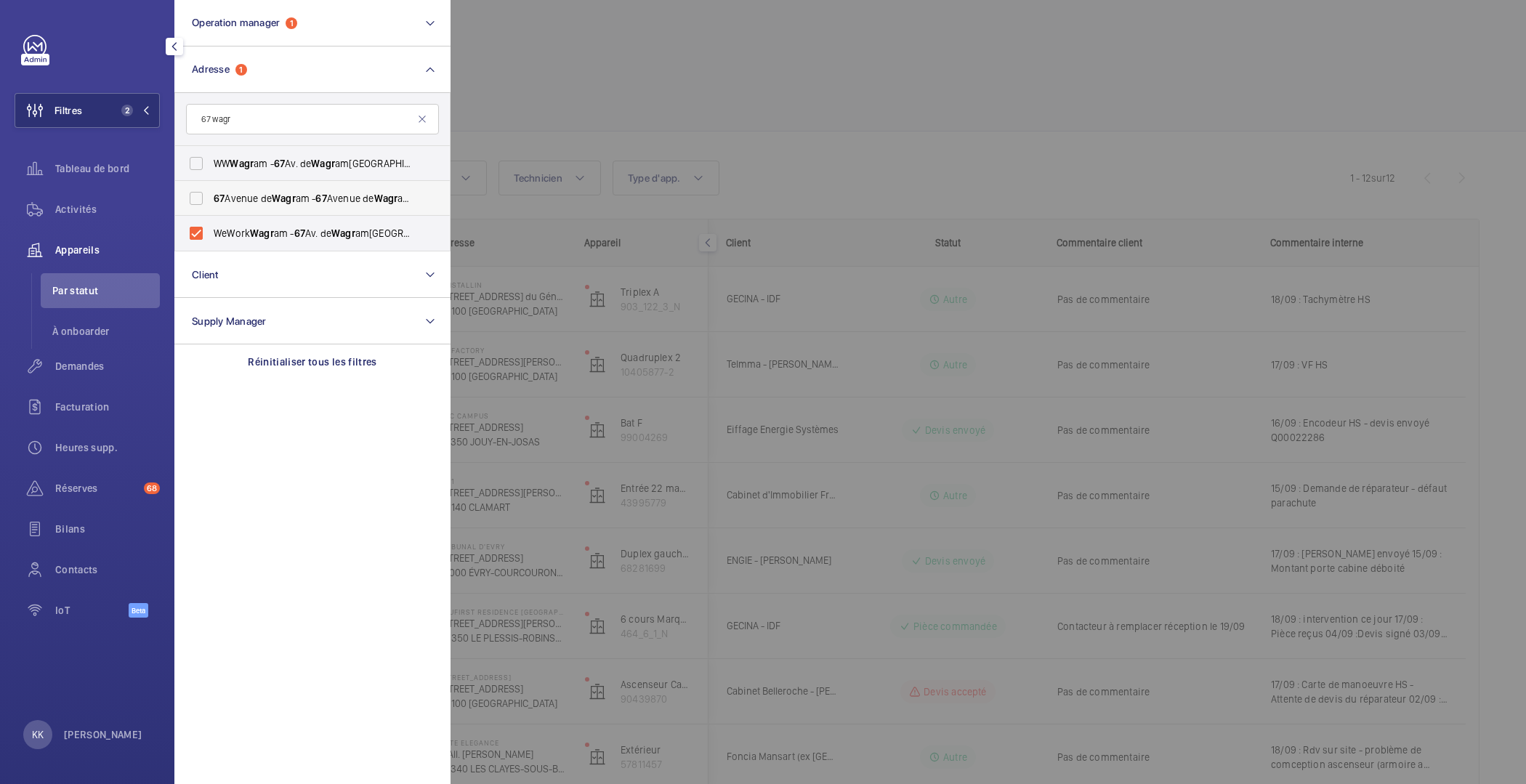
click at [211, 200] on input "67 Avenue de Wagr am - 67 Avenue de Wagr am, 75017 PARIS, PARIS 75017" at bounding box center [196, 198] width 29 height 29
checkbox input "true"
click at [249, 168] on span "Wagr" at bounding box center [242, 164] width 24 height 12
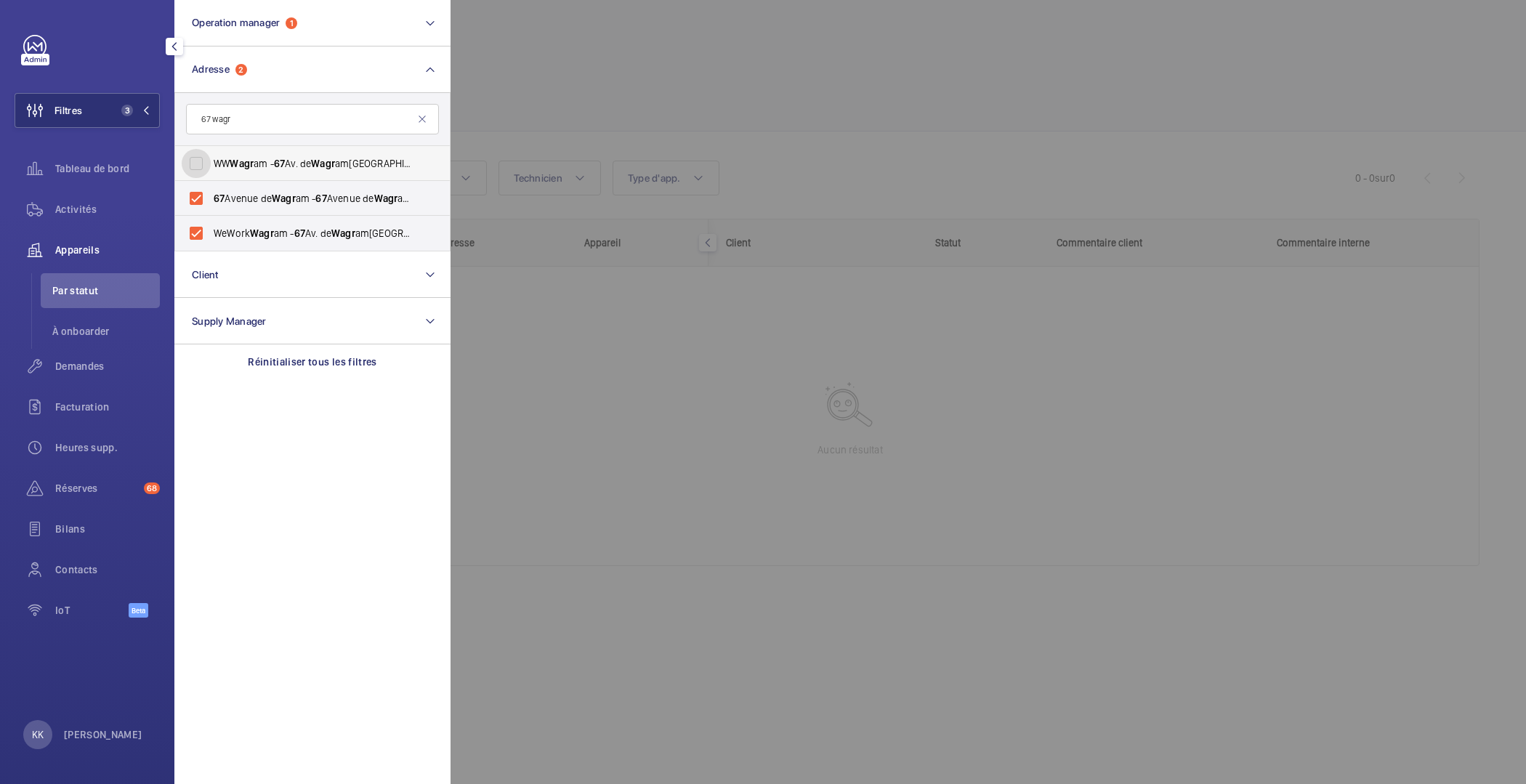
click at [211, 168] on input "WW Wagr am - 67 Av. de Wagr am, PARIS 75017" at bounding box center [196, 164] width 29 height 29
checkbox input "true"
click at [106, 214] on span "Activités" at bounding box center [107, 209] width 105 height 15
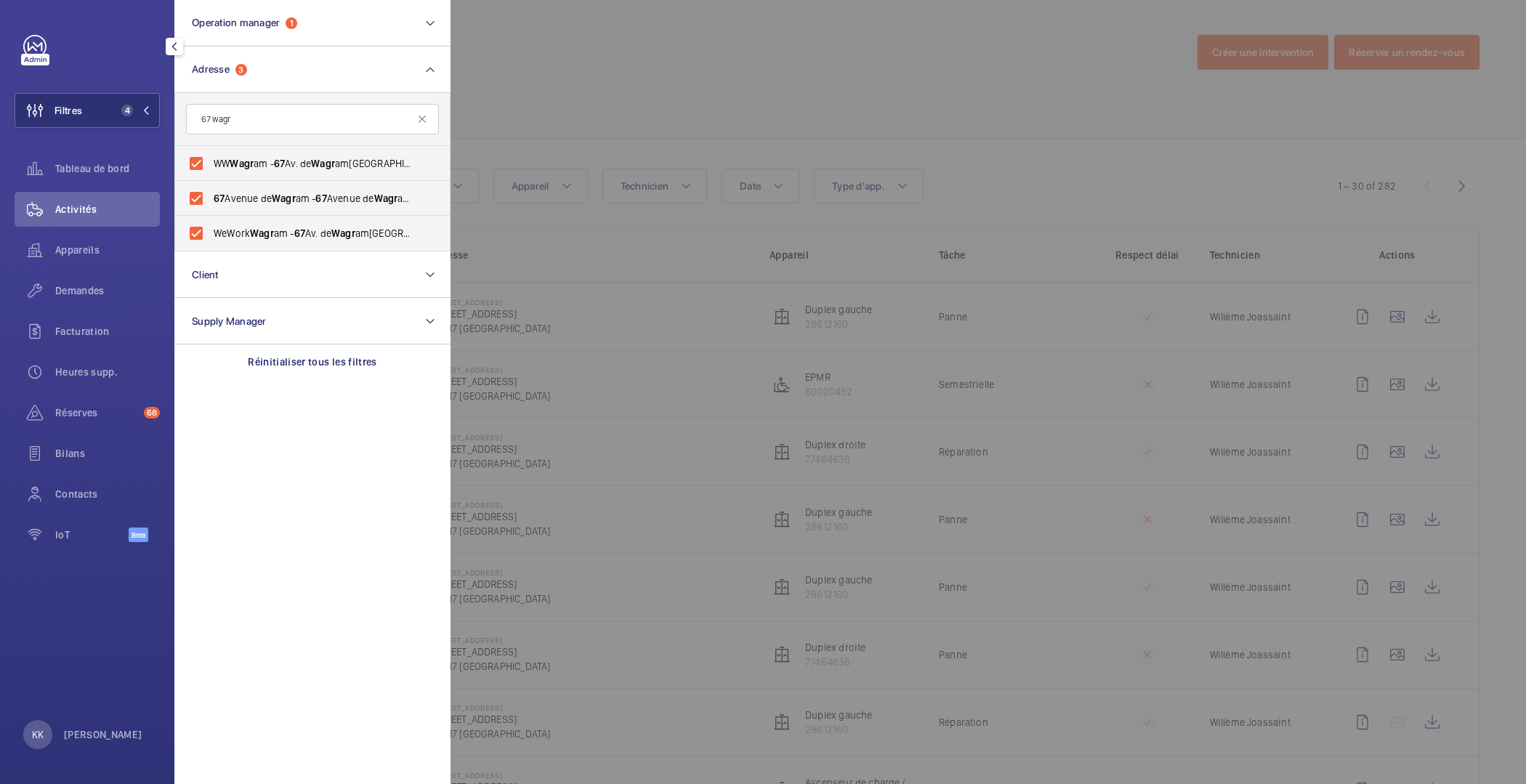
click at [596, 43] on div at bounding box center [1214, 392] width 1526 height 784
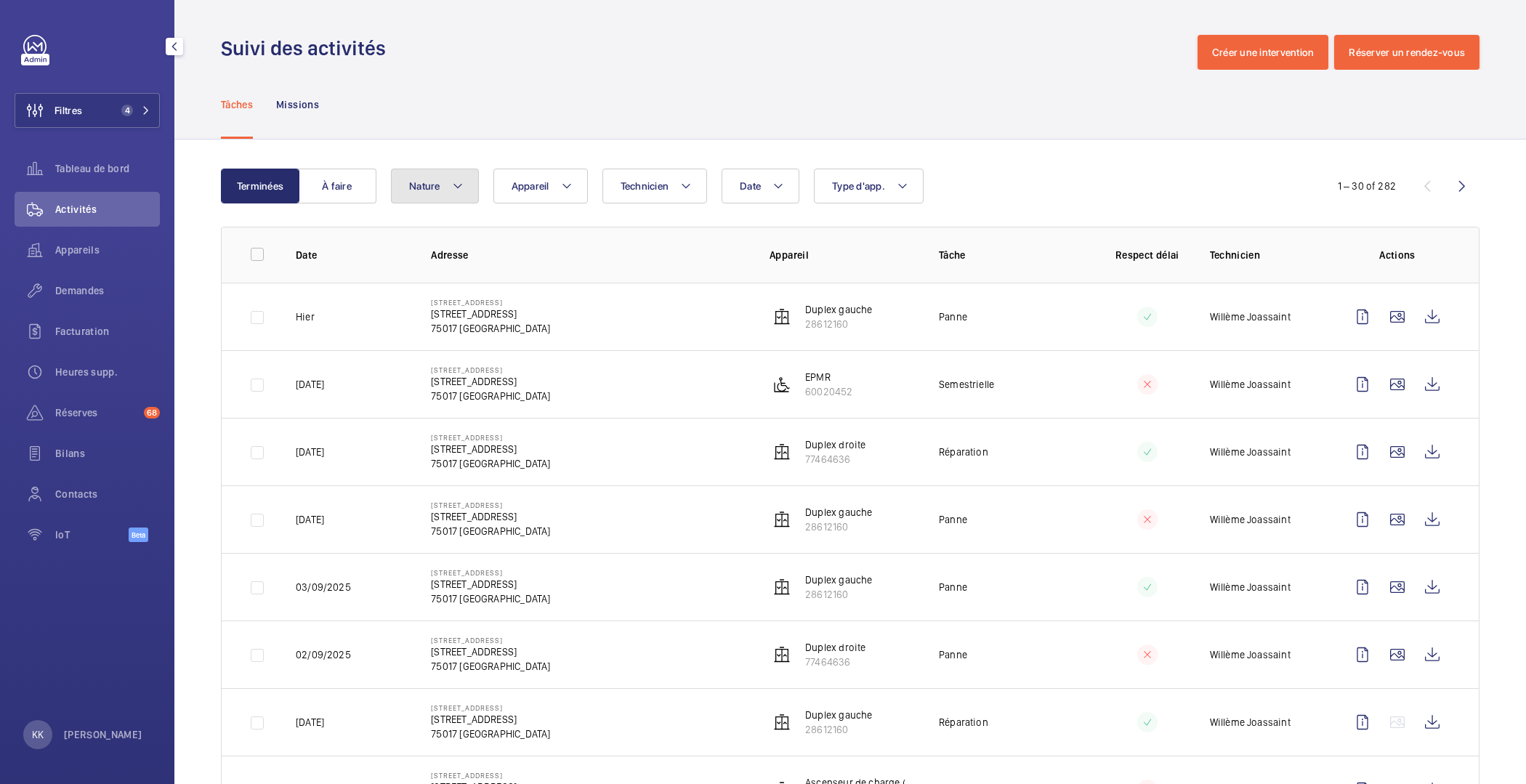
click at [454, 178] on mat-icon at bounding box center [458, 186] width 12 height 18
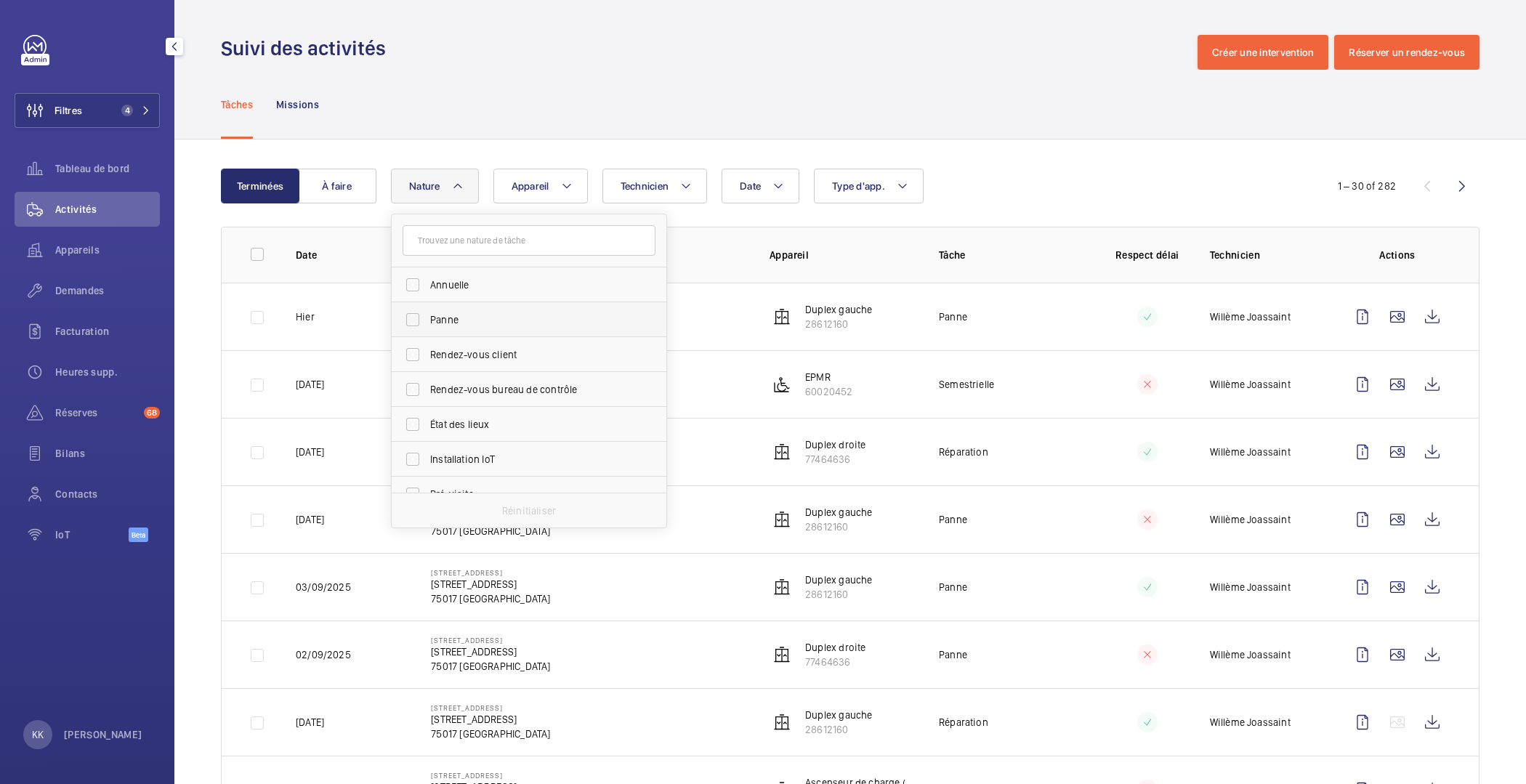
drag, startPoint x: 436, startPoint y: 316, endPoint x: 447, endPoint y: 311, distance: 12.1
click at [436, 315] on span "Panne" at bounding box center [530, 320] width 200 height 15
click at [427, 315] on input "Panne" at bounding box center [413, 320] width 29 height 29
checkbox input "true"
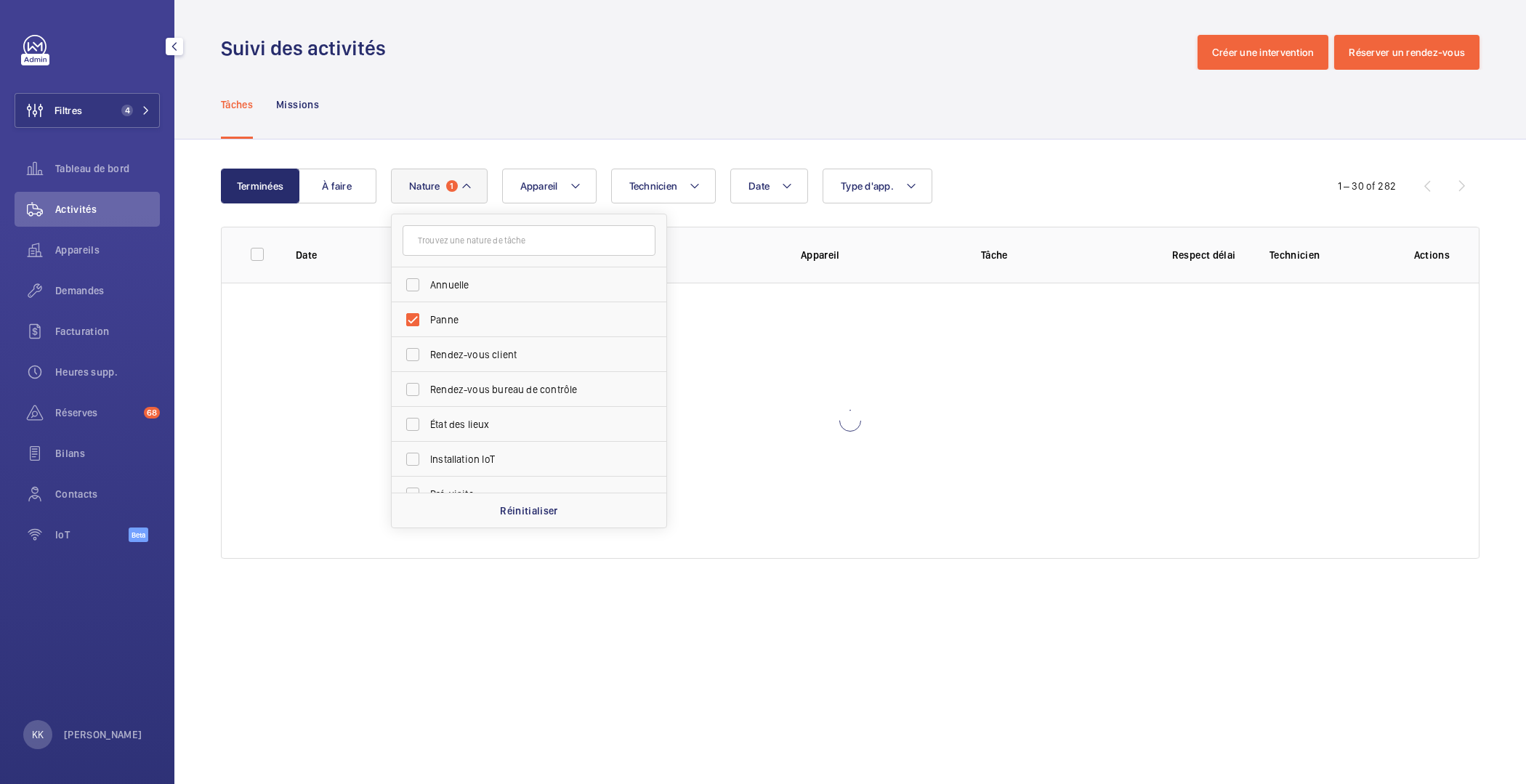
click at [600, 103] on div "Tâches Missions" at bounding box center [850, 104] width 1259 height 69
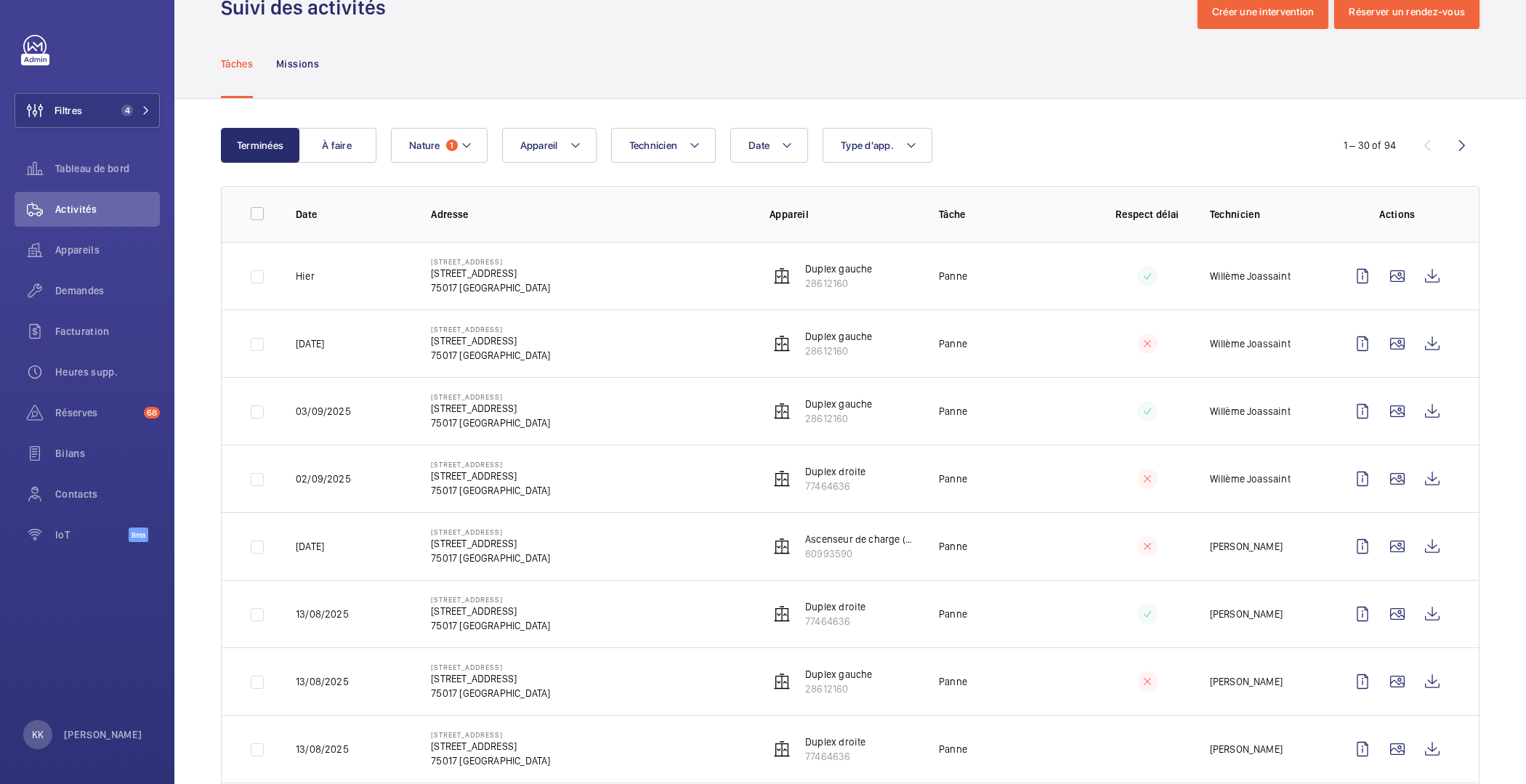
scroll to position [48, 0]
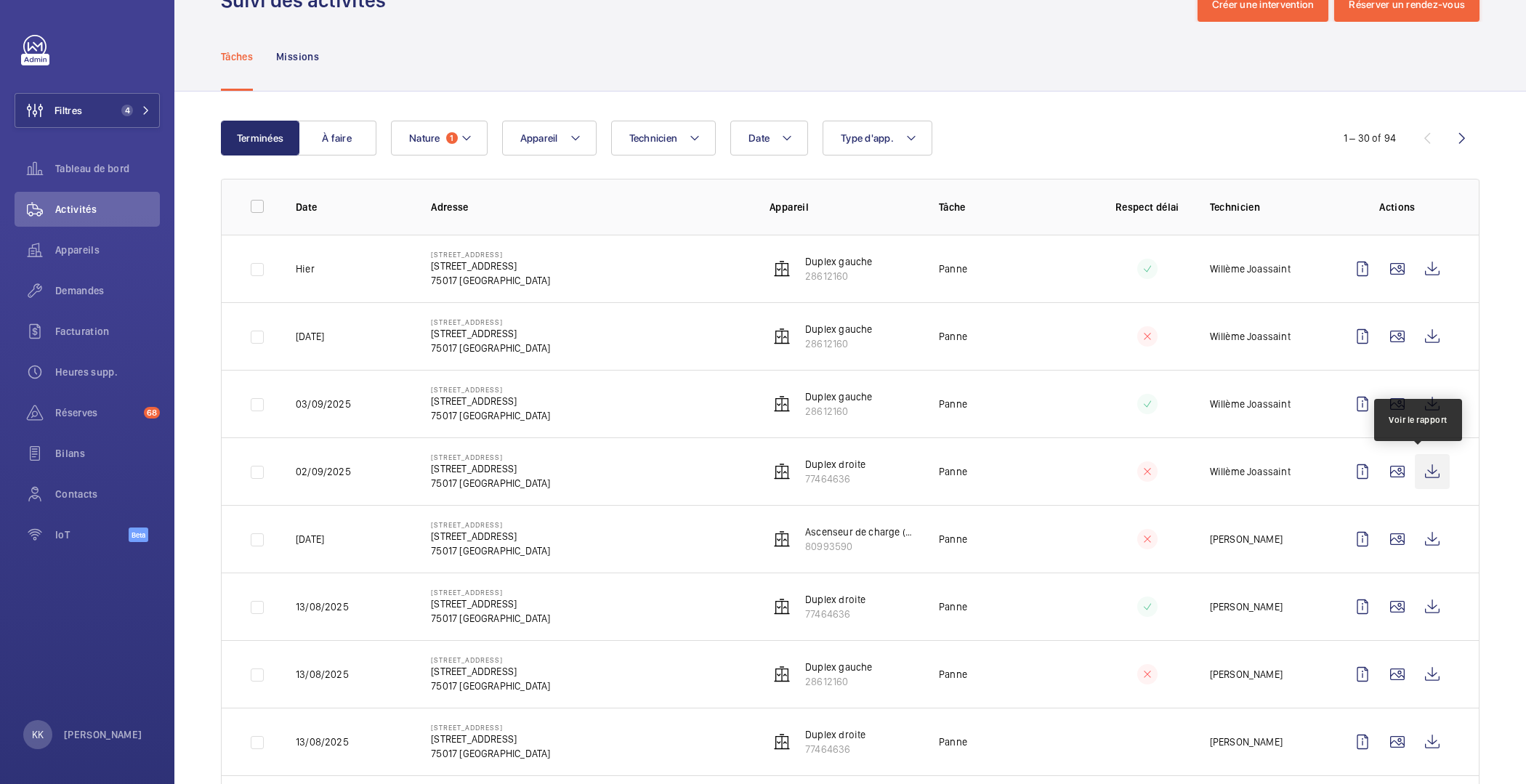
click at [1420, 468] on wm-front-icon-button at bounding box center [1433, 472] width 35 height 35
click at [1415, 399] on wm-front-icon-button at bounding box center [1433, 404] width 35 height 35
click at [1415, 327] on wm-front-icon-button at bounding box center [1433, 336] width 35 height 35
click at [1434, 272] on wm-front-icon-button at bounding box center [1433, 269] width 35 height 35
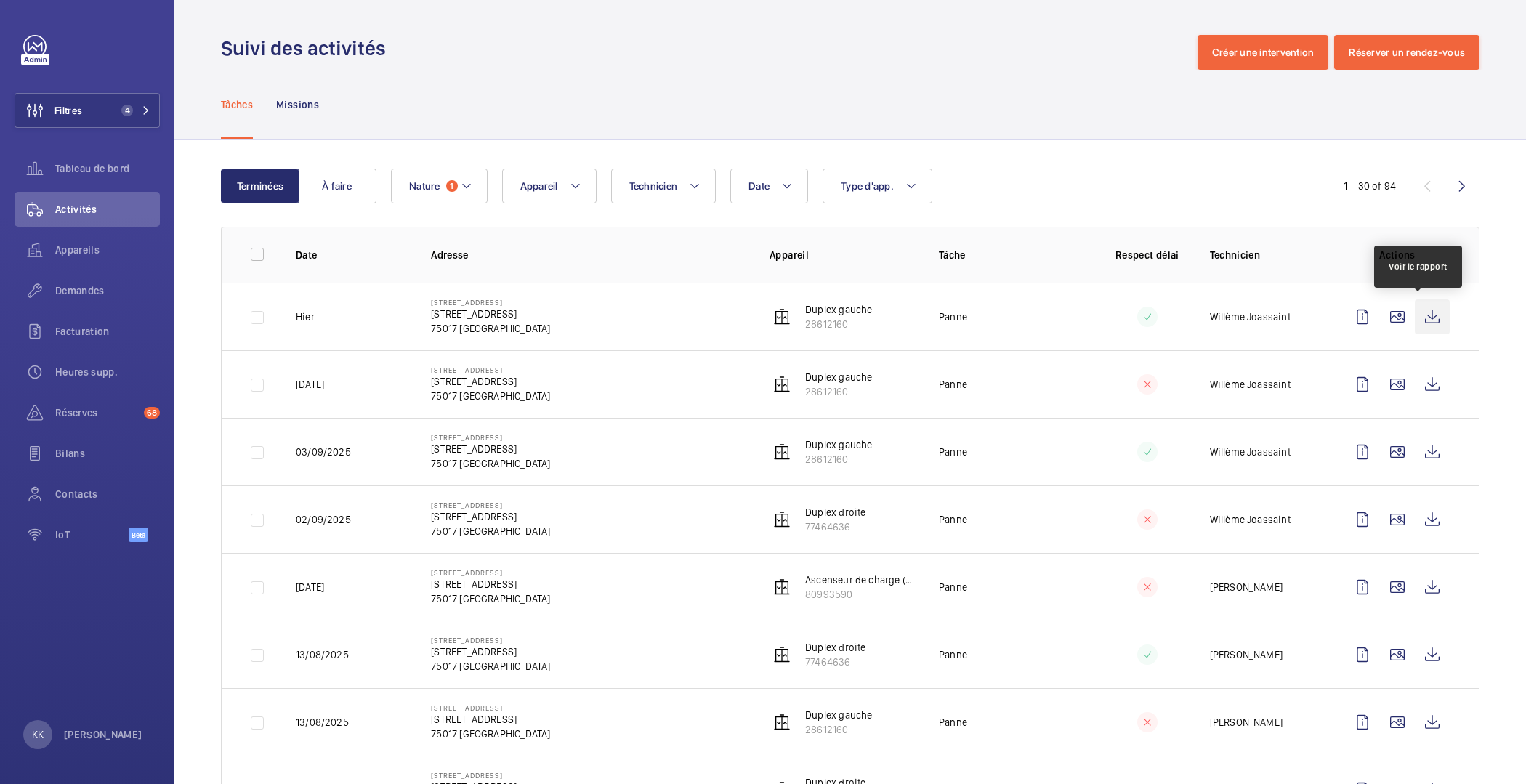
click at [1415, 317] on wm-front-icon-button at bounding box center [1433, 317] width 35 height 35
click at [1421, 385] on wm-front-icon-button at bounding box center [1433, 385] width 35 height 35
drag, startPoint x: 490, startPoint y: 532, endPoint x: 472, endPoint y: 512, distance: 26.9
click at [472, 512] on div "[STREET_ADDRESS][GEOGRAPHIC_DATA][STREET_ADDRESS]" at bounding box center [491, 519] width 119 height 37
click at [496, 538] on td "[STREET_ADDRESS][GEOGRAPHIC_DATA][STREET_ADDRESS]" at bounding box center [576, 519] width 339 height 68
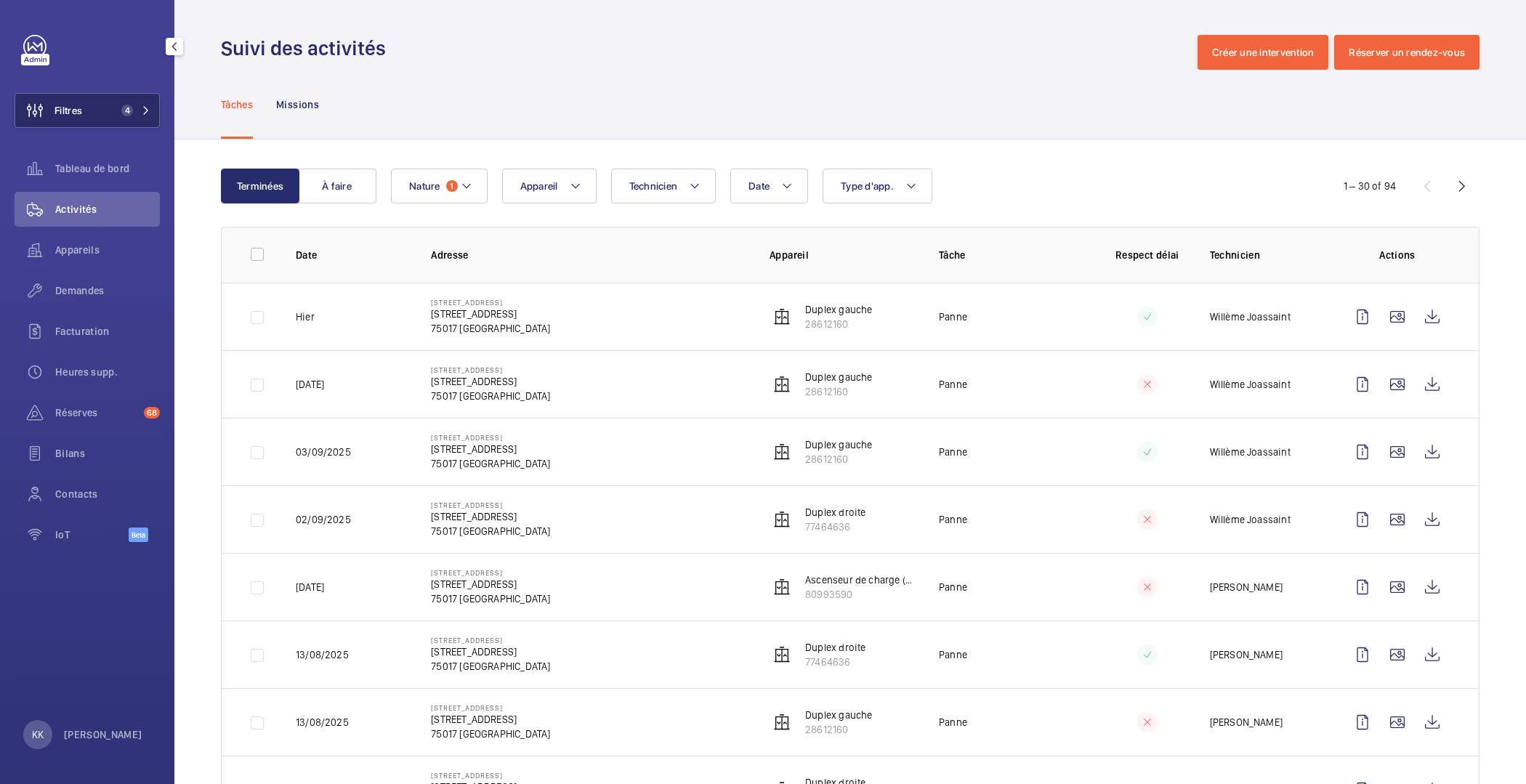
click at [131, 103] on button "Filtres 4" at bounding box center [87, 111] width 145 height 35
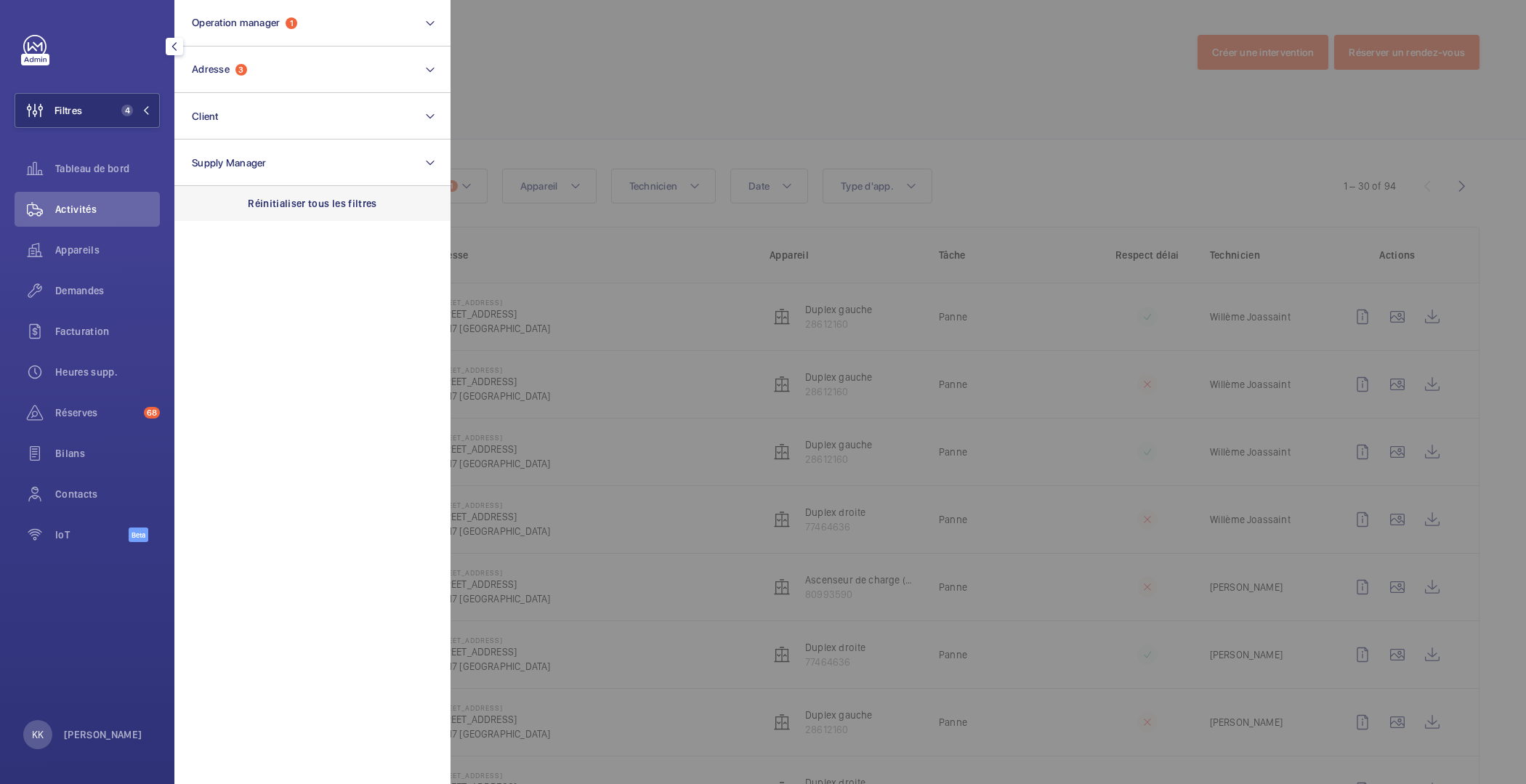
click at [242, 205] on div "Réinitialiser tous les filtres" at bounding box center [313, 203] width 276 height 35
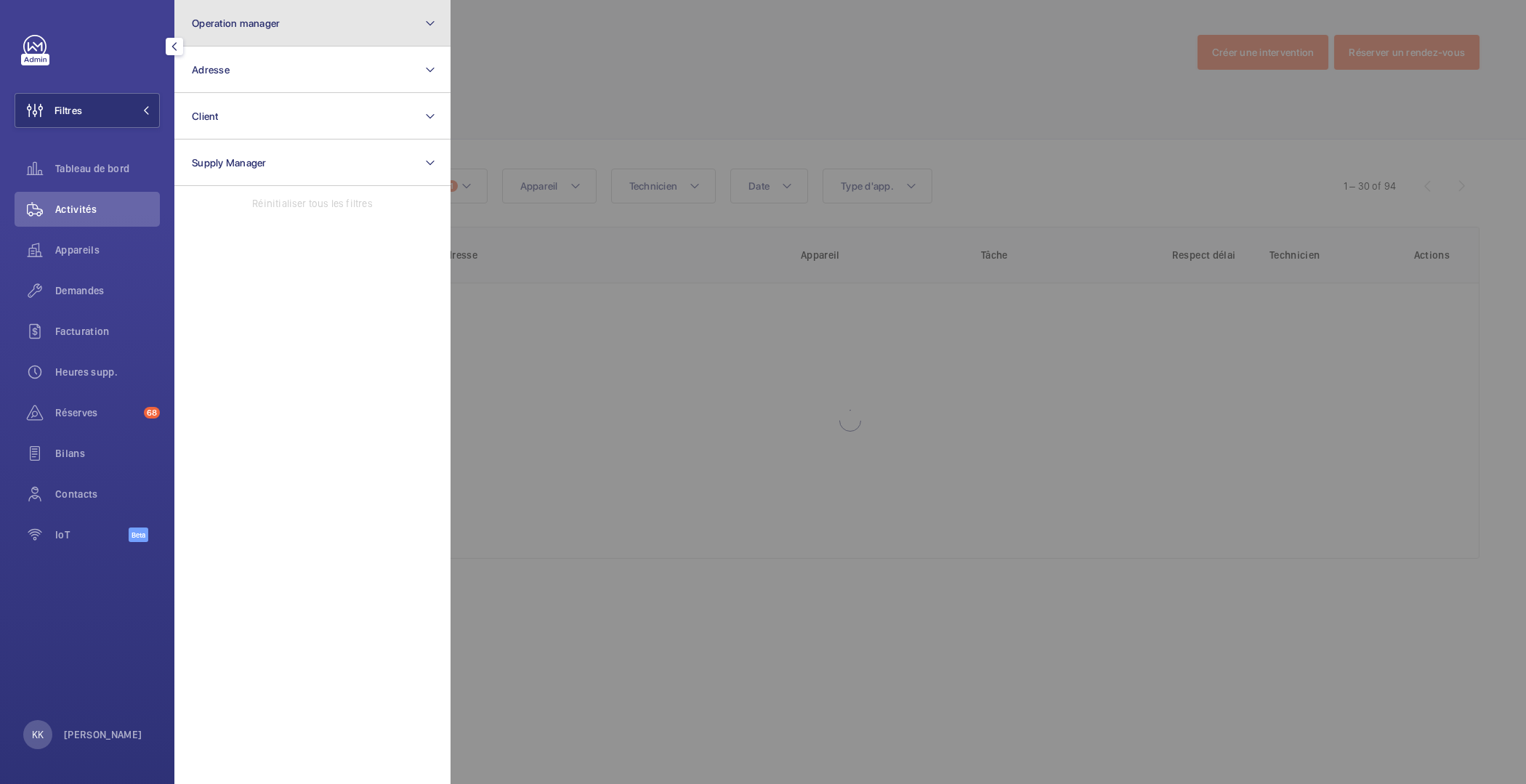
click at [259, 35] on button "Operation manager" at bounding box center [313, 23] width 276 height 46
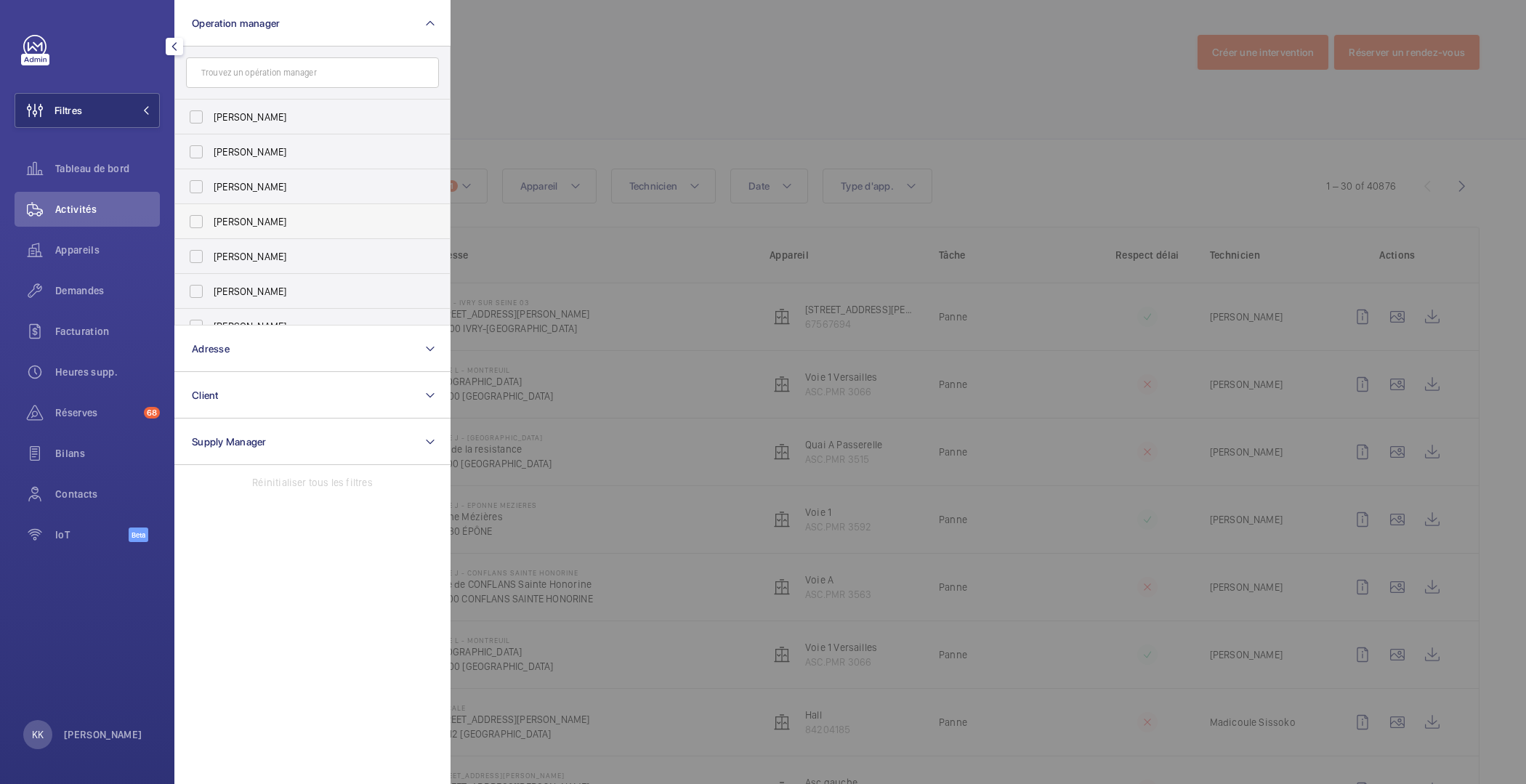
click at [211, 213] on label "[PERSON_NAME]" at bounding box center [302, 222] width 253 height 35
click at [211, 213] on input "[PERSON_NAME]" at bounding box center [196, 222] width 29 height 29
checkbox input "true"
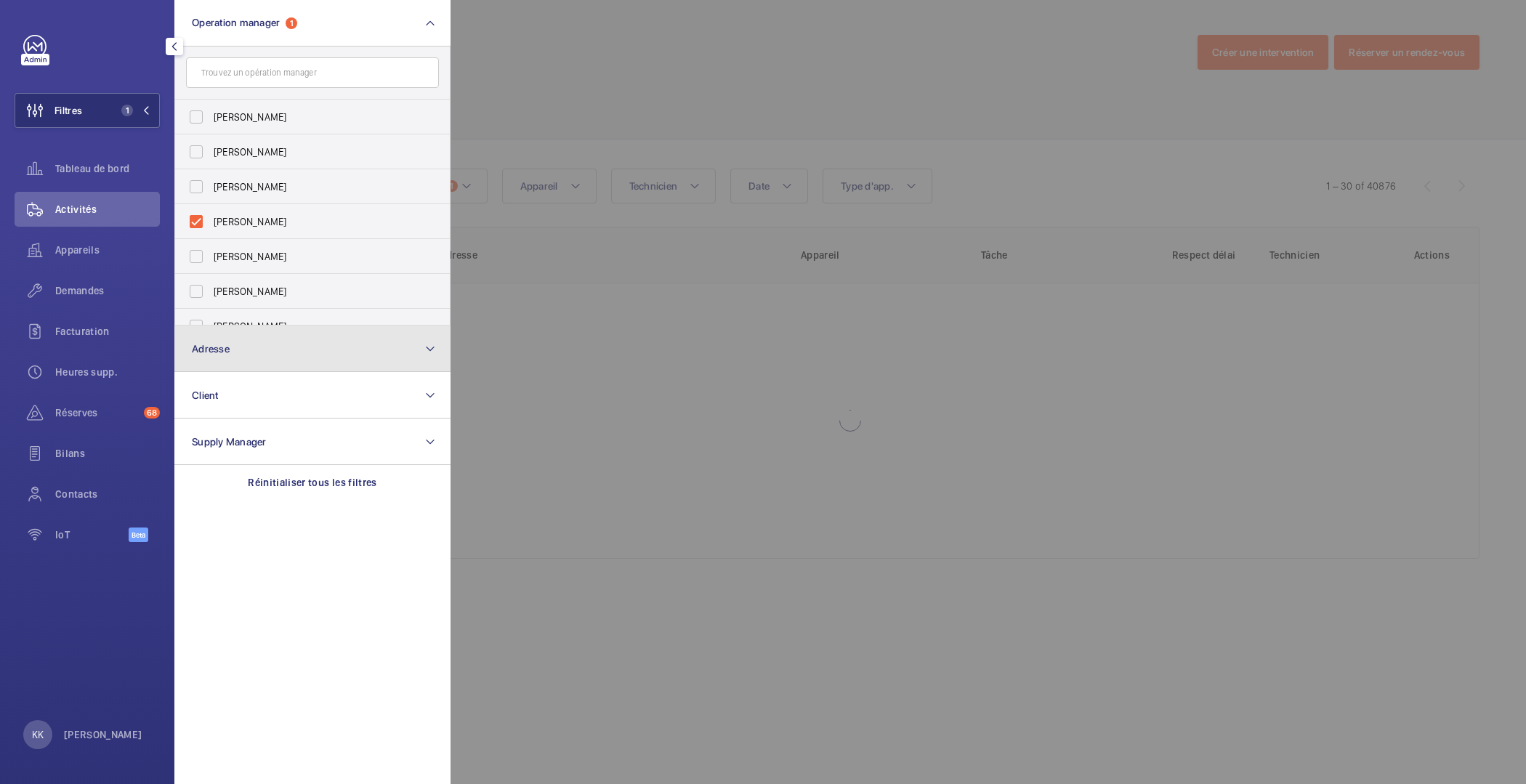
click at [261, 347] on button "Adresse" at bounding box center [313, 348] width 276 height 46
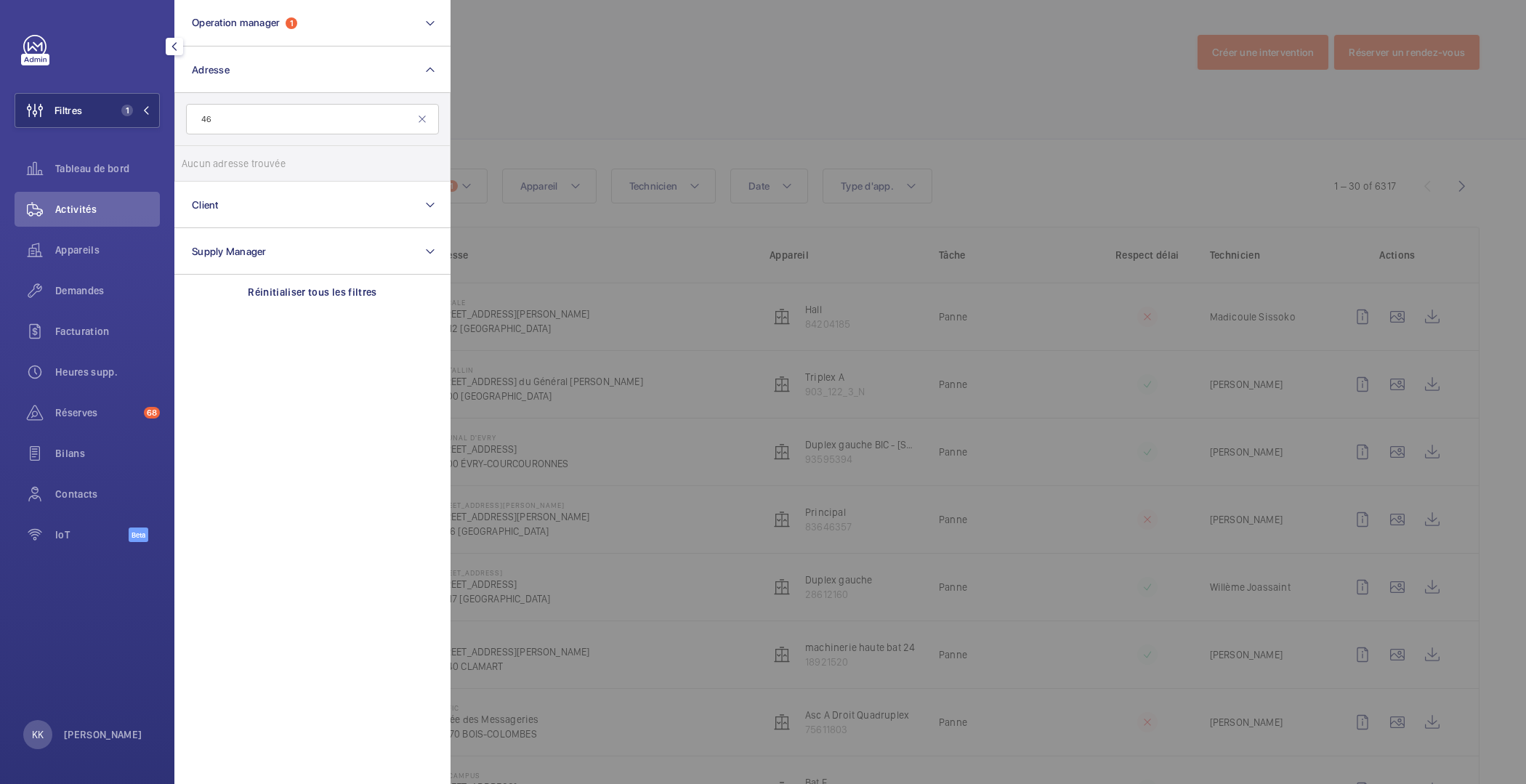
type input "4"
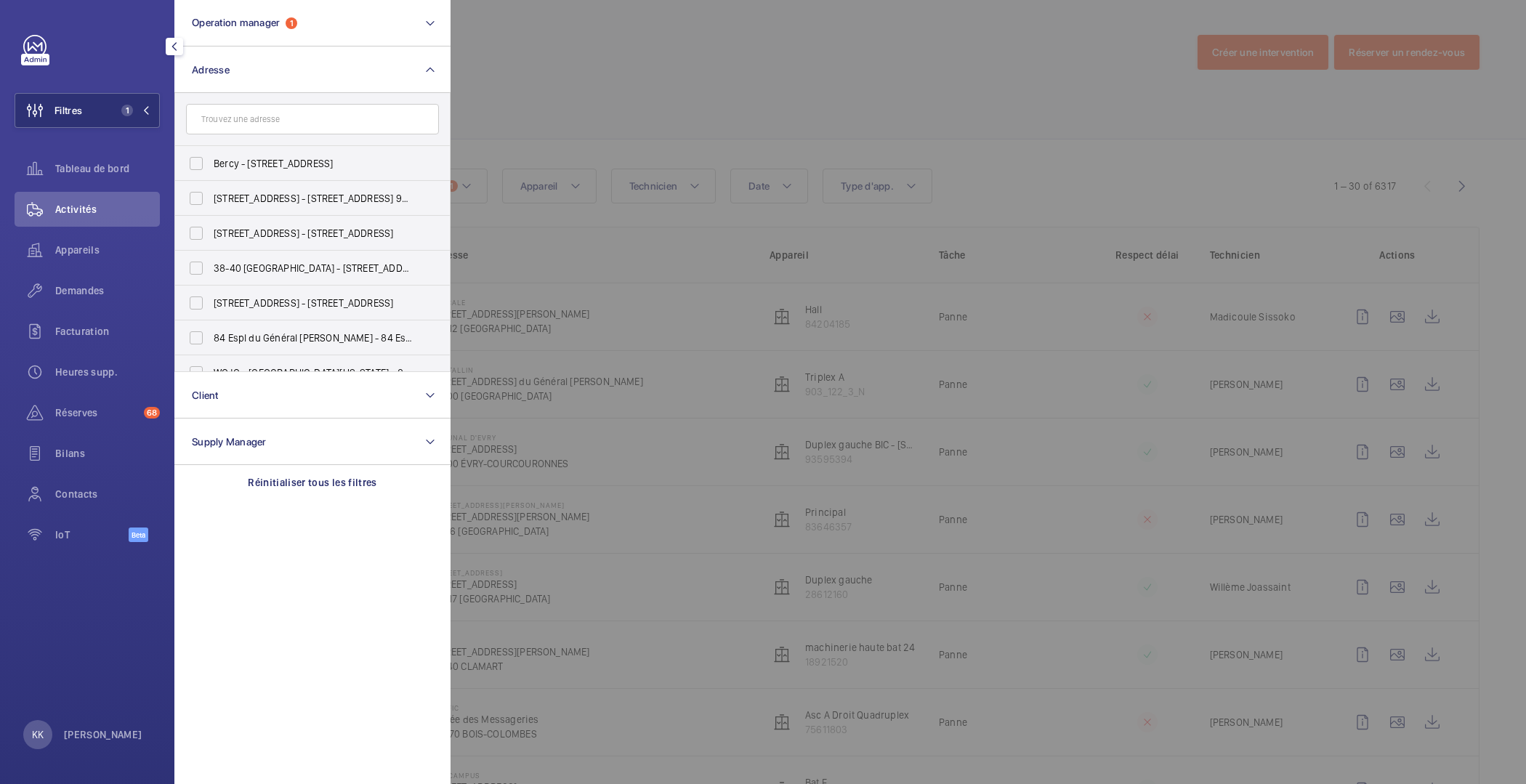
type input "s"
paste input "46 Boulevard Saint-Antoine"
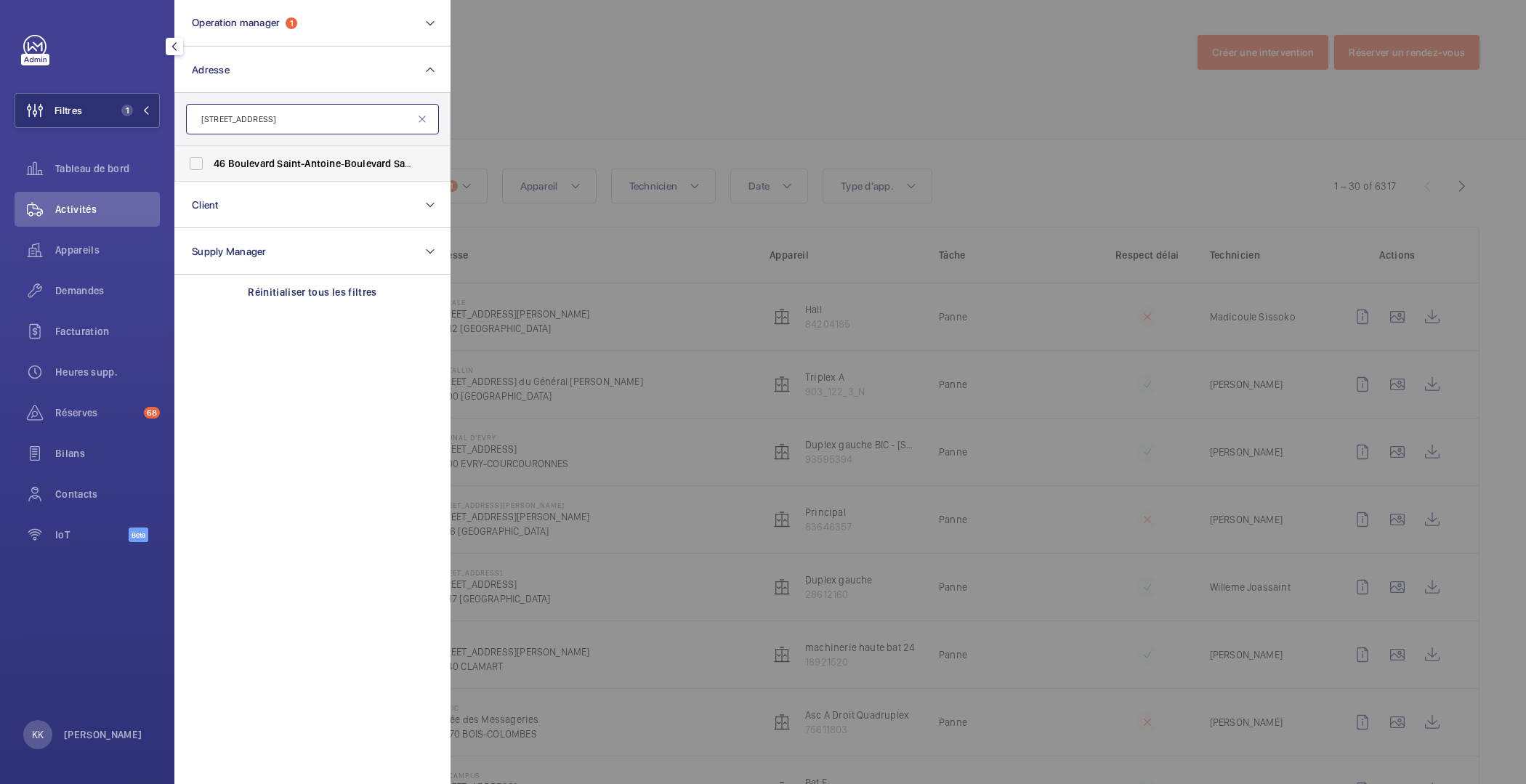
type input "46 Boulevard Saint-Antoine"
click at [267, 155] on label "46 Boulevard Saint-Antoine - Boulevard Saint-Antoine , 78000 LE CHESNAY, LE CHE…" at bounding box center [302, 164] width 253 height 35
click at [211, 155] on input "46 Boulevard Saint-Antoine - Boulevard Saint-Antoine , 78000 LE CHESNAY, LE CHE…" at bounding box center [196, 164] width 29 height 29
checkbox input "true"
click at [123, 289] on span "Demandes" at bounding box center [107, 291] width 105 height 15
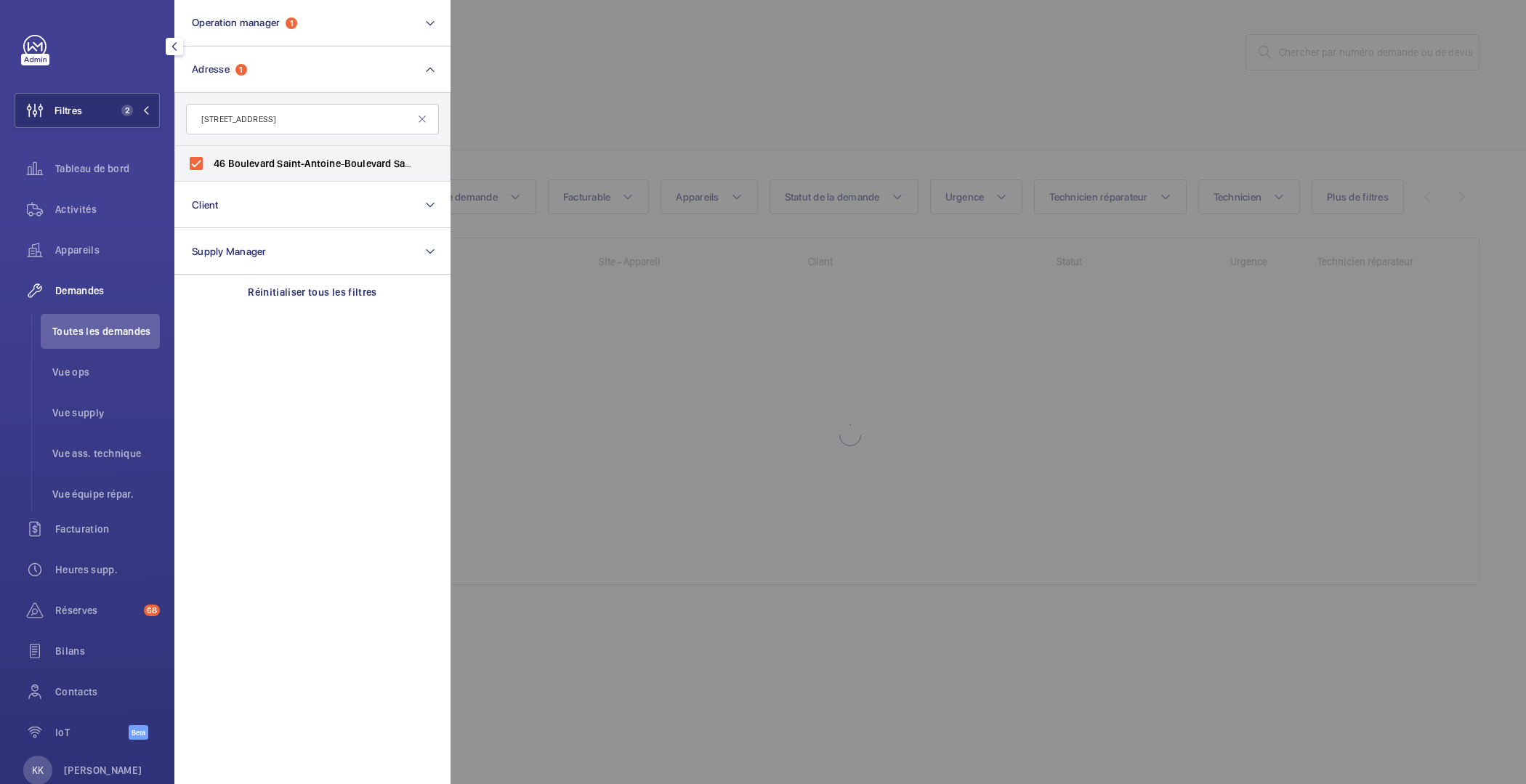
click at [482, 126] on div at bounding box center [1214, 392] width 1526 height 784
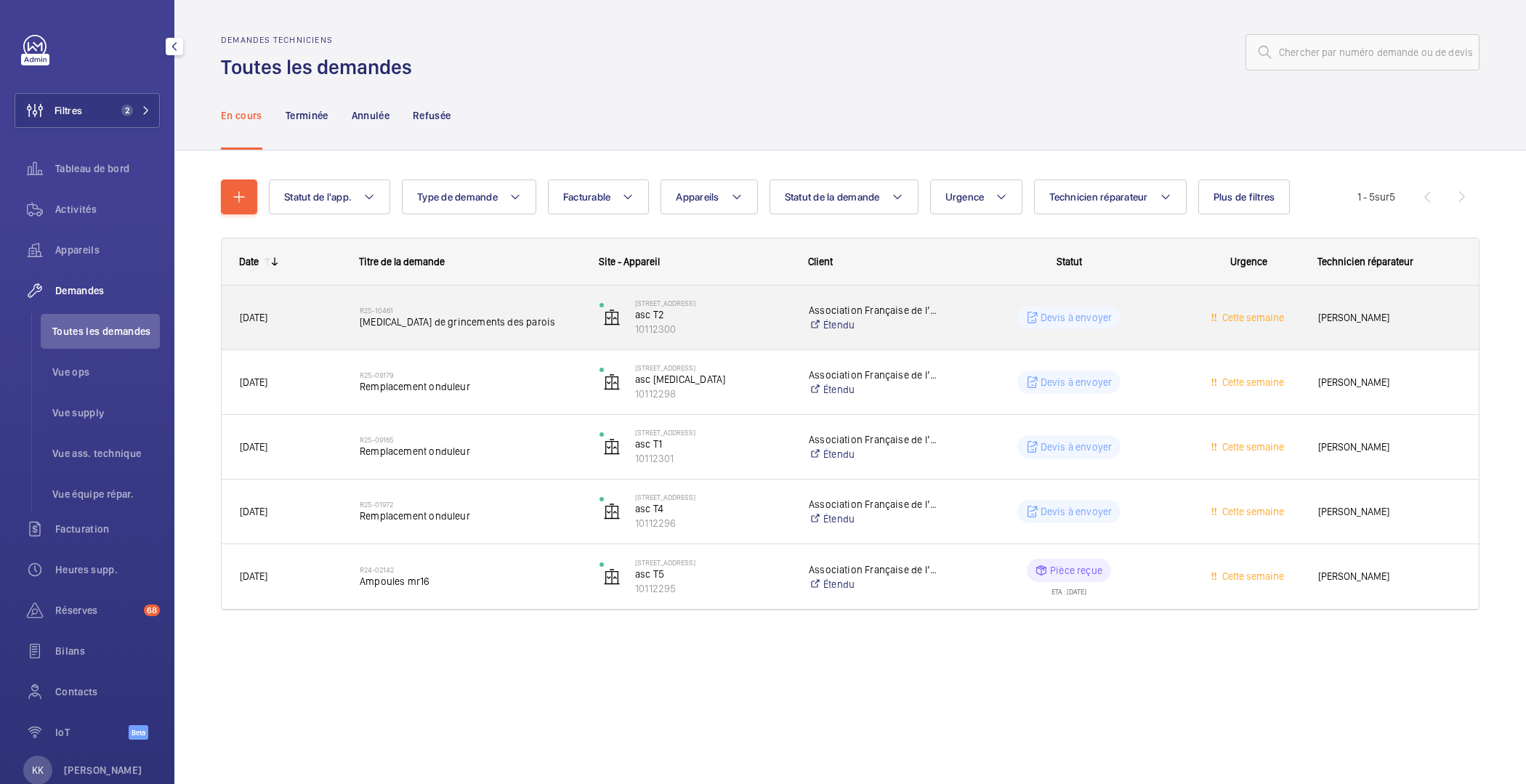
click at [405, 331] on div "R25-10461 bruit de grincements des parois" at bounding box center [470, 317] width 221 height 42
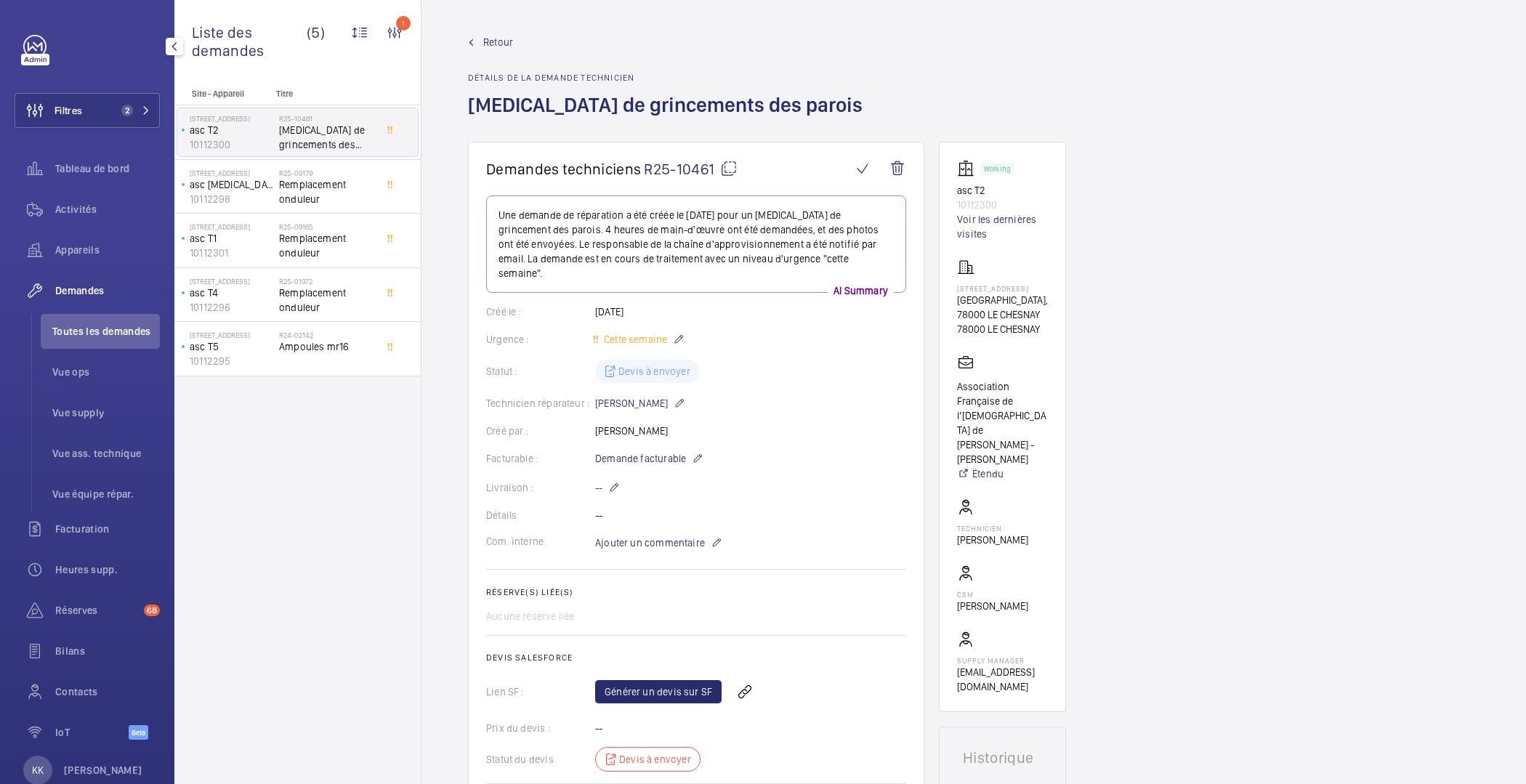
drag, startPoint x: 504, startPoint y: 501, endPoint x: 510, endPoint y: 493, distance: 10.0
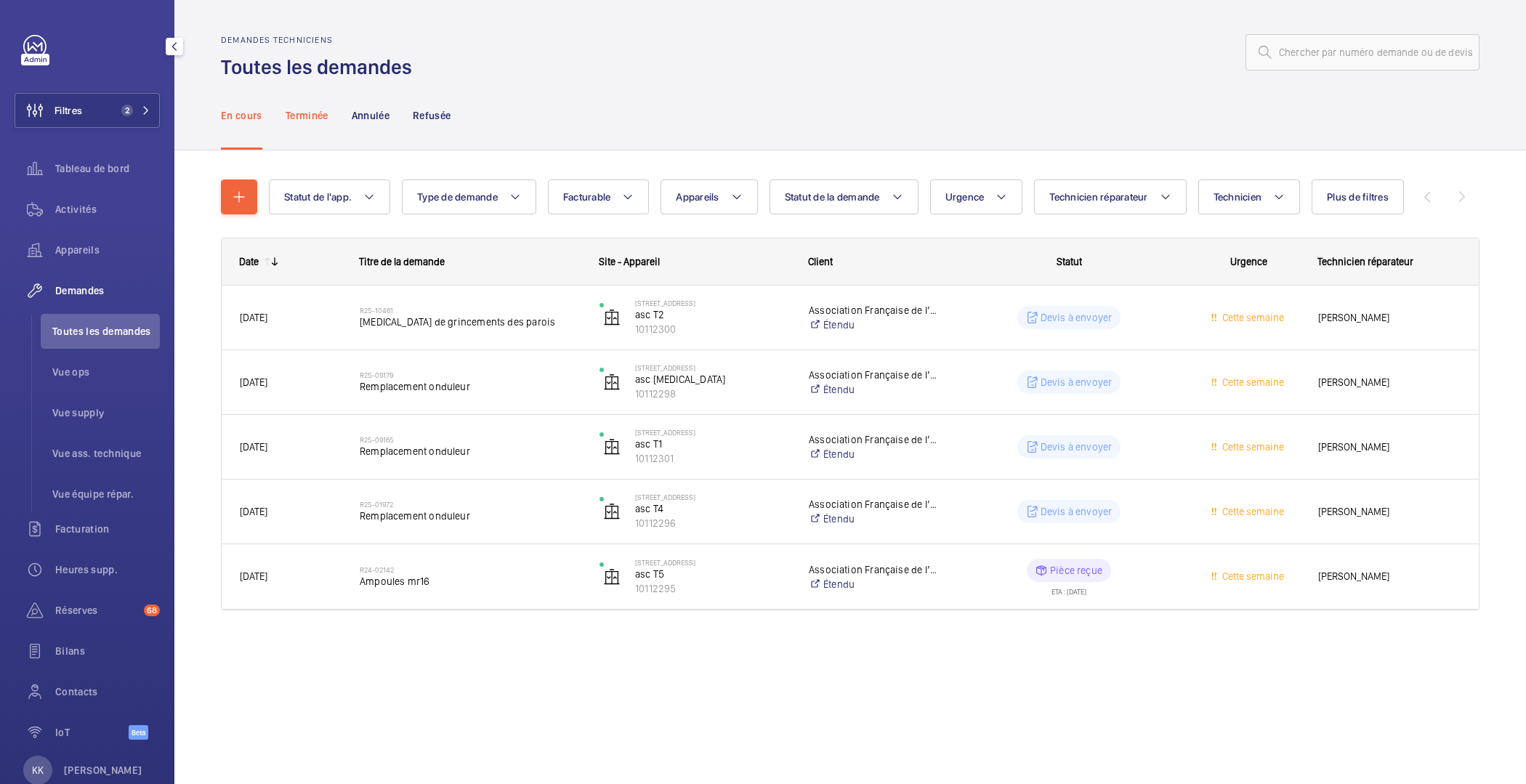
click at [308, 119] on p "Terminée" at bounding box center [307, 115] width 43 height 15
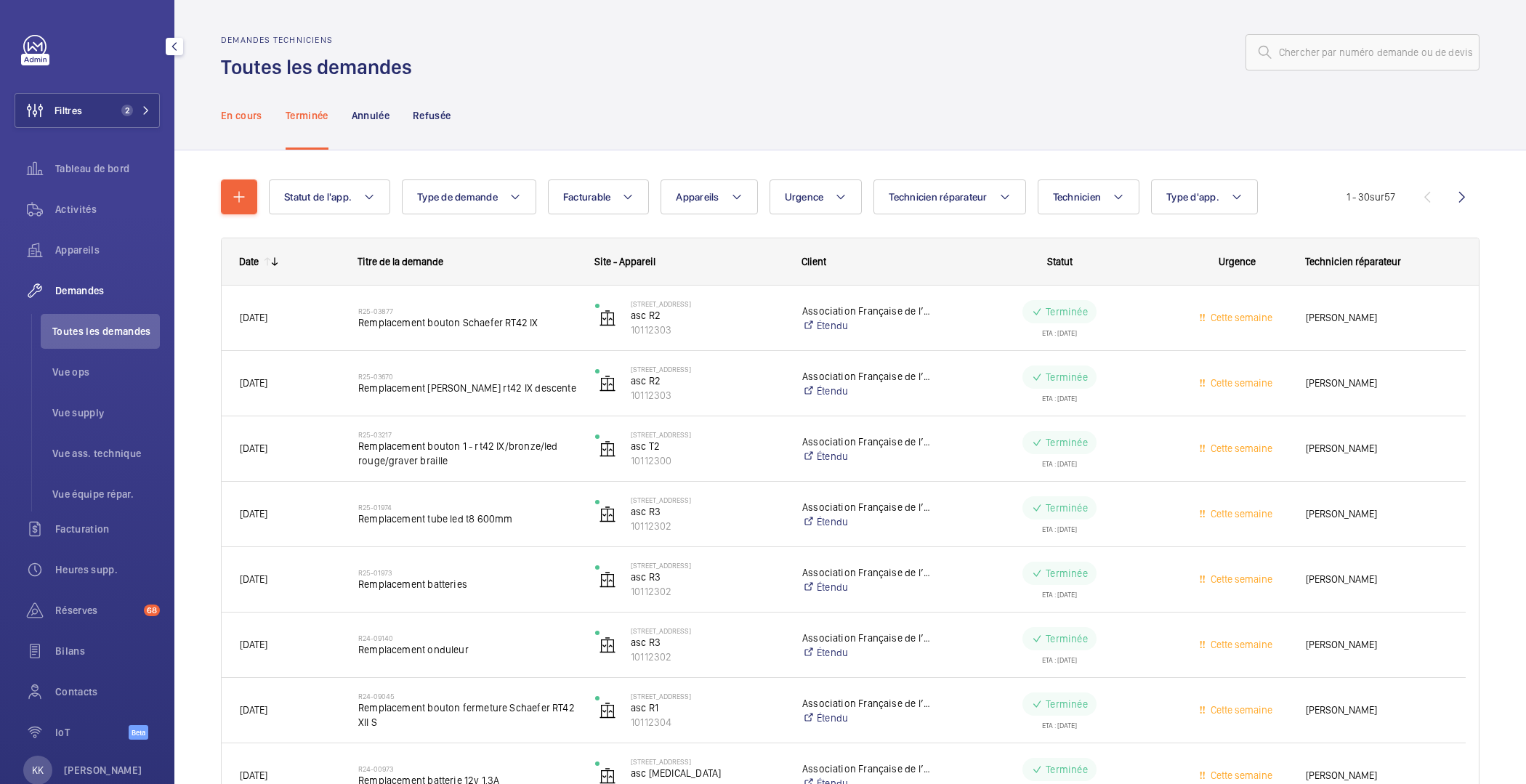
click at [256, 125] on div "En cours" at bounding box center [242, 115] width 41 height 69
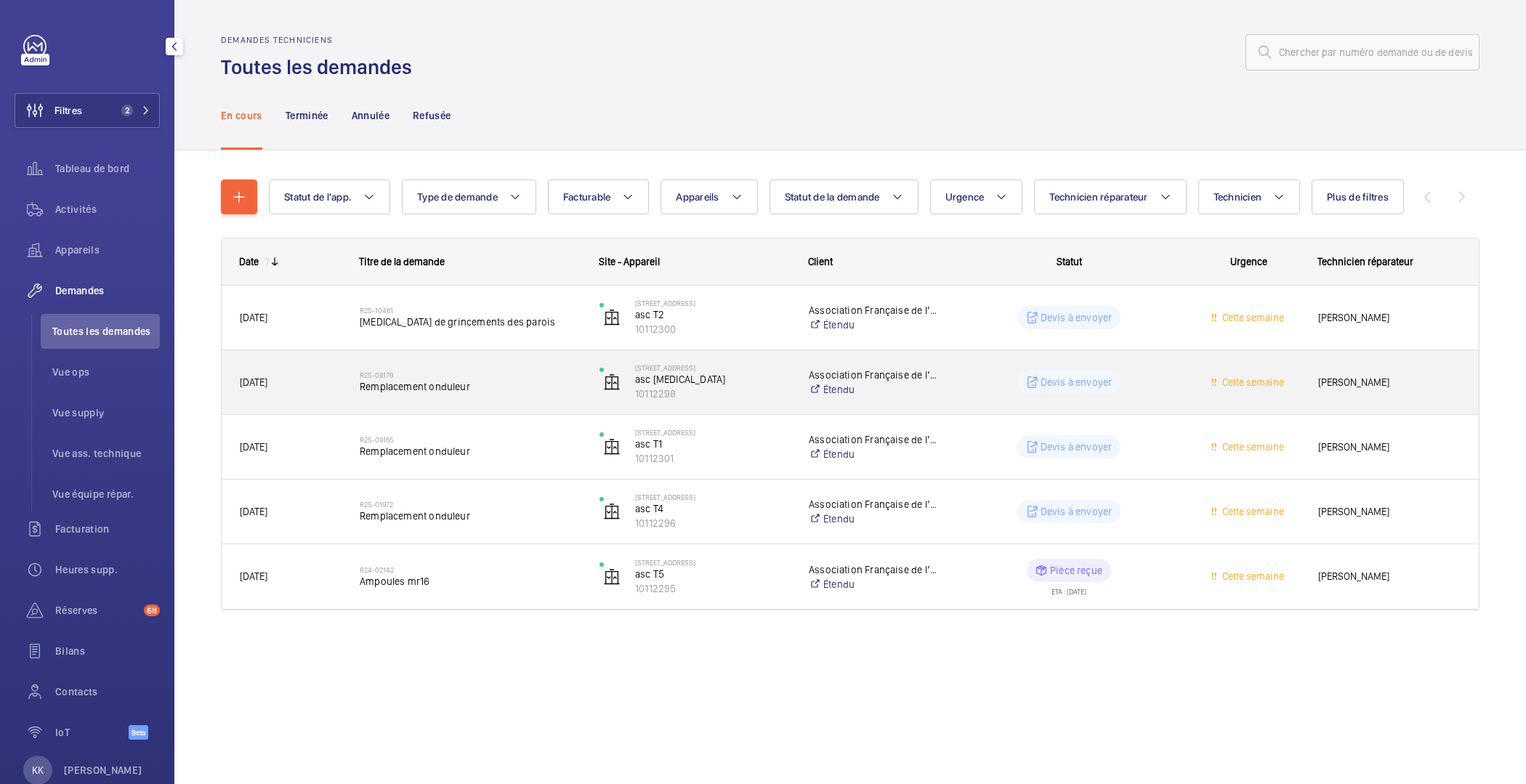
click at [425, 374] on h2 "R25-09179" at bounding box center [470, 375] width 221 height 9
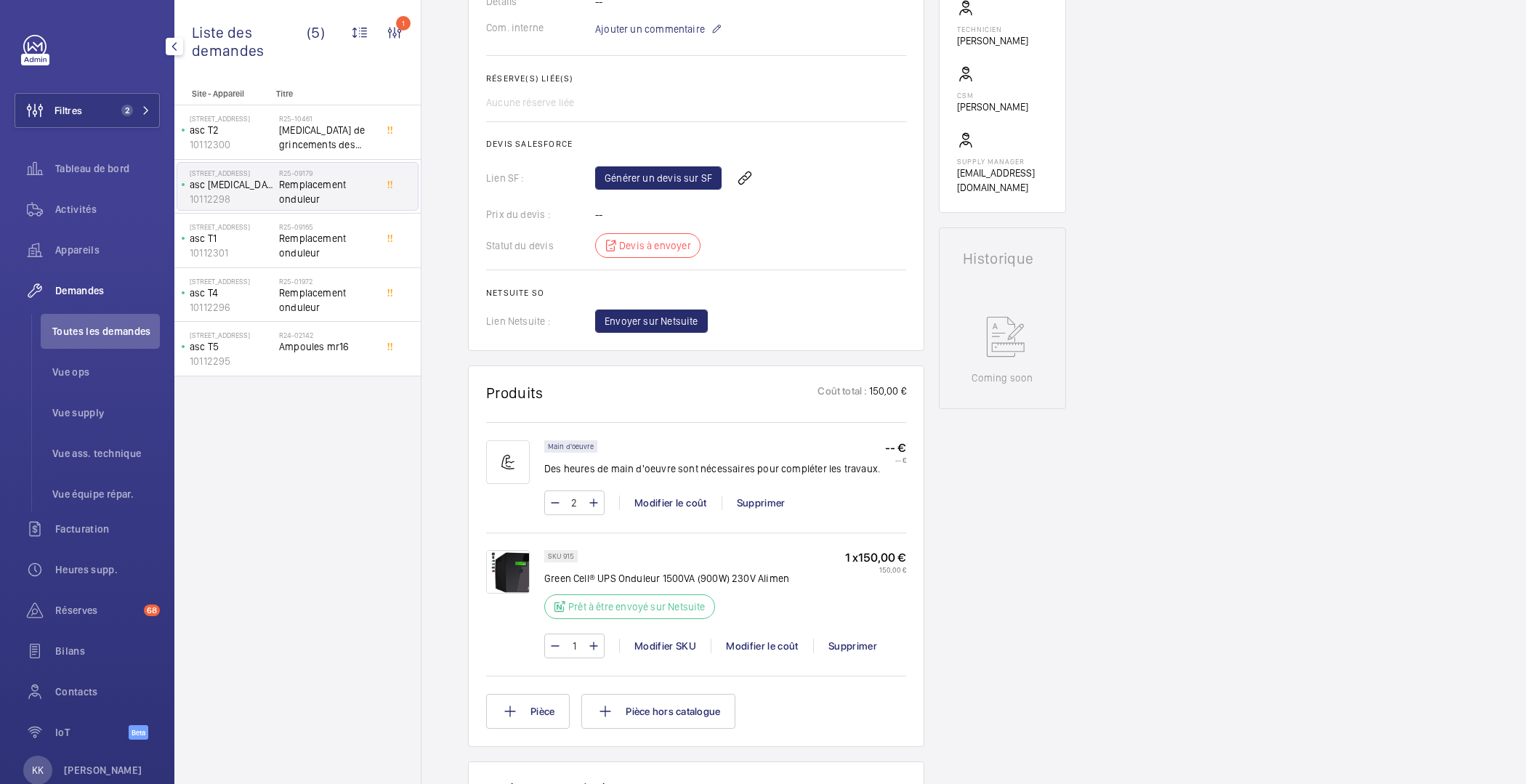
scroll to position [482, 0]
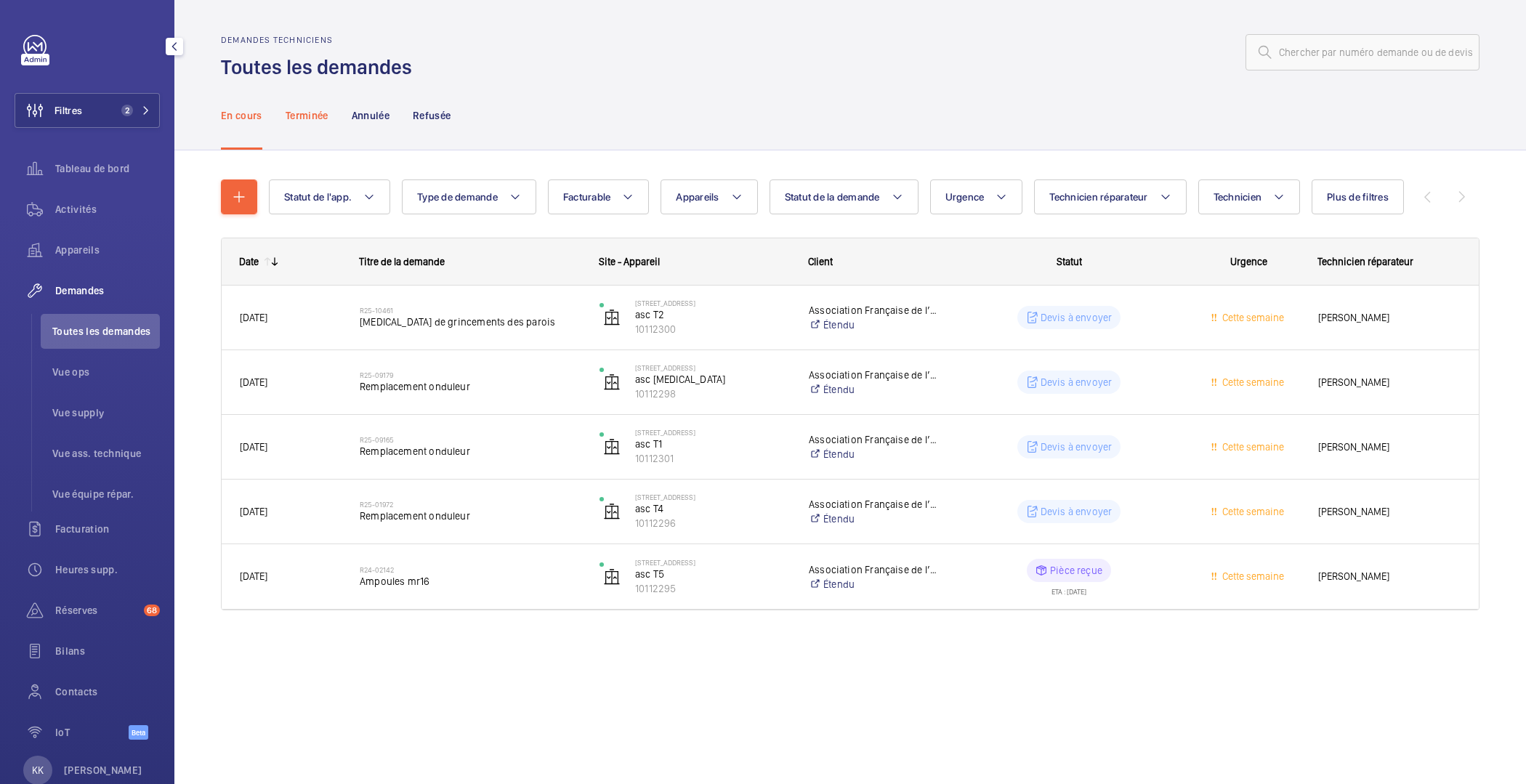
click at [310, 123] on div "Terminée" at bounding box center [307, 115] width 43 height 69
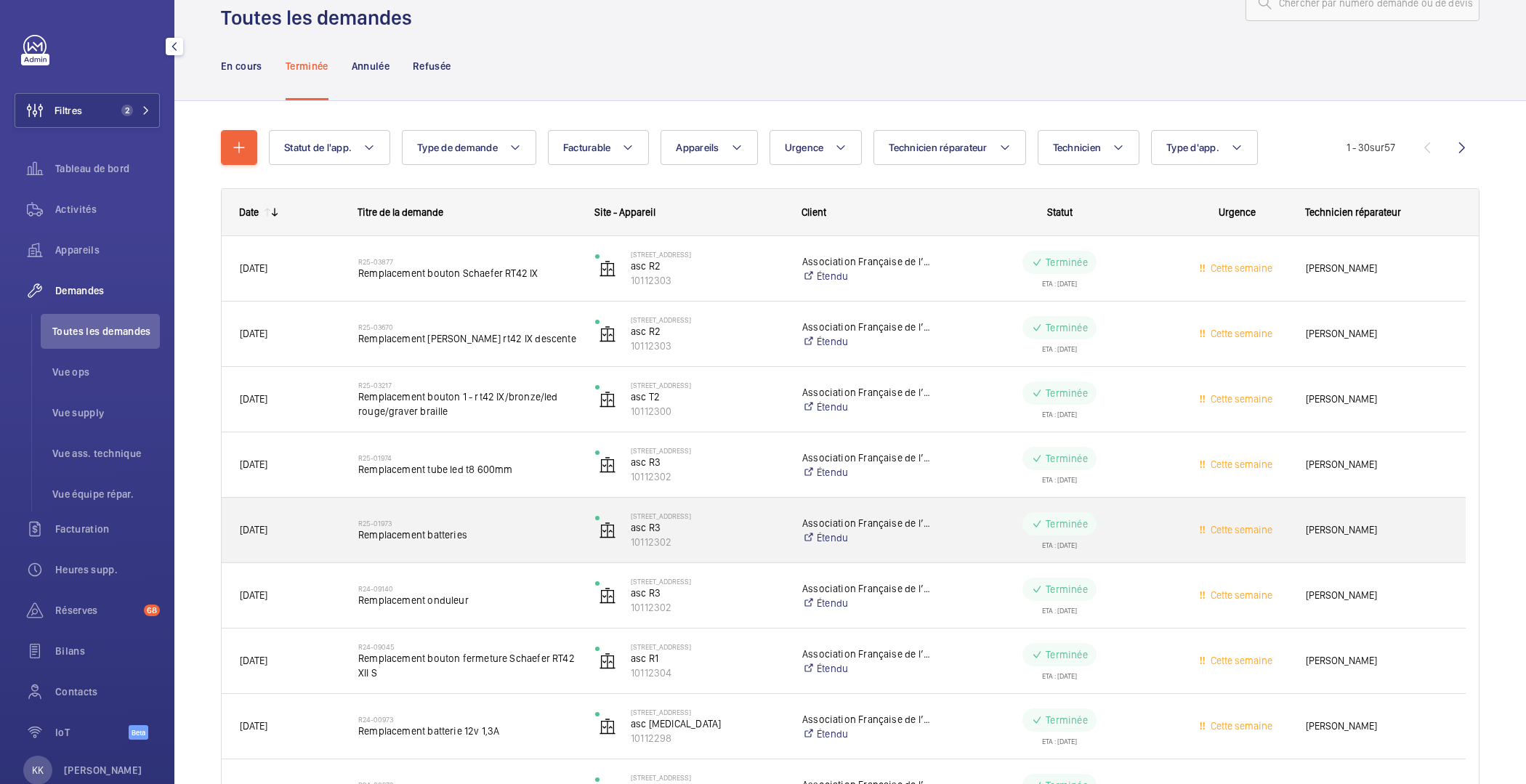
scroll to position [80, 0]
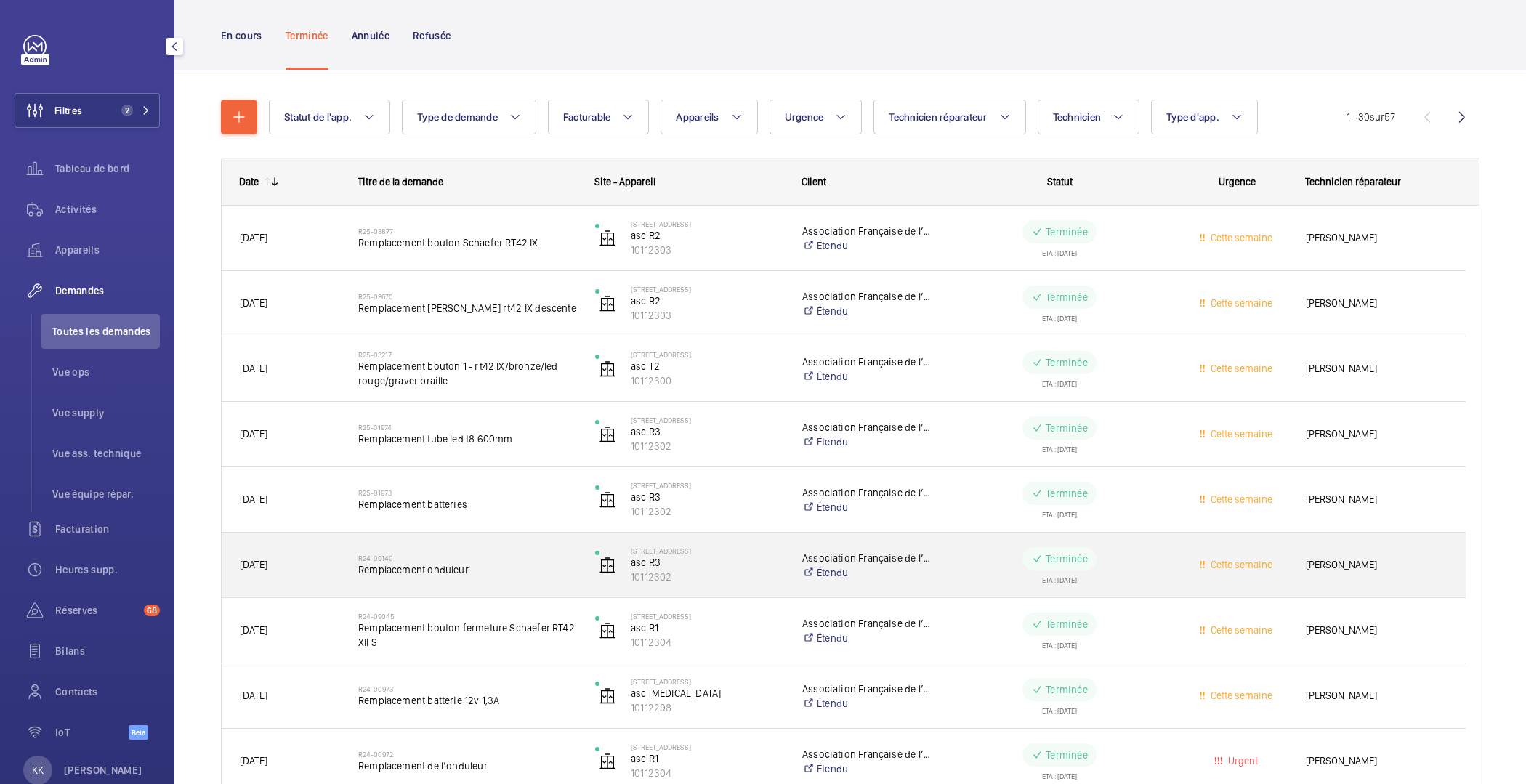
click at [421, 573] on span "Remplacement onduleur" at bounding box center [467, 570] width 218 height 15
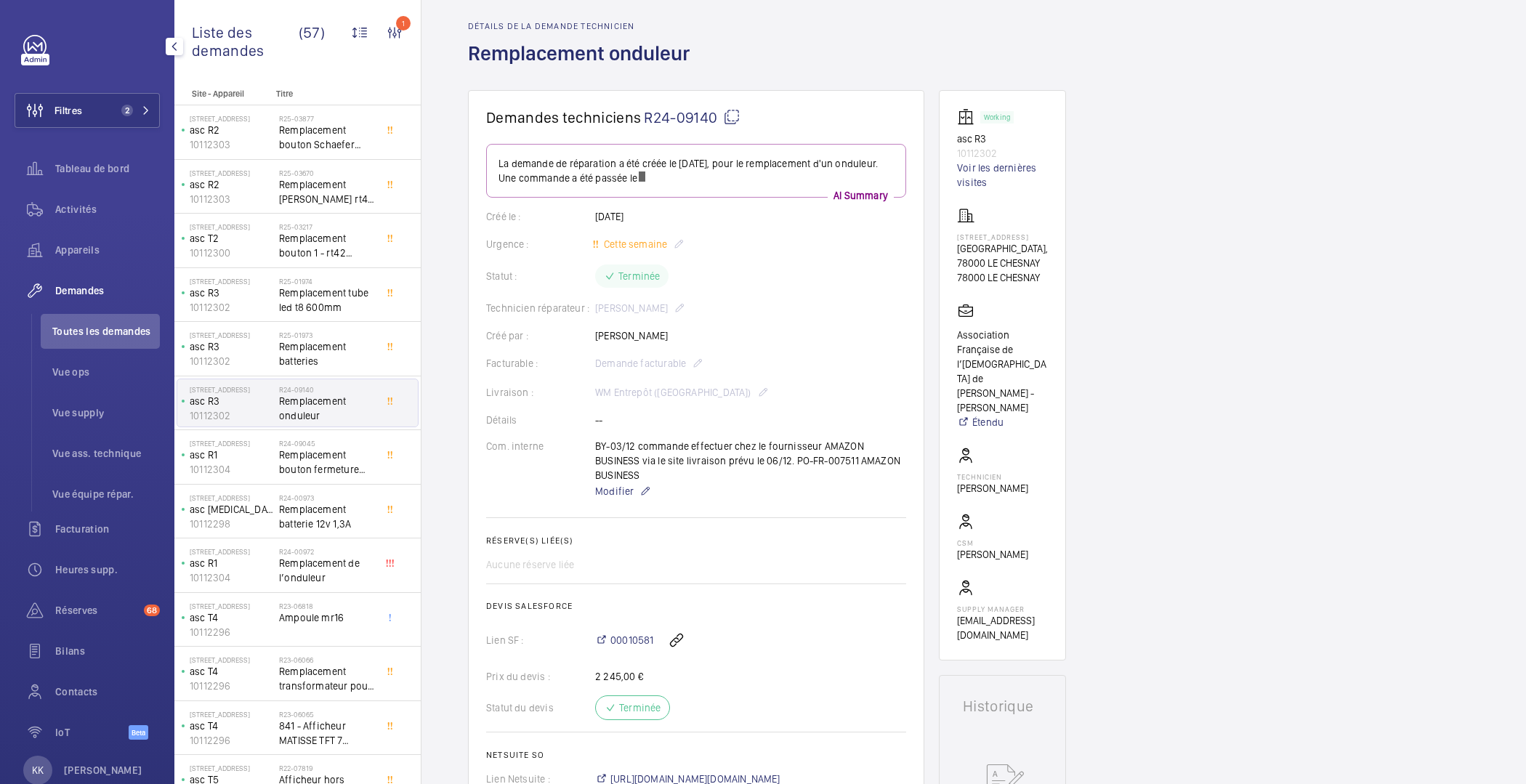
scroll to position [54, 0]
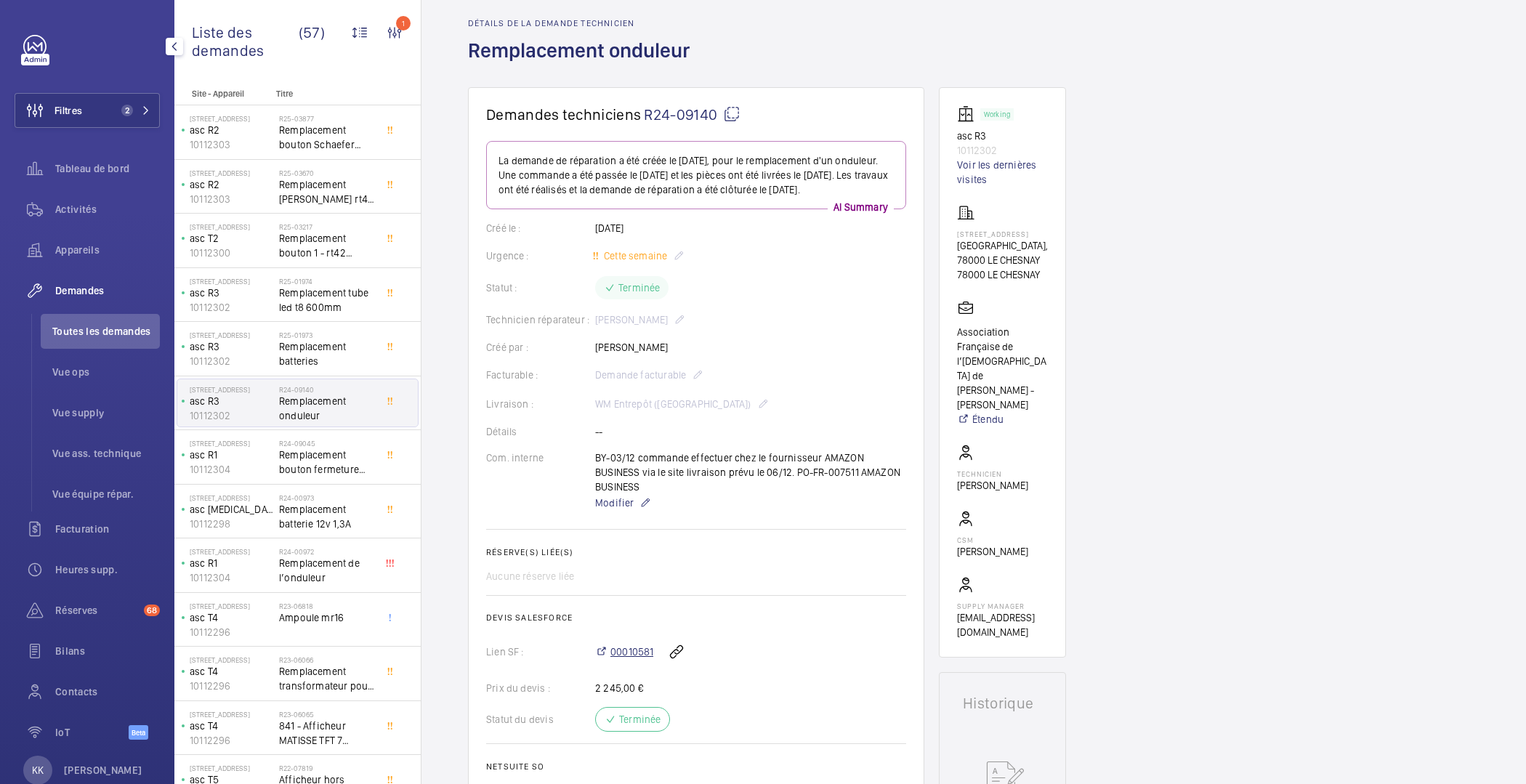
click at [621, 646] on span "00010581" at bounding box center [632, 652] width 43 height 15
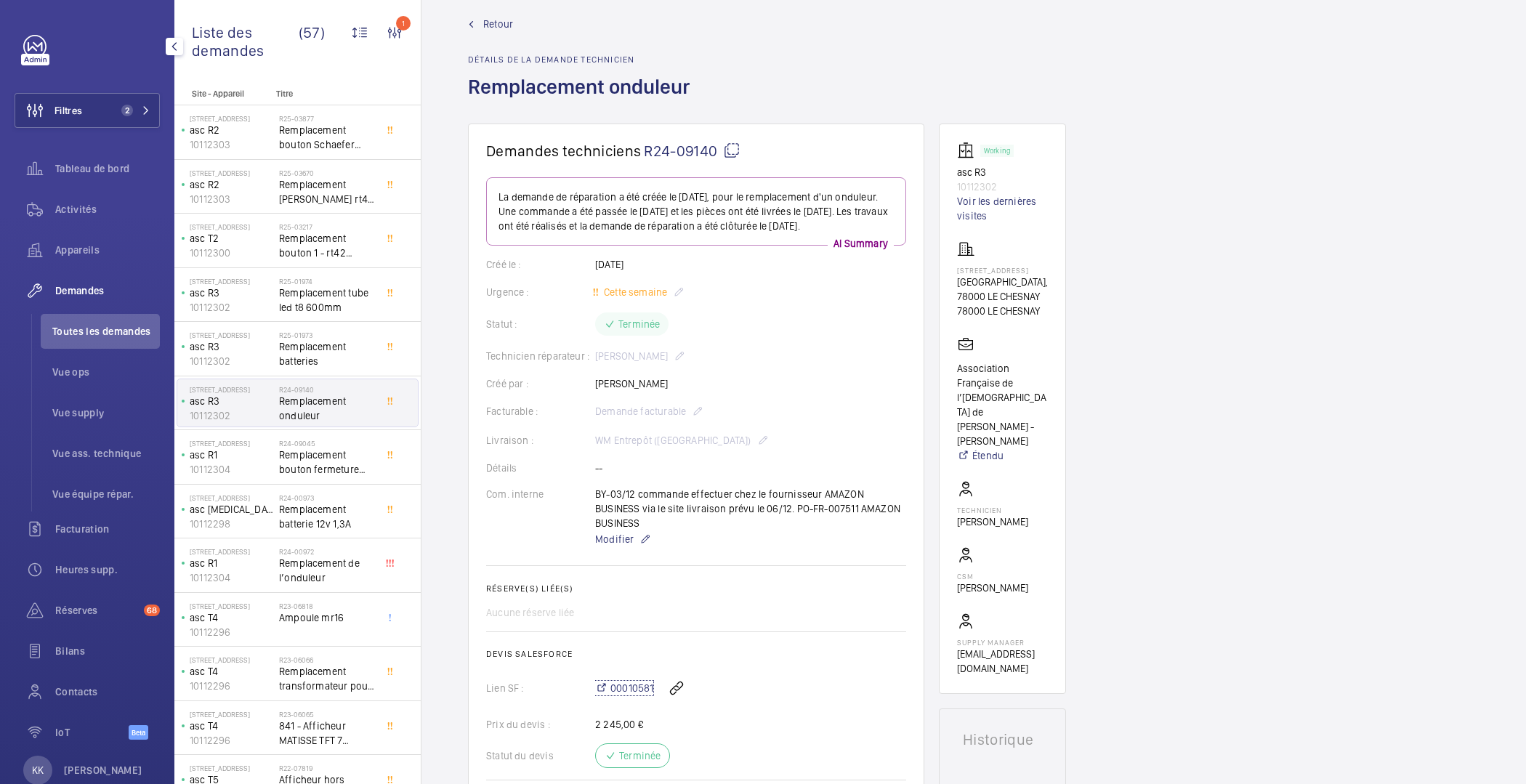
scroll to position [0, 0]
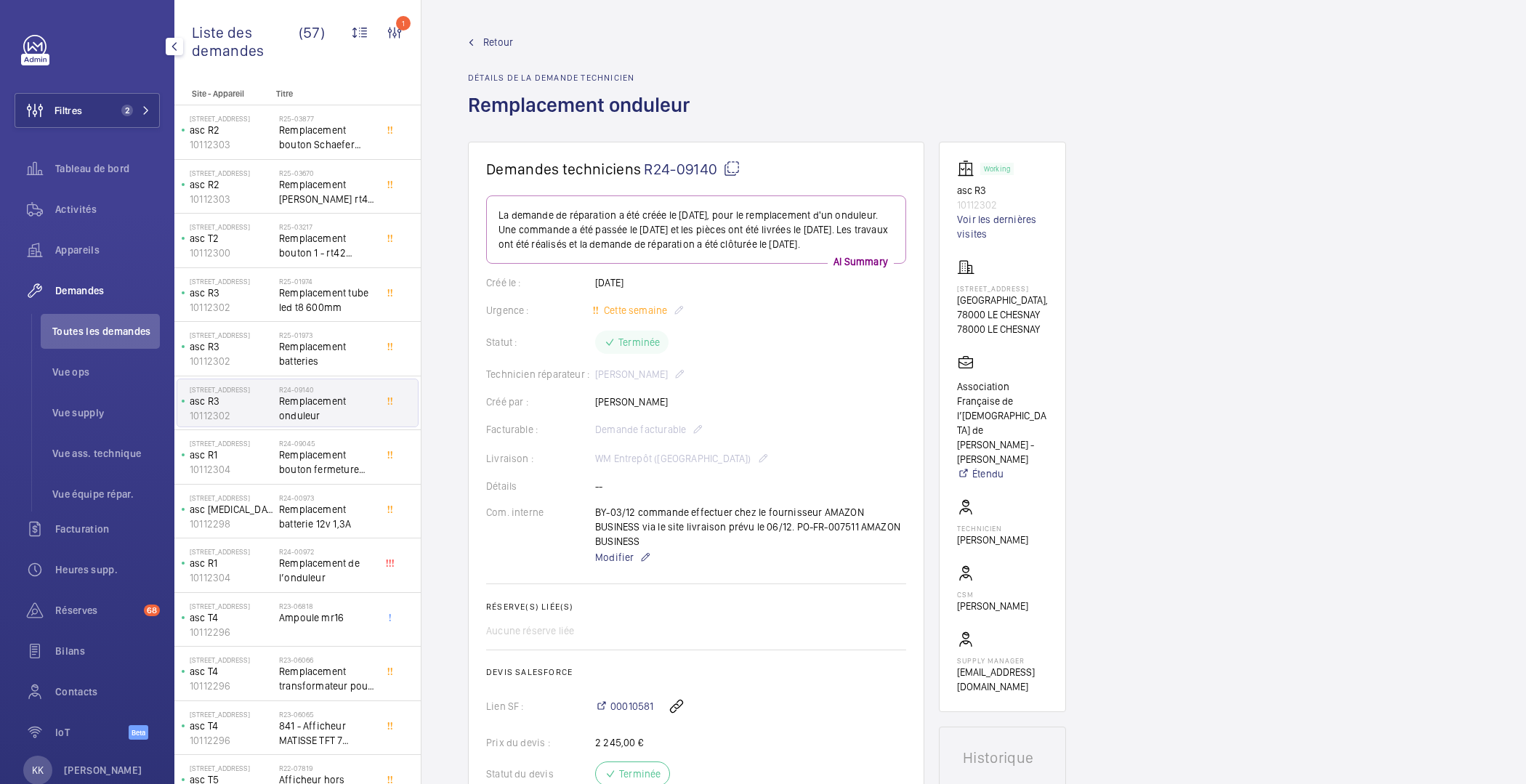
click at [482, 45] on link "Retour" at bounding box center [583, 43] width 231 height 15
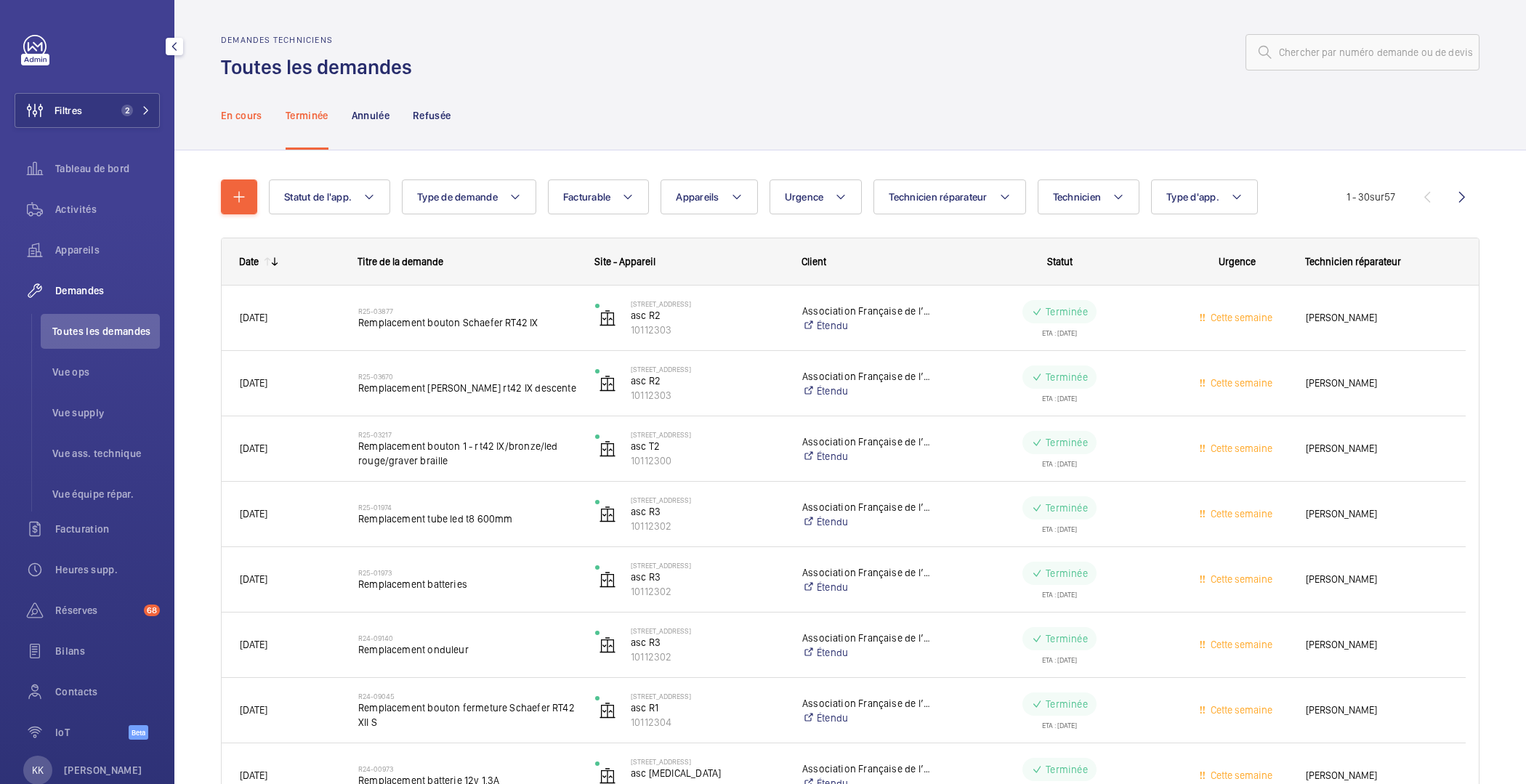
click at [242, 117] on p "En cours" at bounding box center [242, 115] width 41 height 15
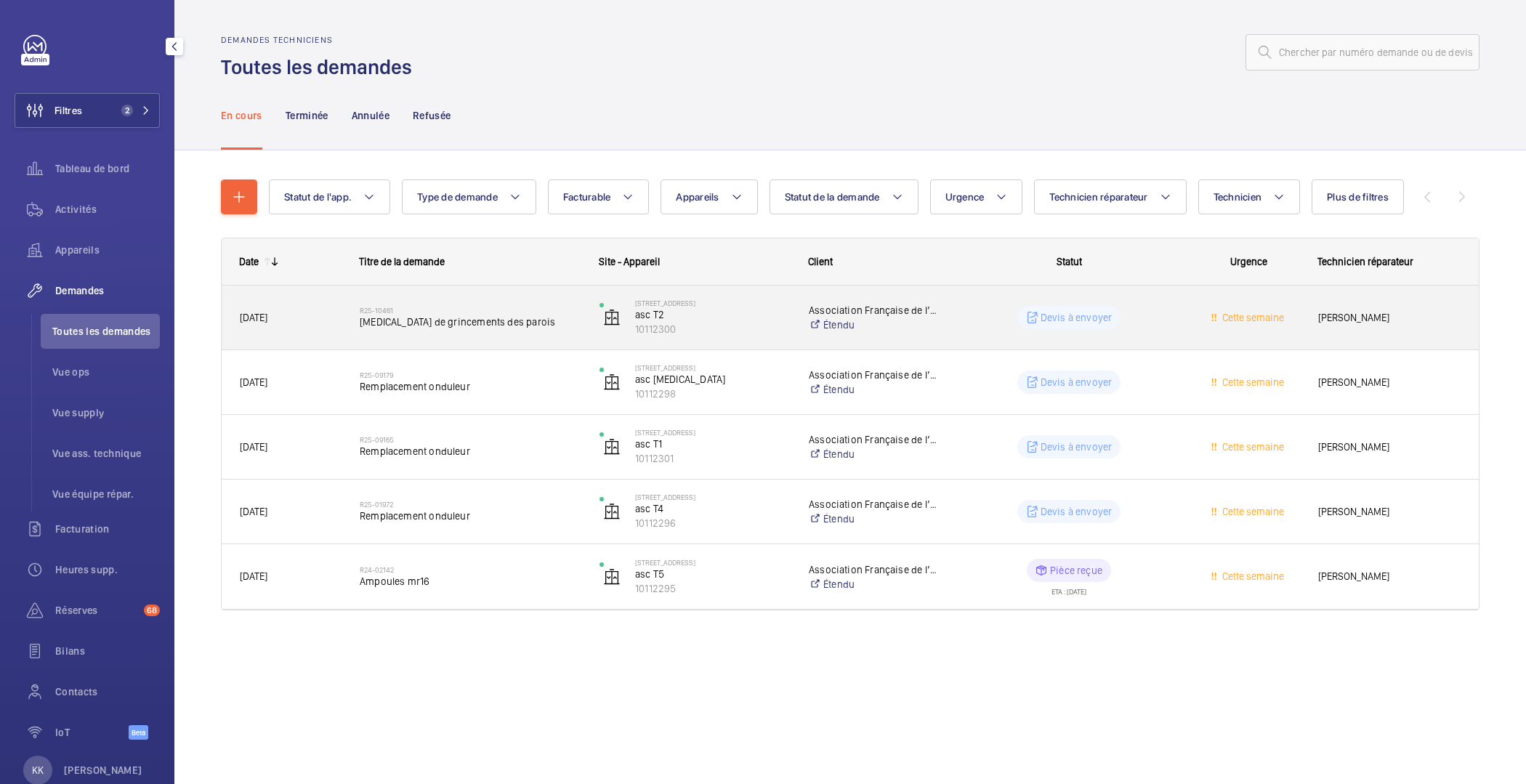
click at [452, 320] on span "bruit de grincements des parois" at bounding box center [470, 322] width 221 height 15
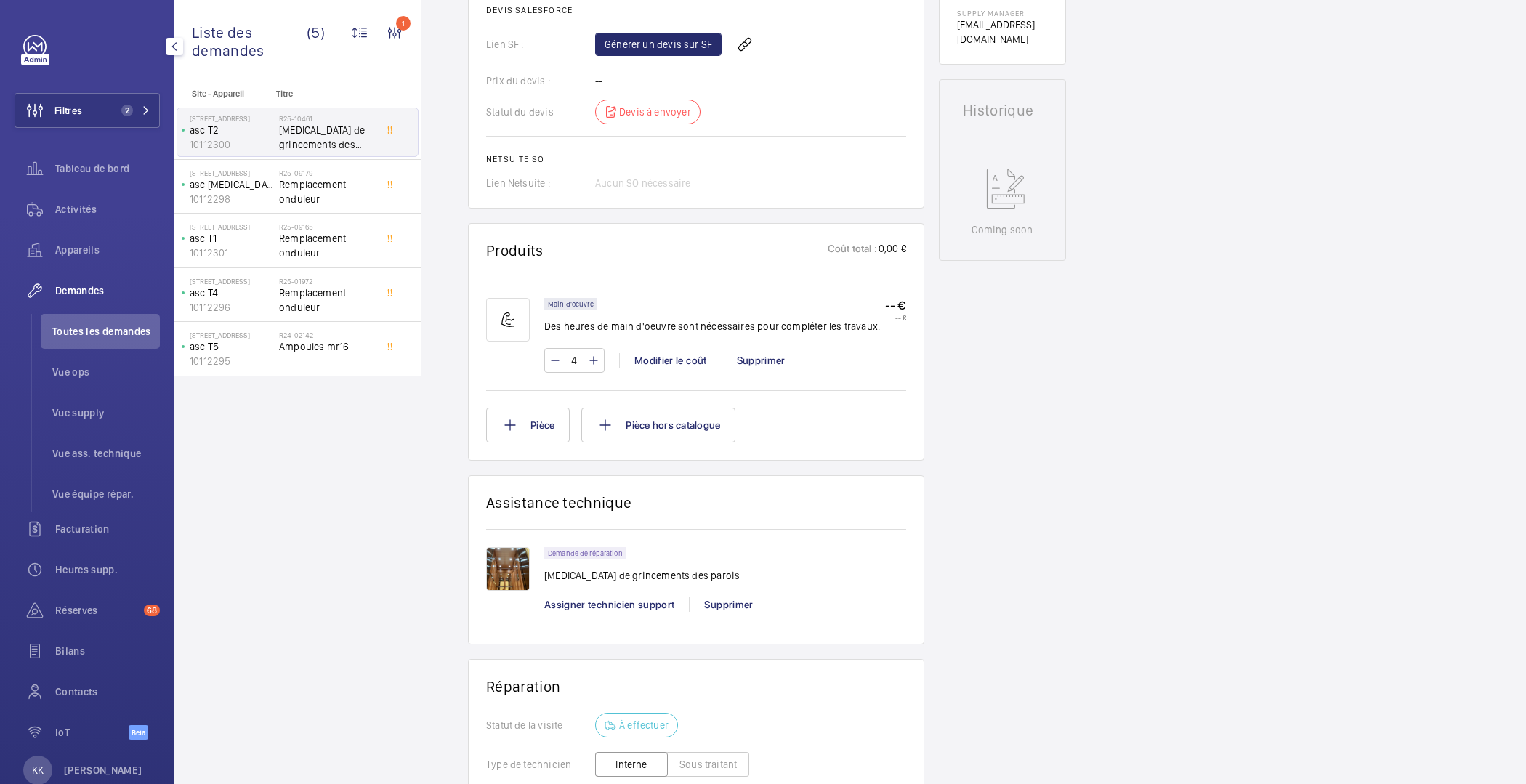
scroll to position [473, 0]
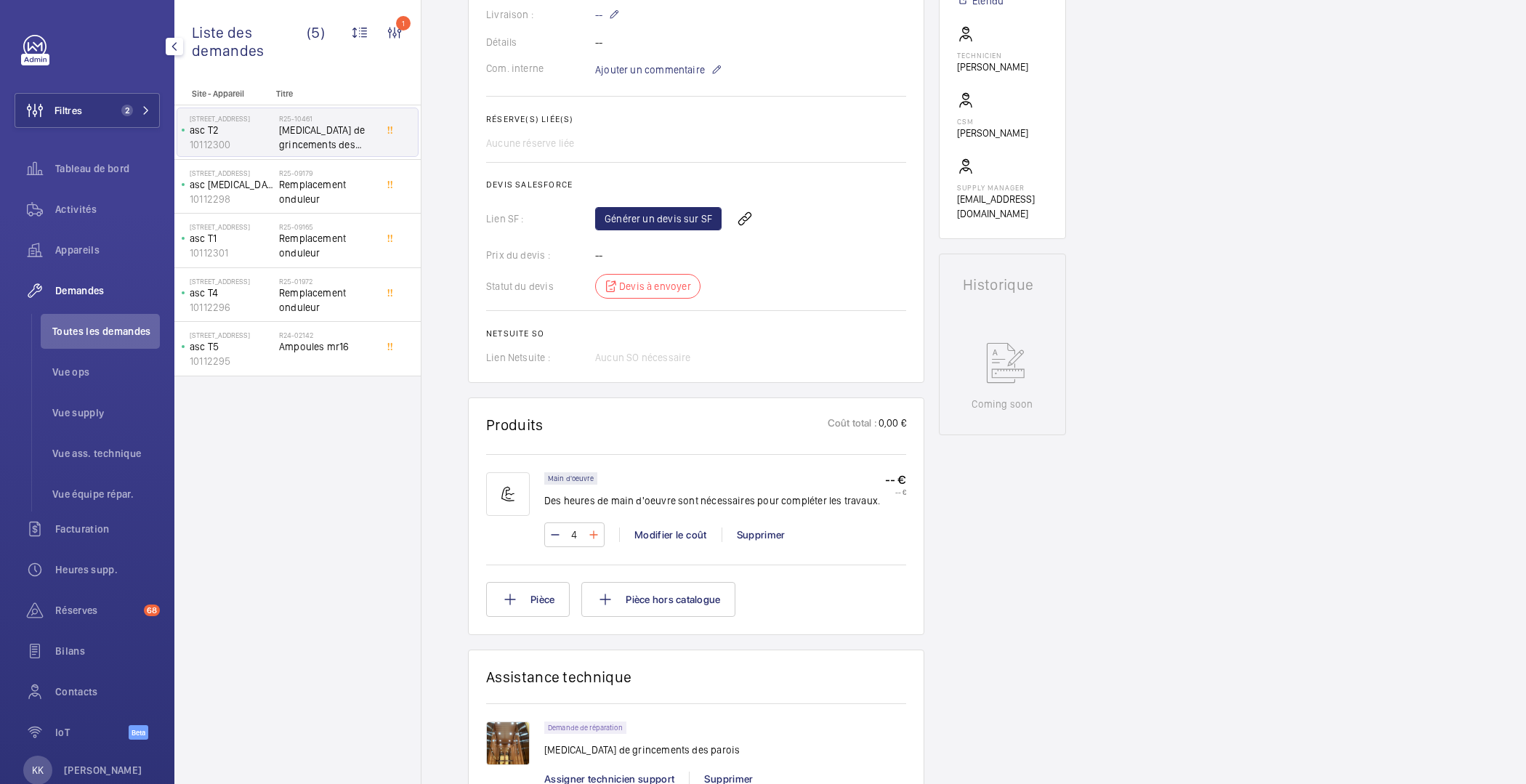
click at [596, 526] on mat-icon at bounding box center [594, 535] width 12 height 18
type input "7"
click at [596, 523] on wm-front-input-numeric-stepper "7" at bounding box center [574, 535] width 60 height 25
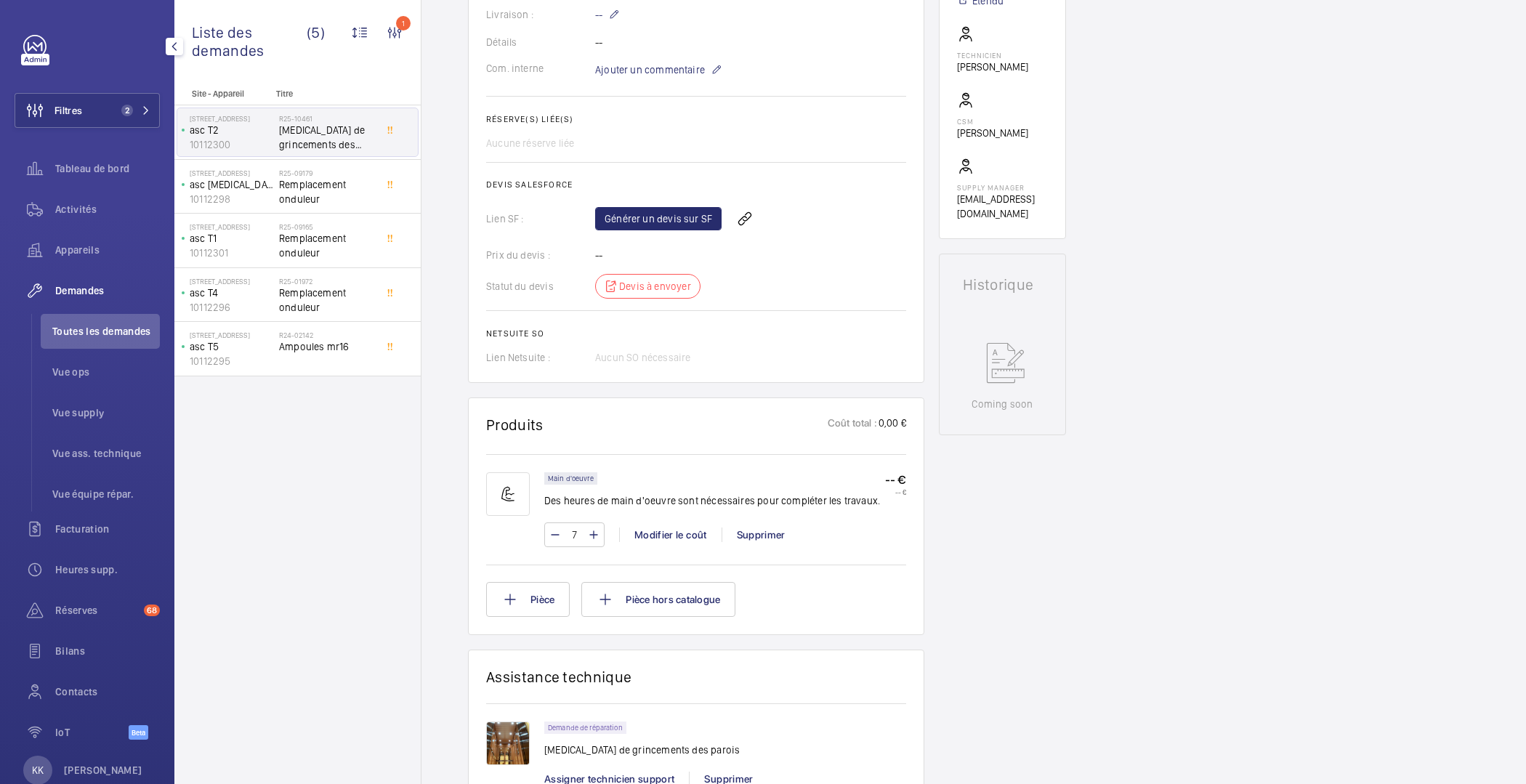
click at [584, 523] on input "7" at bounding box center [574, 535] width 27 height 23
click at [591, 526] on mat-icon at bounding box center [594, 535] width 12 height 18
type input "8"
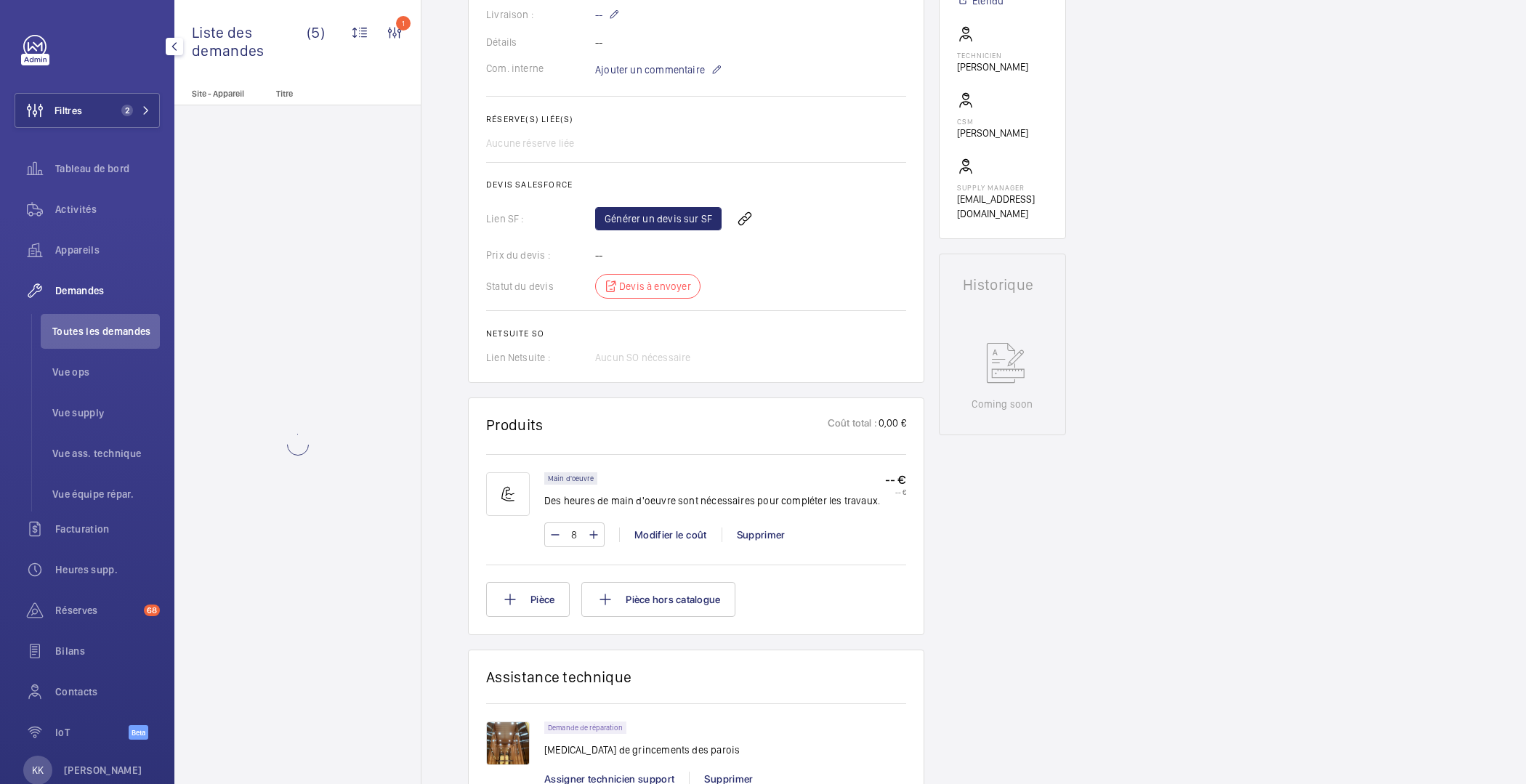
click at [944, 580] on div "Working asc T2 10112300 Voir les dernières visites 46 Boulevard Saint-Antoine B…" at bounding box center [1002, 421] width 127 height 1503
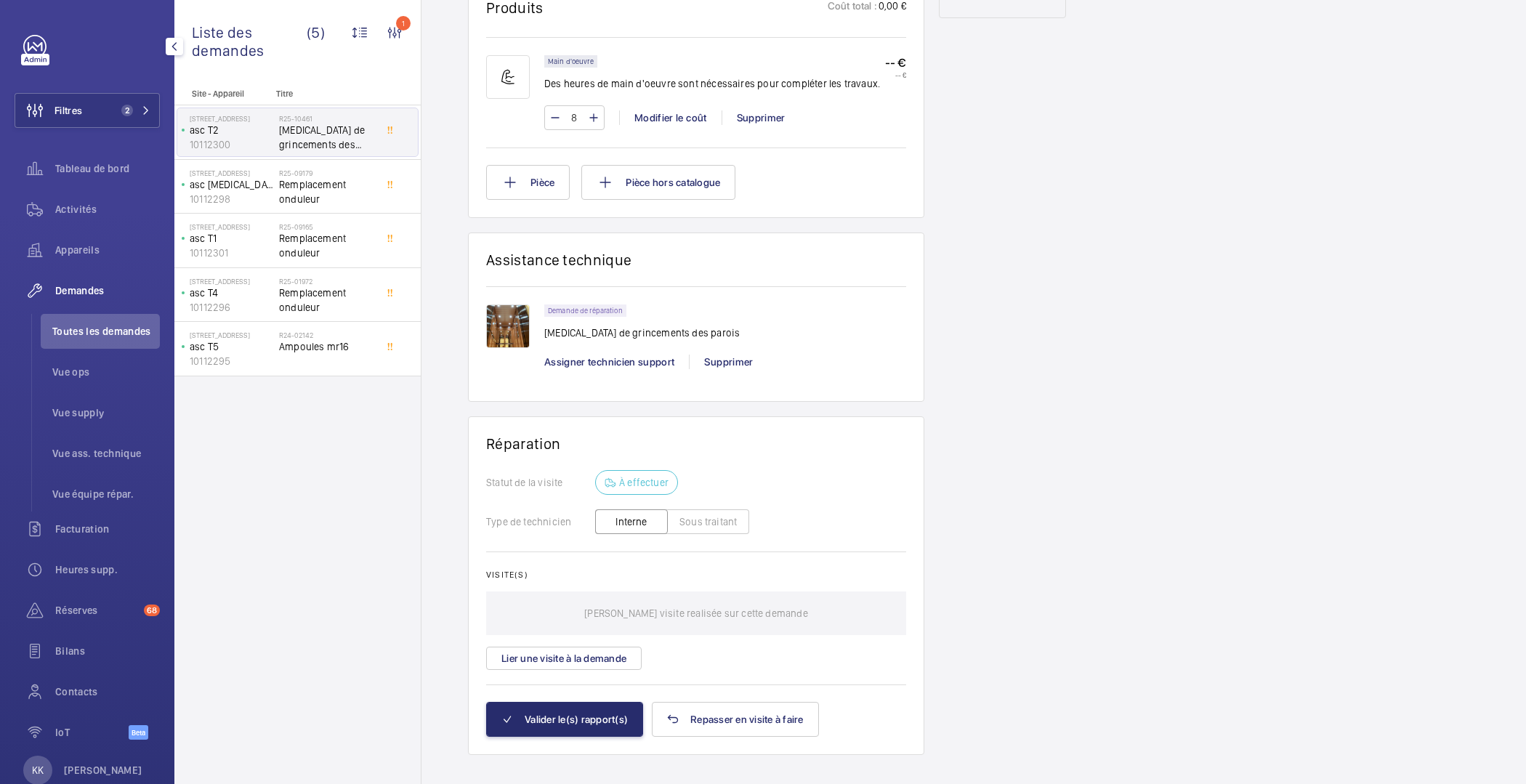
scroll to position [805, 0]
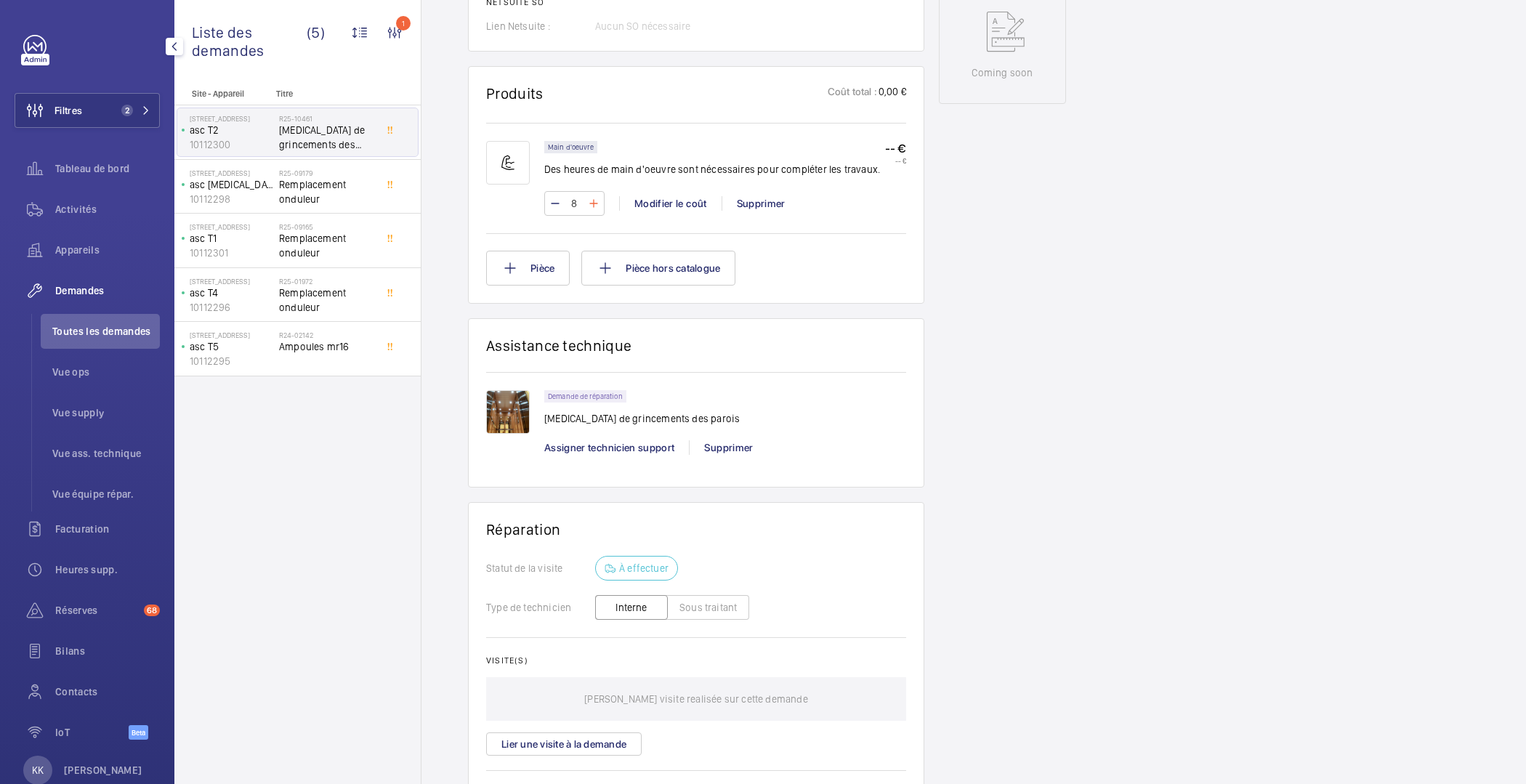
click at [592, 195] on mat-icon at bounding box center [594, 203] width 12 height 18
type input "10"
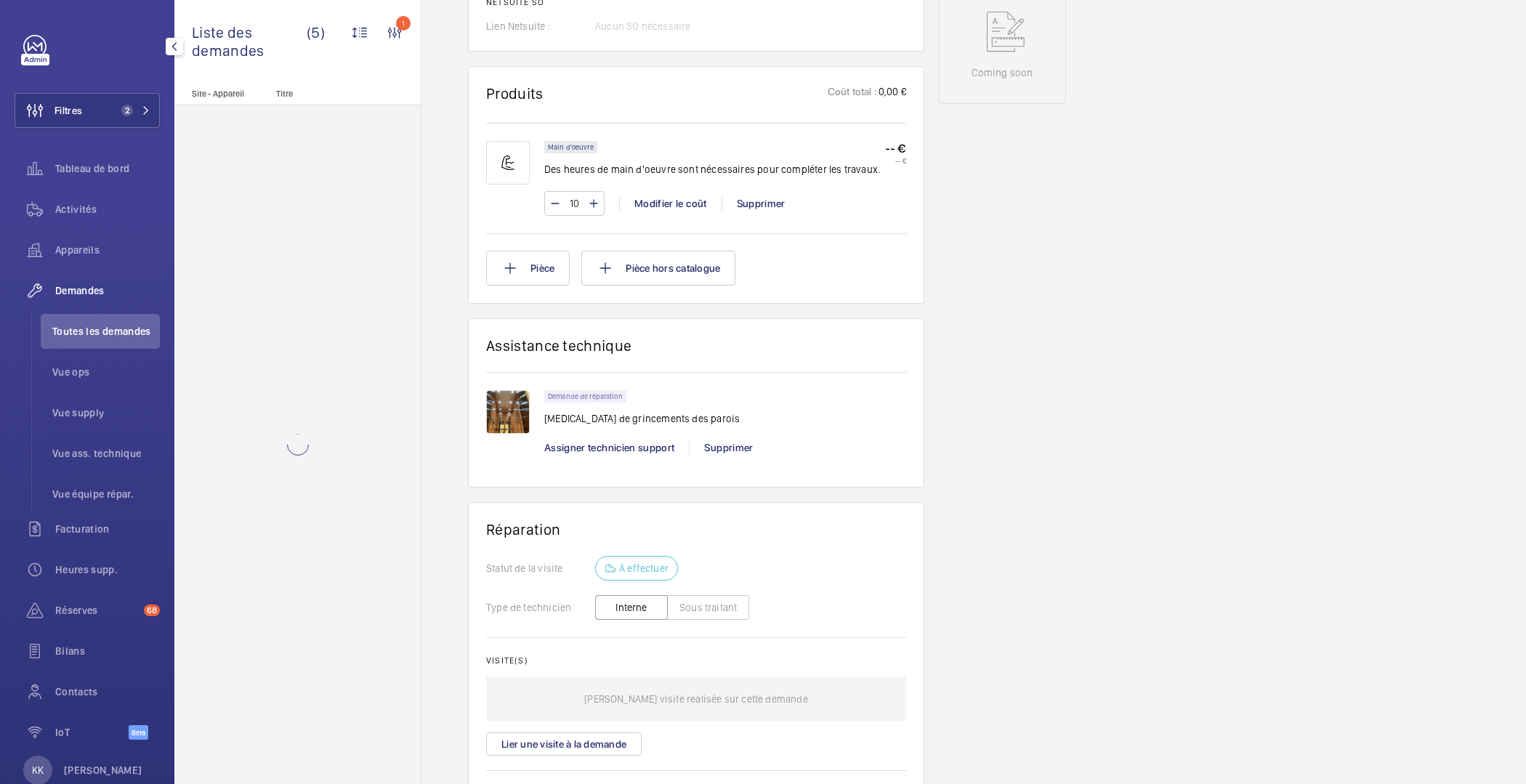
click at [972, 257] on div "Working asc T2 10112300 Voir les dernières visites 46 Boulevard Saint-Antoine B…" at bounding box center [1002, 89] width 127 height 1503
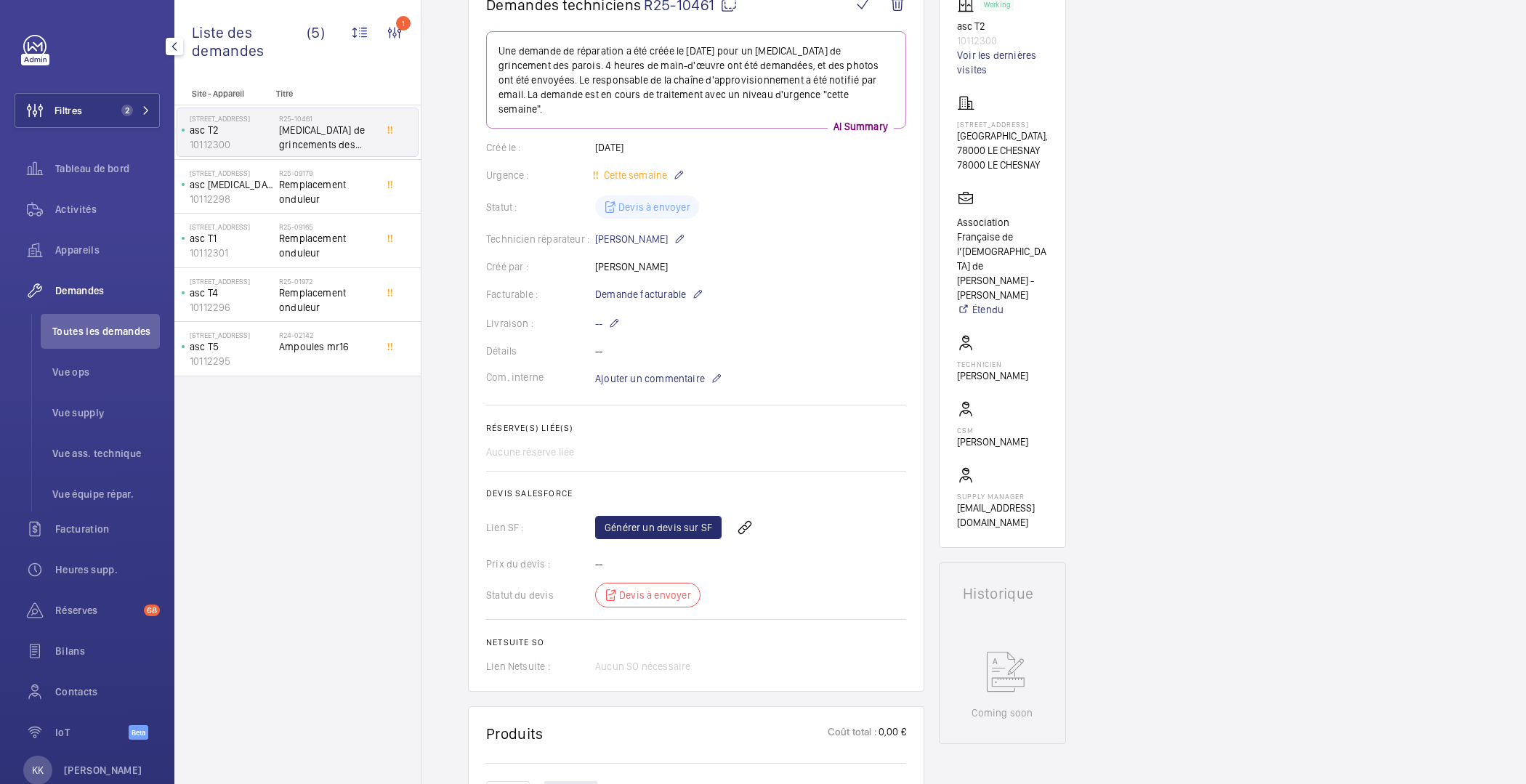
scroll to position [162, 0]
click at [645, 374] on span "Ajouter un commentaire" at bounding box center [650, 381] width 109 height 15
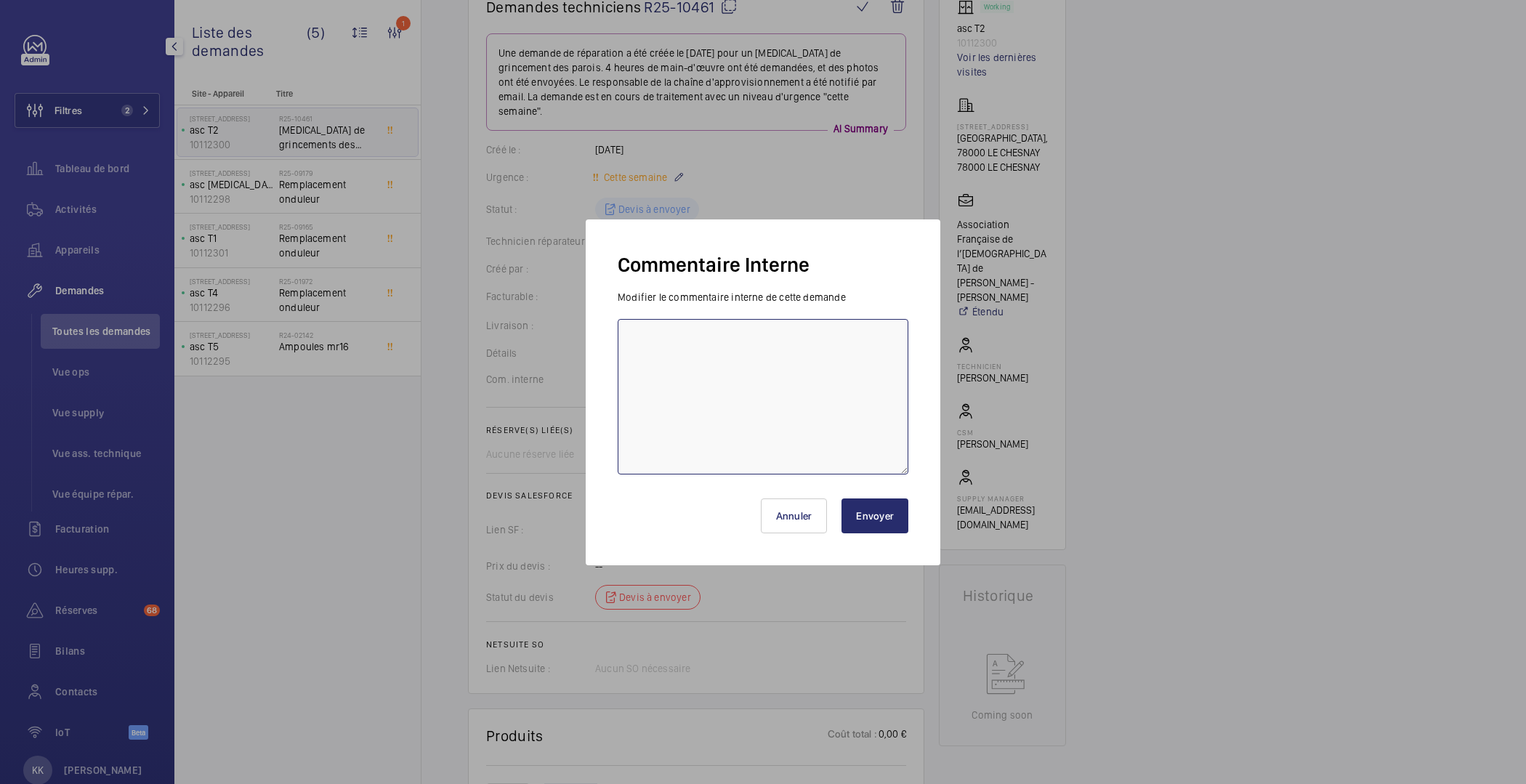
click at [649, 367] on textarea at bounding box center [763, 396] width 291 height 156
type textarea "Démontage des parois pour régler le grincement. Appeler Paulo lors de l'interve…"
click at [860, 519] on button "Envoyer" at bounding box center [875, 516] width 67 height 35
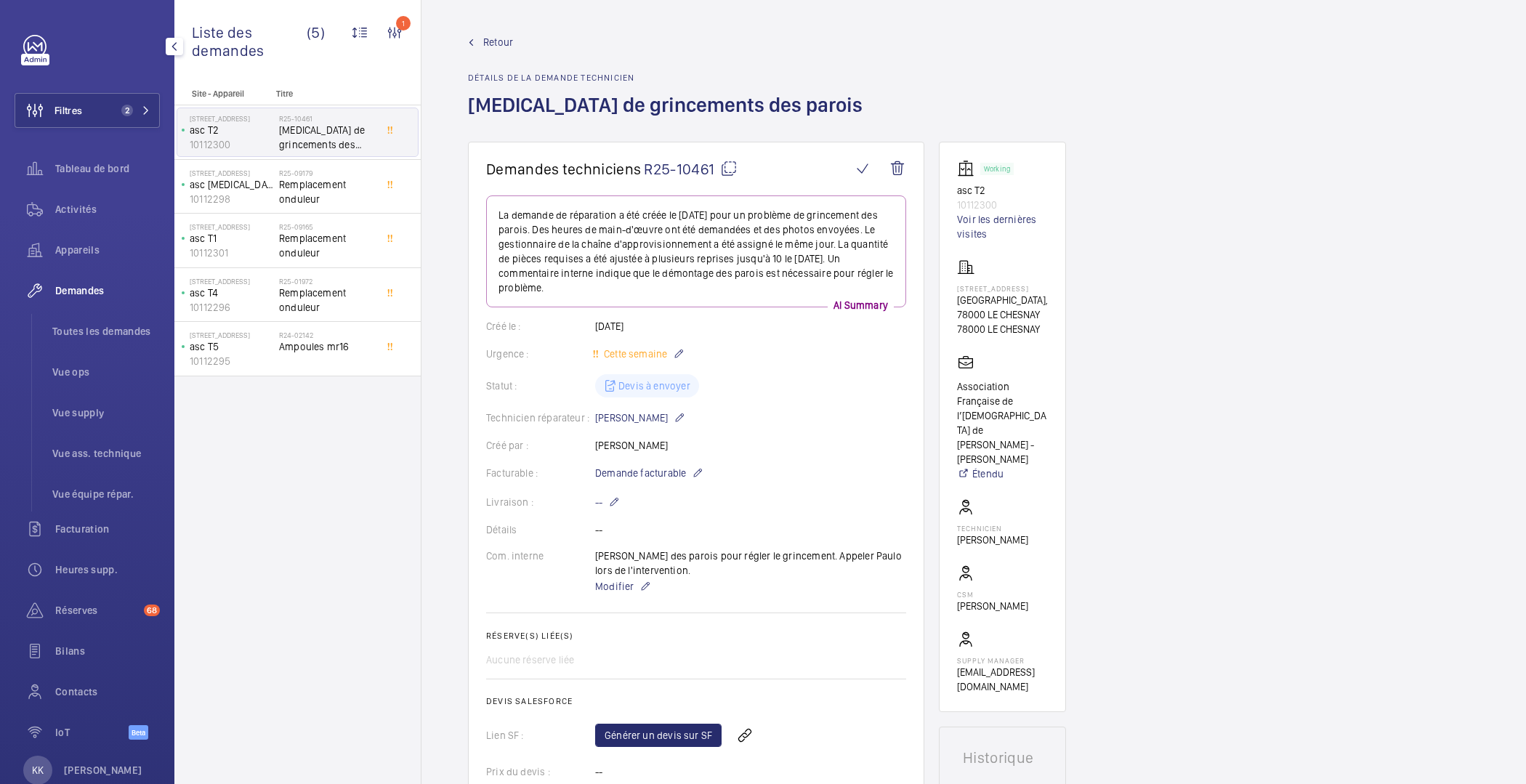
click at [482, 43] on link "Retour" at bounding box center [669, 43] width 403 height 15
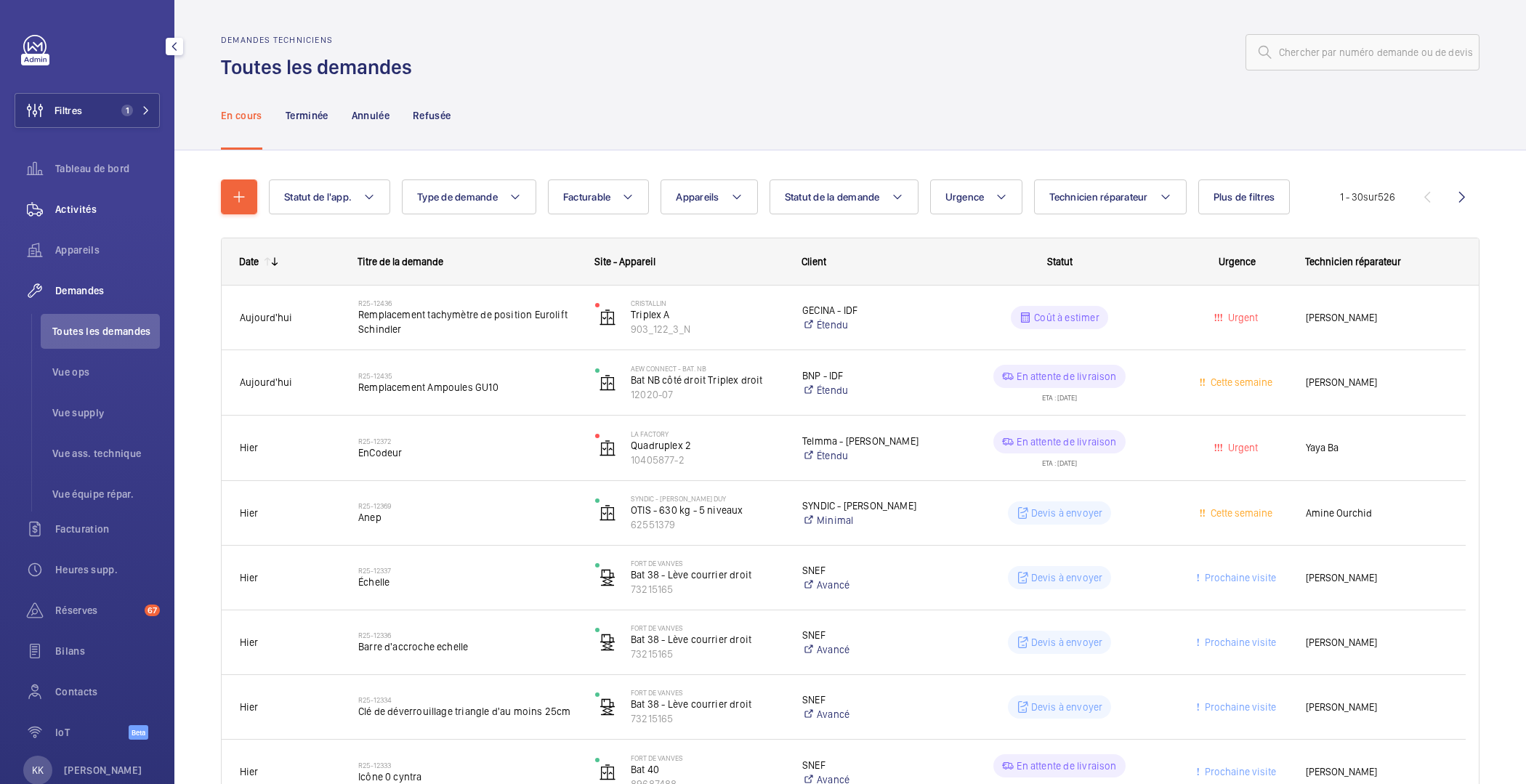
click at [109, 215] on span "Activités" at bounding box center [107, 209] width 105 height 15
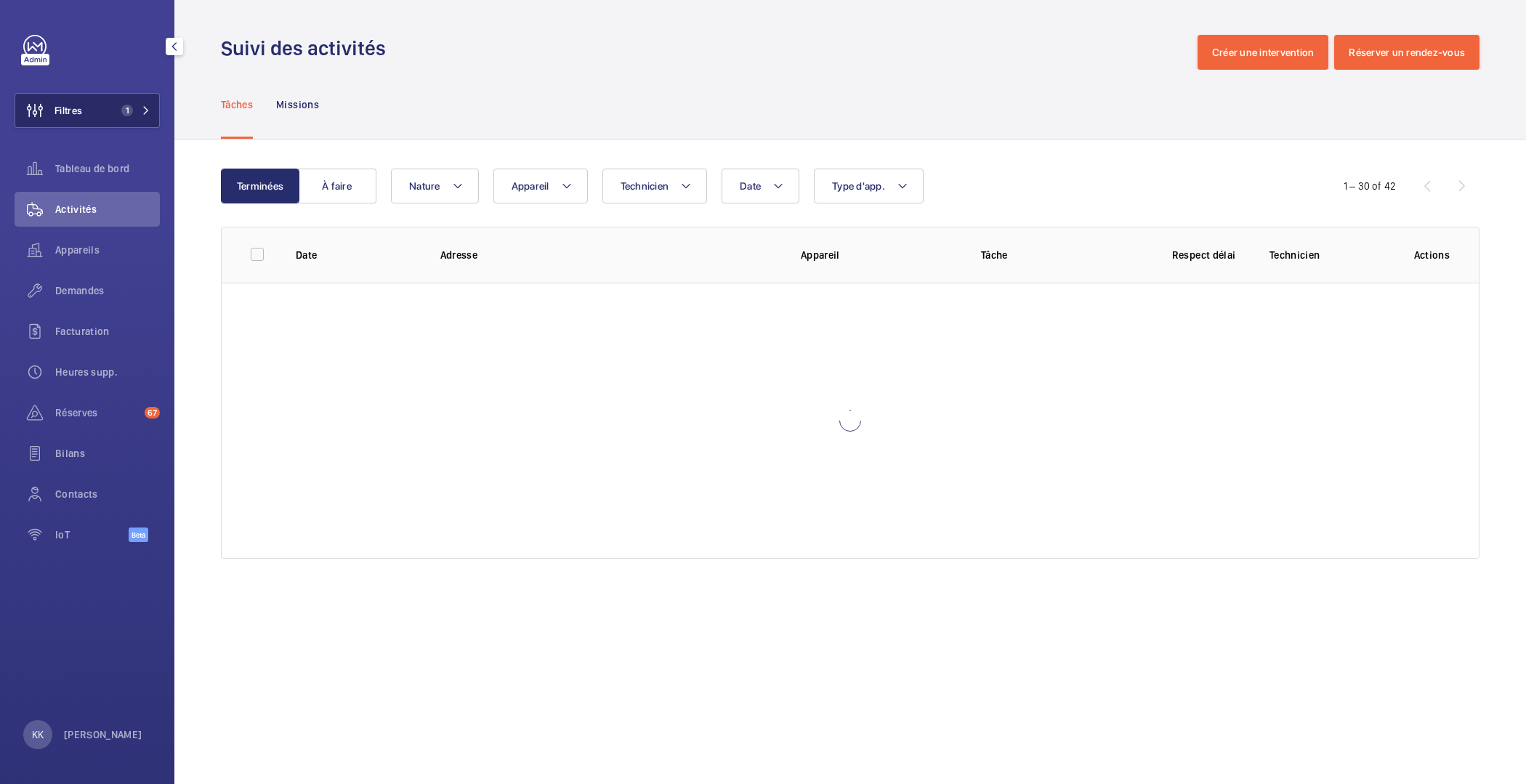
click at [111, 123] on button "Filtres 1" at bounding box center [87, 111] width 145 height 35
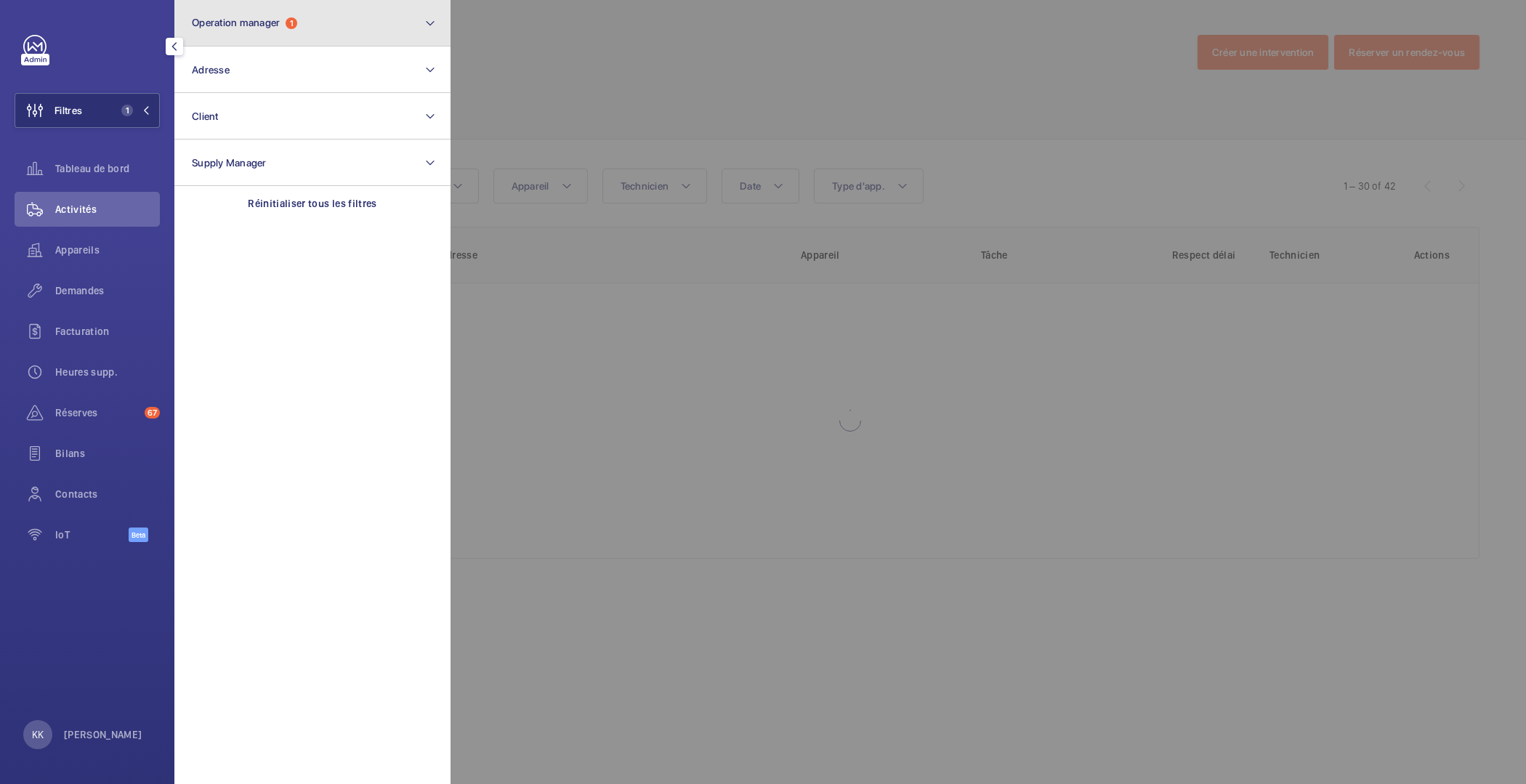
click at [227, 39] on button "Operation manager 1" at bounding box center [313, 23] width 276 height 46
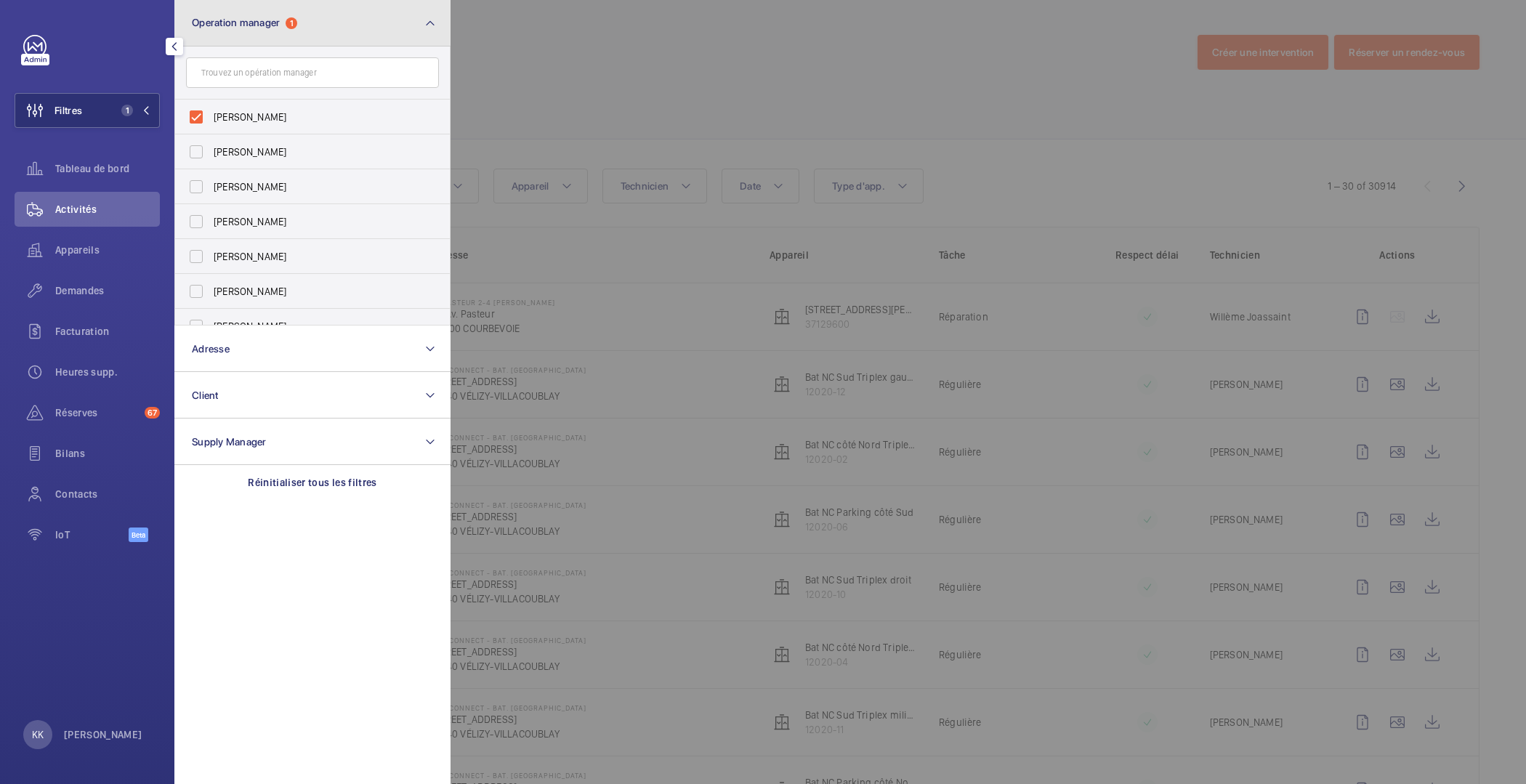
click at [242, 43] on button "Operation manager 1" at bounding box center [313, 23] width 276 height 46
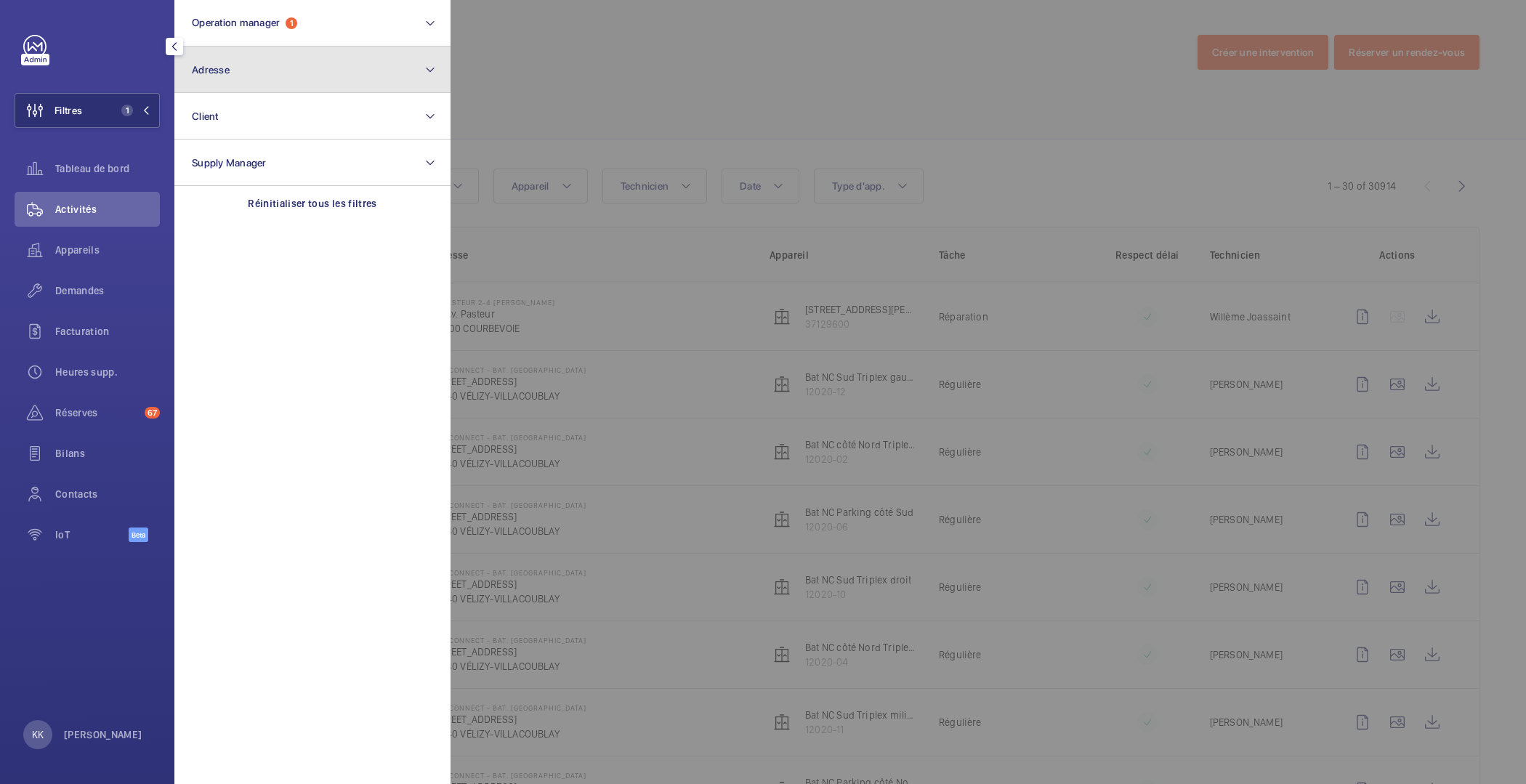
click at [230, 90] on button "Adresse" at bounding box center [313, 69] width 276 height 46
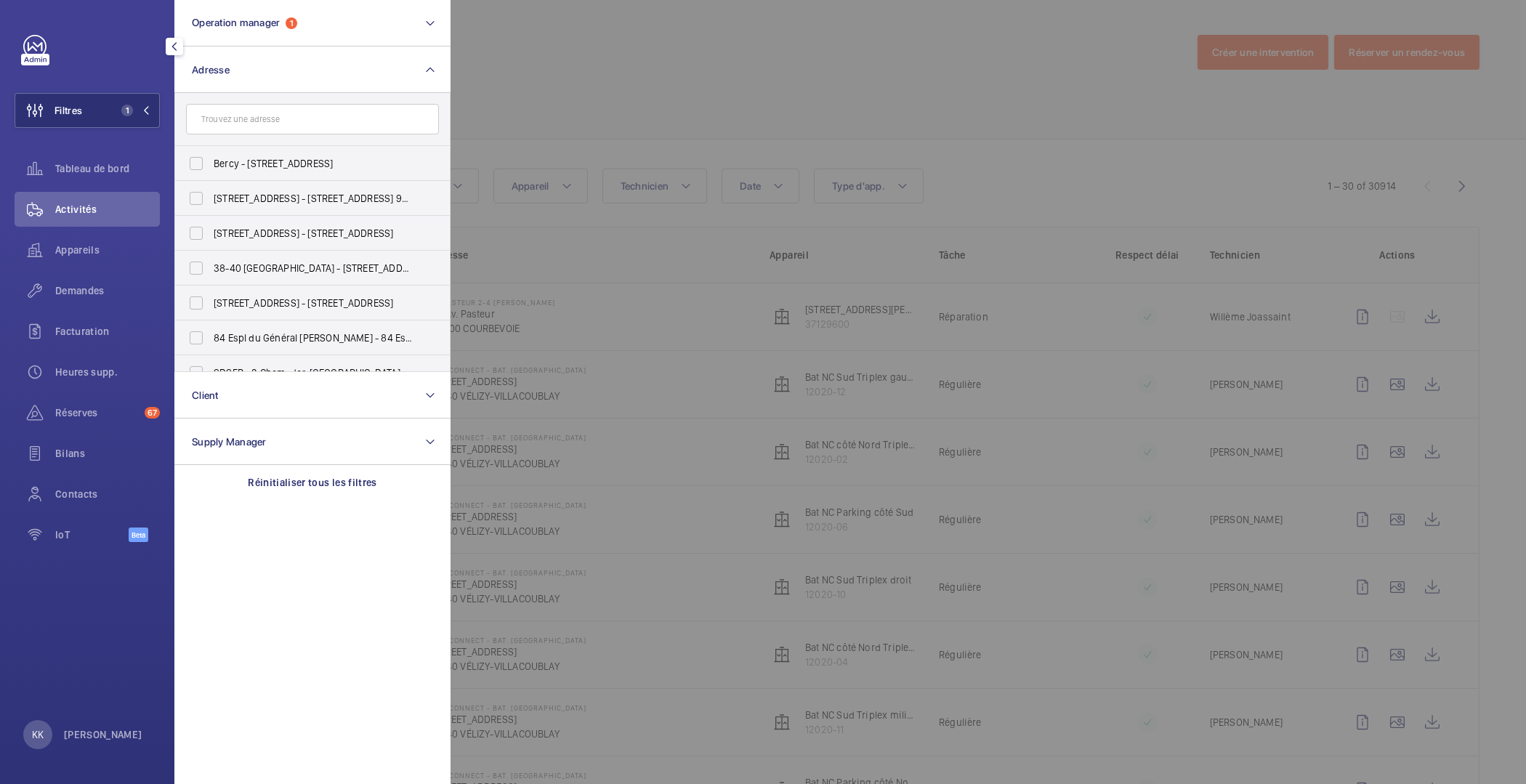
click at [260, 122] on input "text" at bounding box center [312, 120] width 253 height 31
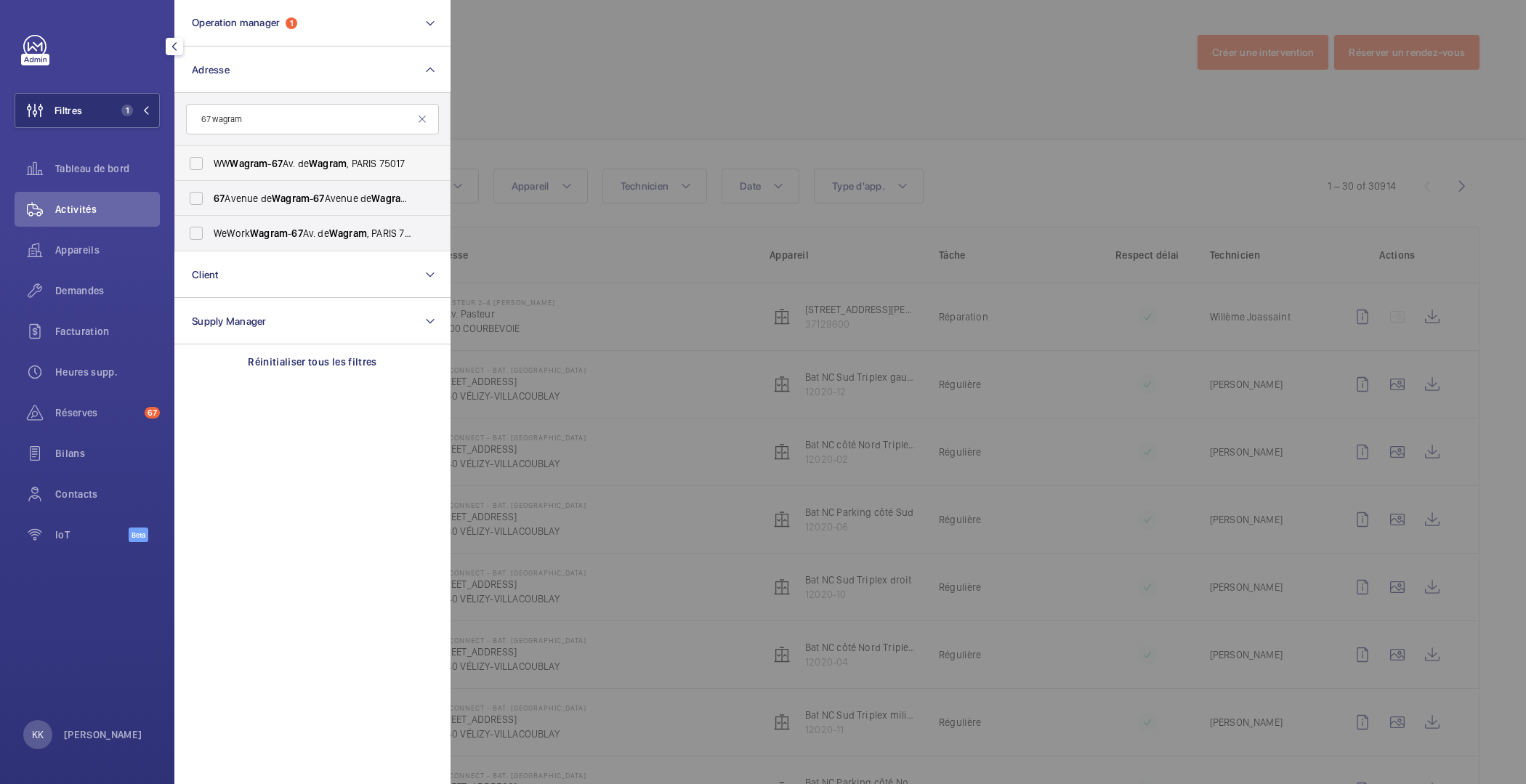
type input "67 wagram"
click at [264, 164] on span "Wagram" at bounding box center [248, 164] width 37 height 12
click at [211, 164] on input "WW Wagram - 67 Av. de [GEOGRAPHIC_DATA] , [GEOGRAPHIC_DATA] 75017" at bounding box center [196, 164] width 29 height 29
checkbox input "true"
click at [263, 184] on label "[STREET_ADDRESS][GEOGRAPHIC_DATA][STREET_ADDRESS]" at bounding box center [302, 198] width 253 height 35
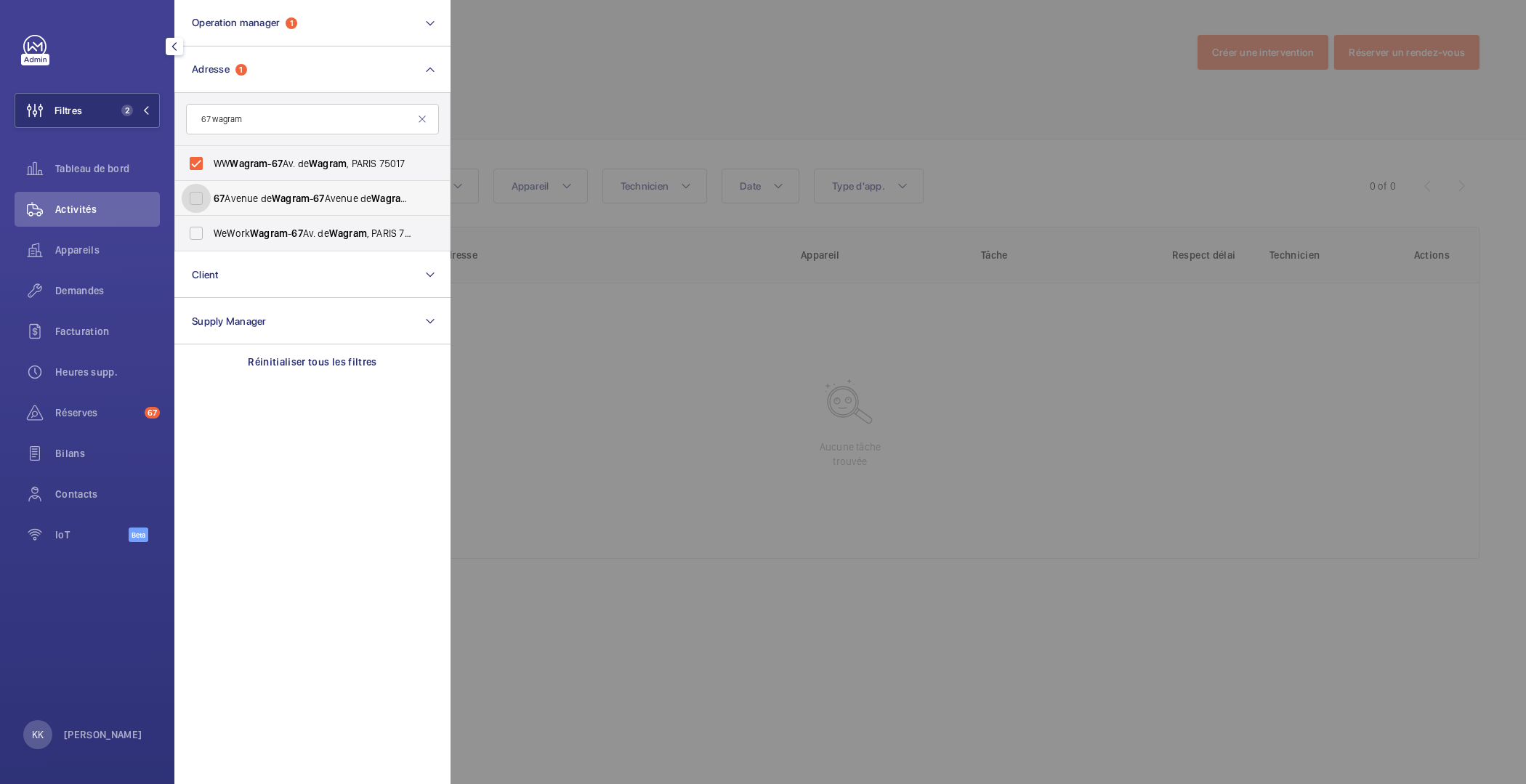
click at [211, 184] on input "[STREET_ADDRESS][GEOGRAPHIC_DATA][STREET_ADDRESS]" at bounding box center [196, 198] width 29 height 29
checkbox input "true"
click at [255, 219] on label "WeWork Wagram - 67 Av. de [GEOGRAPHIC_DATA] , [GEOGRAPHIC_DATA] 75017" at bounding box center [302, 233] width 253 height 35
click at [211, 219] on input "WeWork Wagram - 67 Av. de [GEOGRAPHIC_DATA] , [GEOGRAPHIC_DATA] 75017" at bounding box center [196, 233] width 29 height 29
checkbox input "true"
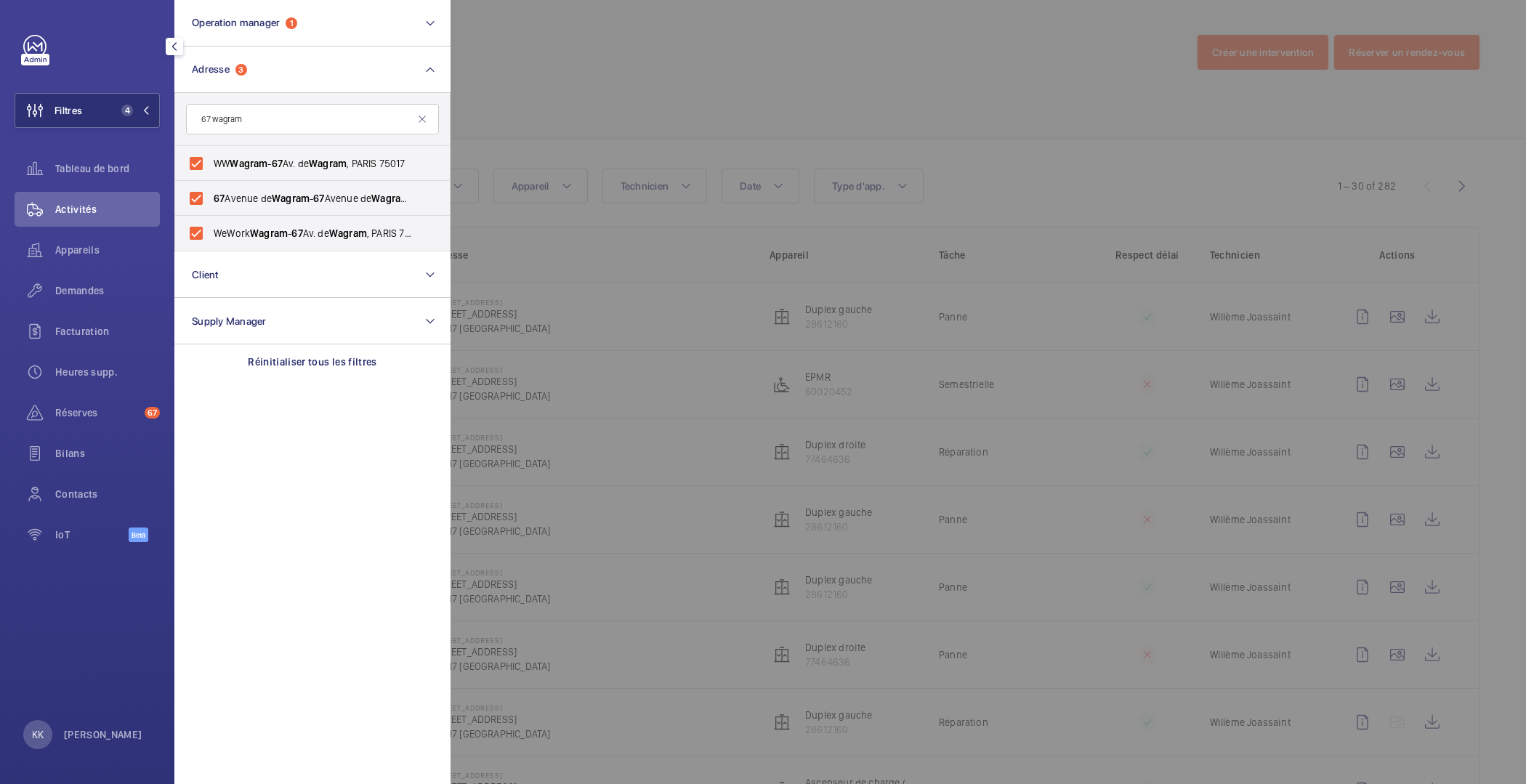
click at [512, 101] on div at bounding box center [1214, 392] width 1526 height 784
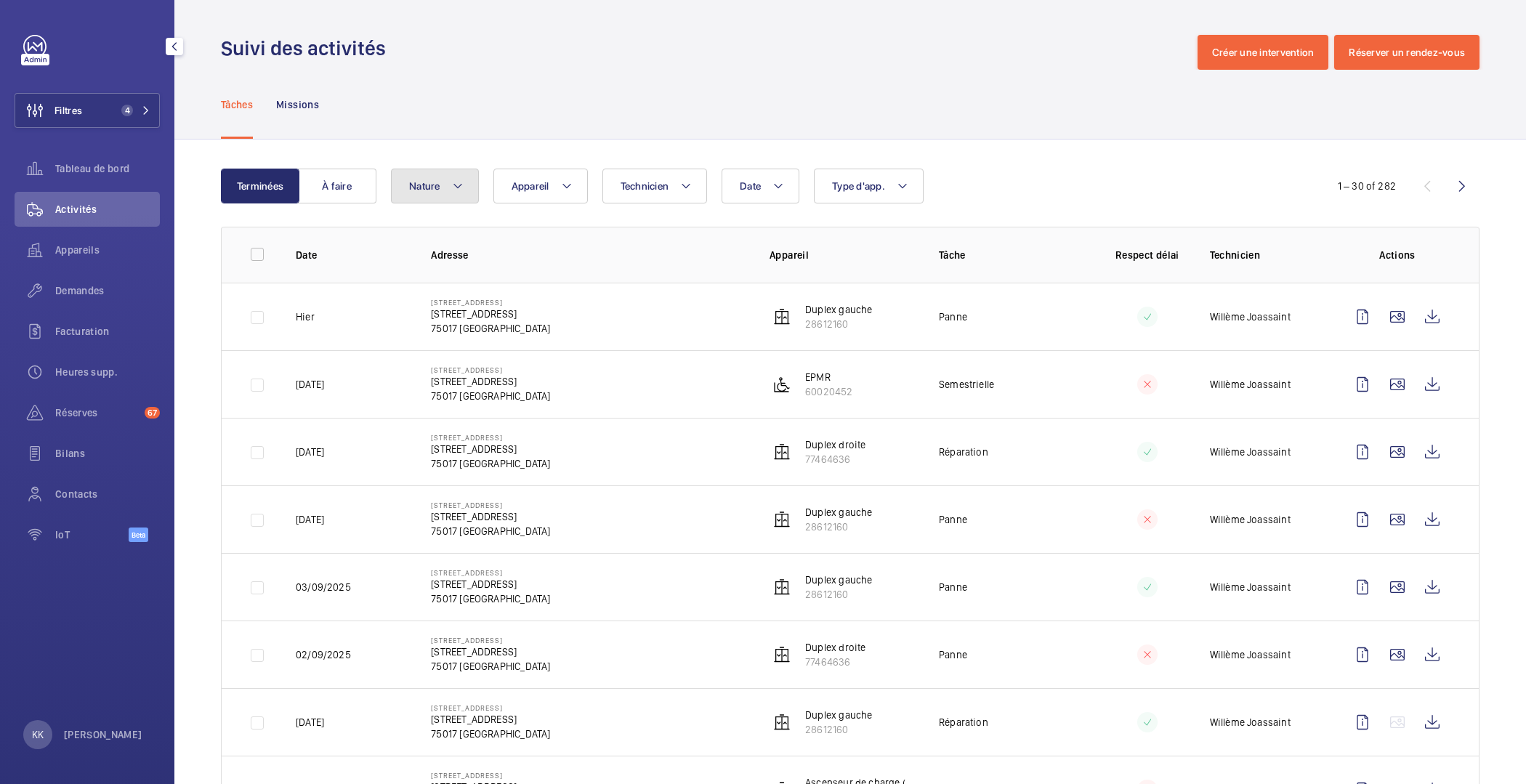
click at [440, 177] on button "Nature" at bounding box center [435, 186] width 88 height 35
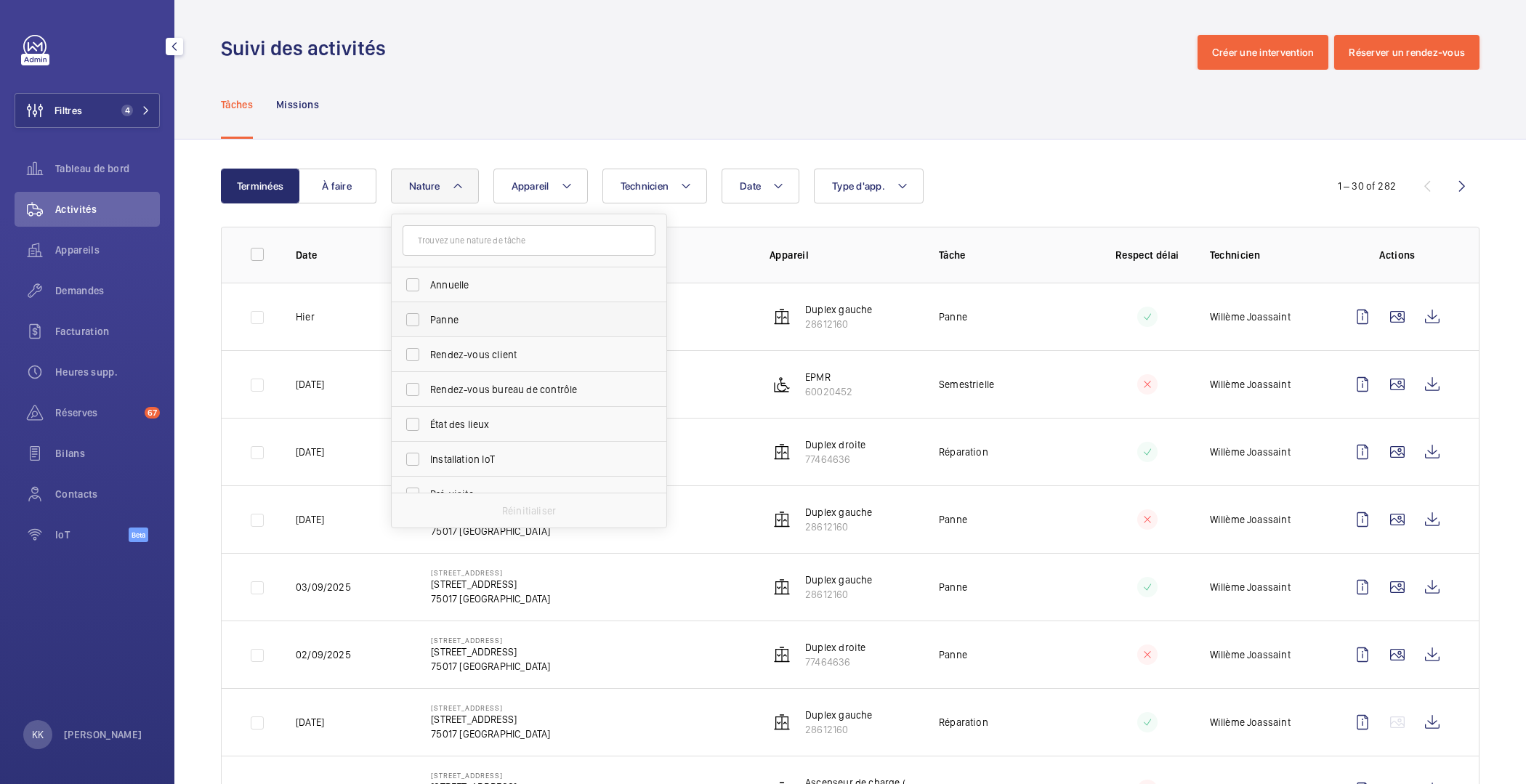
click at [458, 328] on label "Panne" at bounding box center [518, 320] width 253 height 35
click at [427, 328] on input "Panne" at bounding box center [413, 320] width 29 height 29
checkbox input "true"
click at [512, 131] on div "Tâches Missions" at bounding box center [850, 104] width 1259 height 69
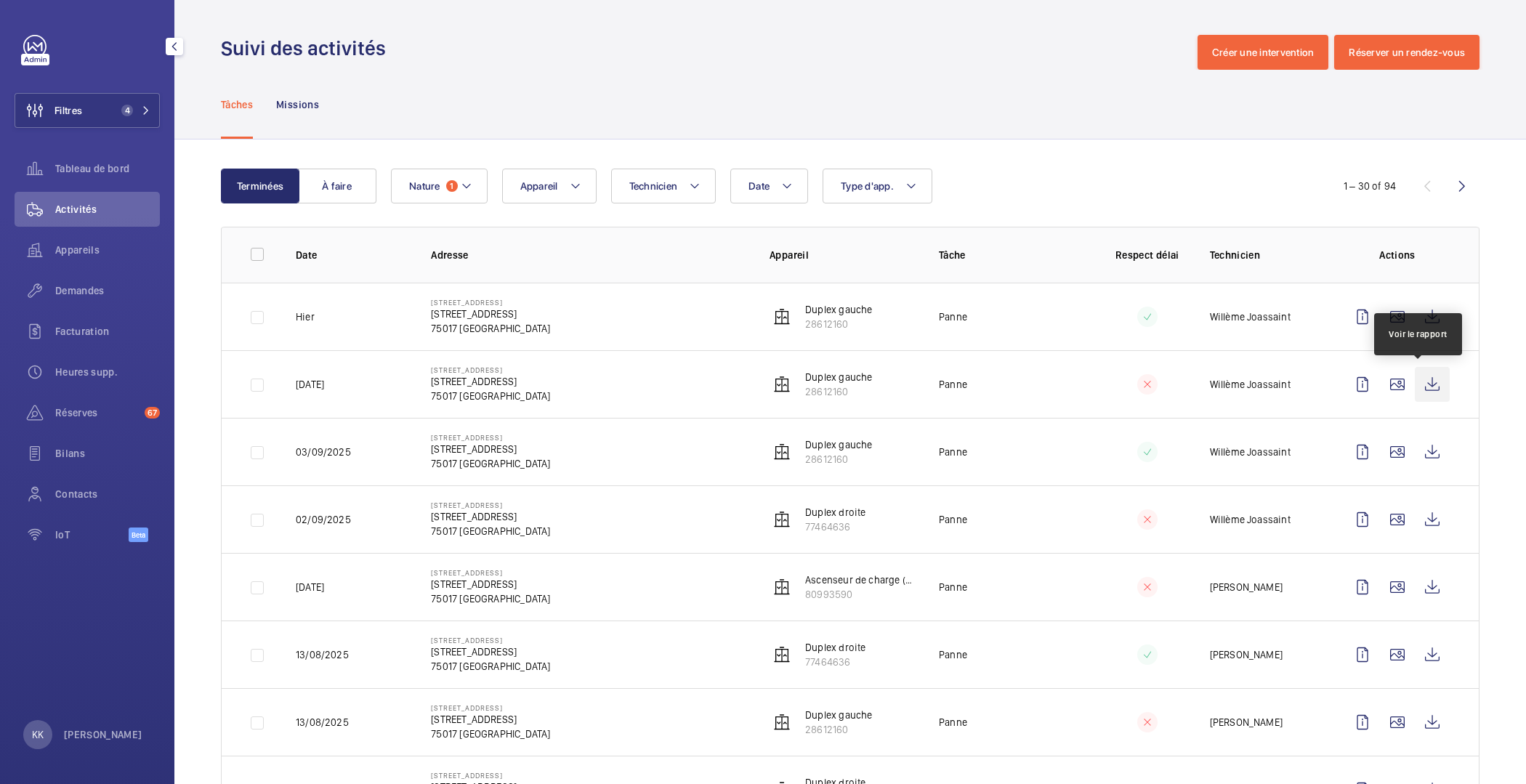
click at [1415, 380] on wm-front-icon-button at bounding box center [1433, 385] width 35 height 35
click at [1426, 522] on wm-front-icon-button at bounding box center [1433, 520] width 35 height 35
click at [1428, 454] on wm-front-icon-button at bounding box center [1433, 452] width 35 height 35
click at [550, 454] on p "[STREET_ADDRESS]" at bounding box center [491, 449] width 119 height 15
click at [460, 442] on p "[STREET_ADDRESS]" at bounding box center [491, 449] width 119 height 15
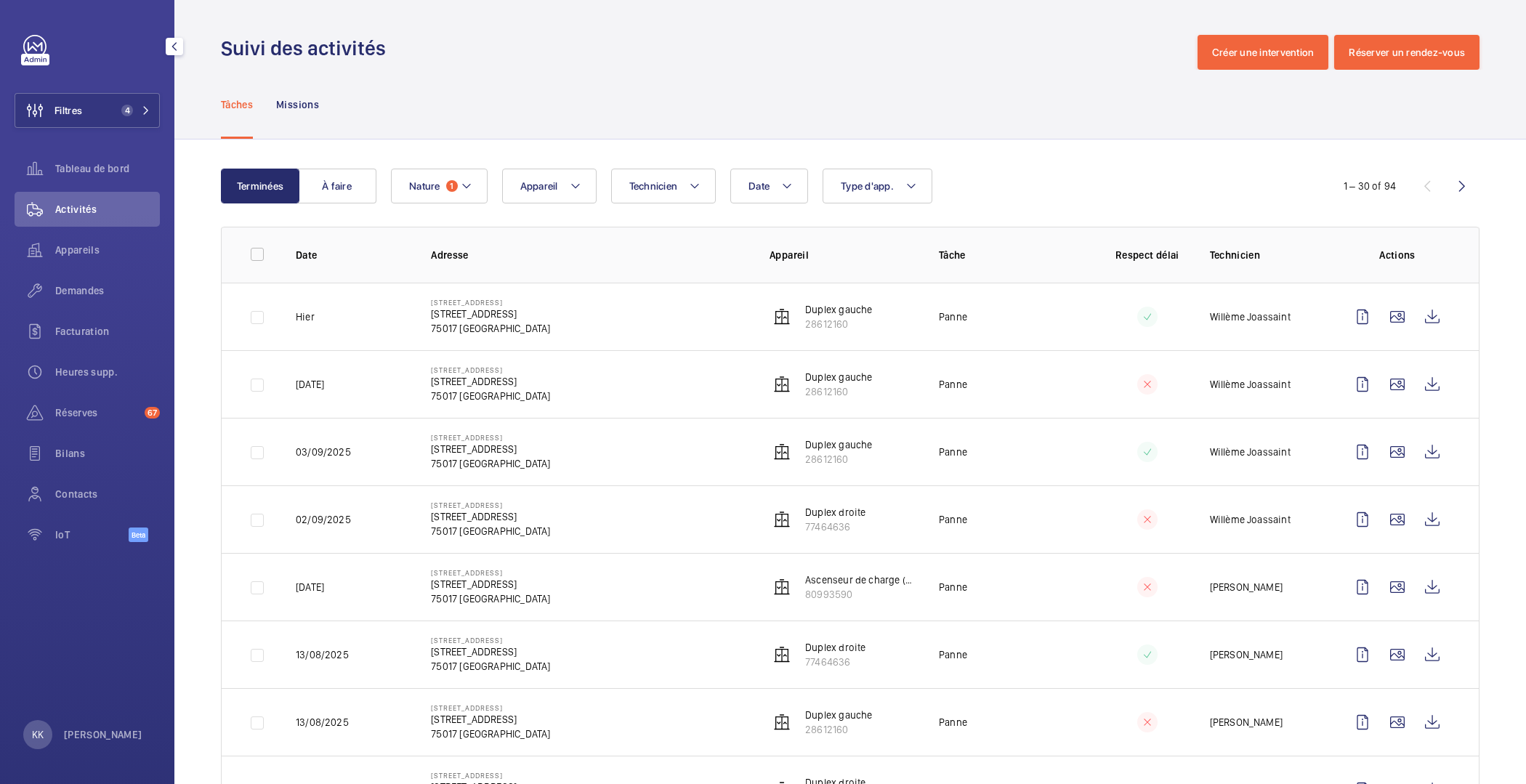
click at [460, 410] on td "[STREET_ADDRESS][GEOGRAPHIC_DATA][STREET_ADDRESS]" at bounding box center [576, 384] width 339 height 68
click at [450, 459] on p "75017 [GEOGRAPHIC_DATA]" at bounding box center [491, 464] width 119 height 15
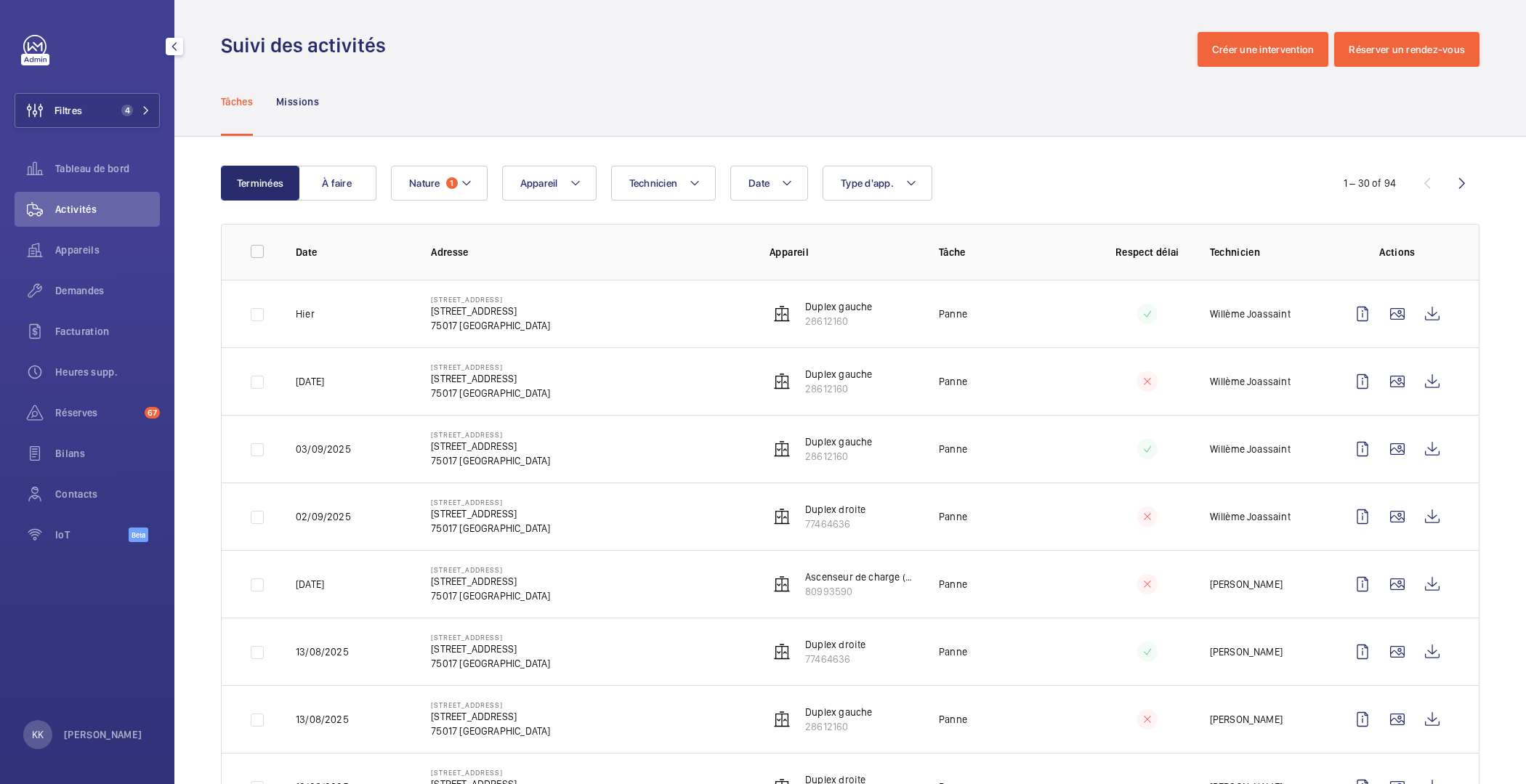
scroll to position [4, 0]
click at [1428, 514] on wm-front-icon-button at bounding box center [1433, 516] width 35 height 35
